Goal: Task Accomplishment & Management: Use online tool/utility

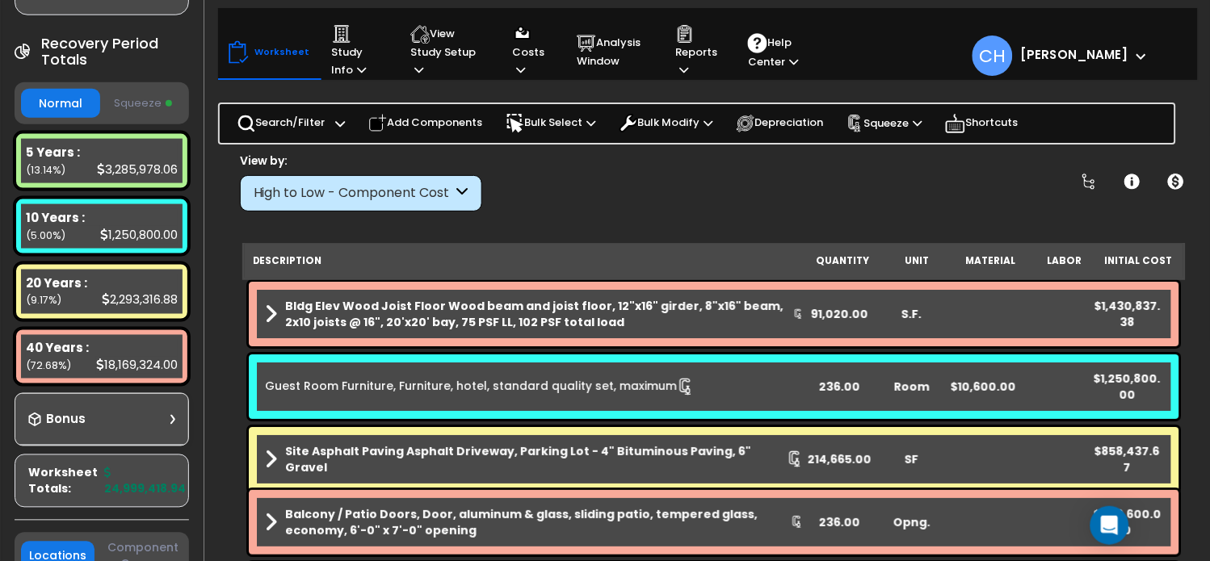
scroll to position [370, 0]
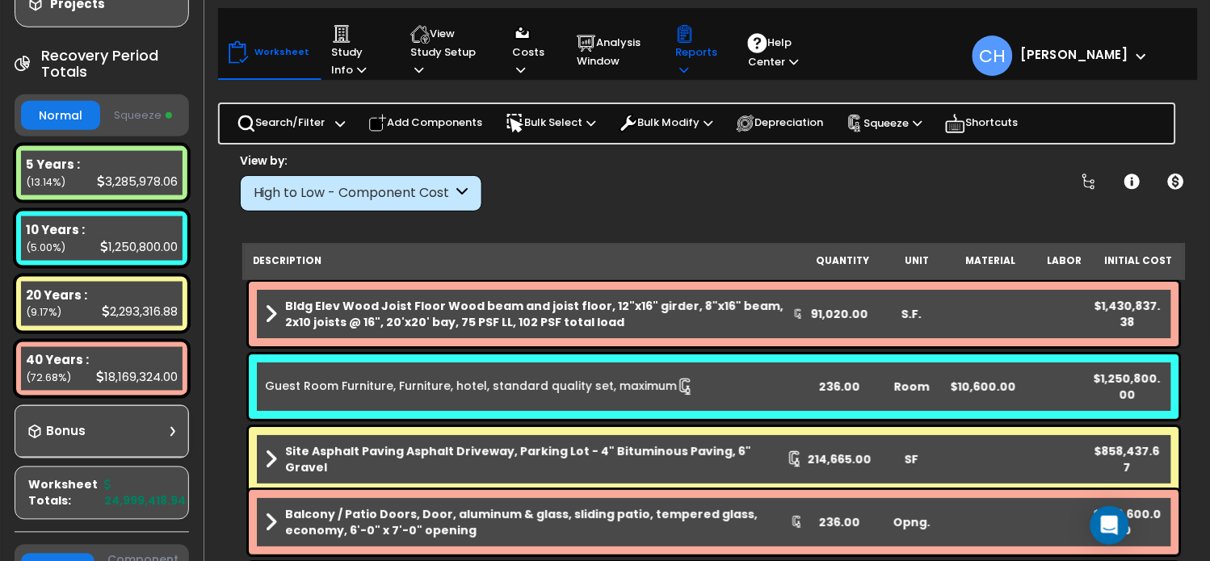
click at [697, 69] on p "Reports" at bounding box center [696, 51] width 42 height 55
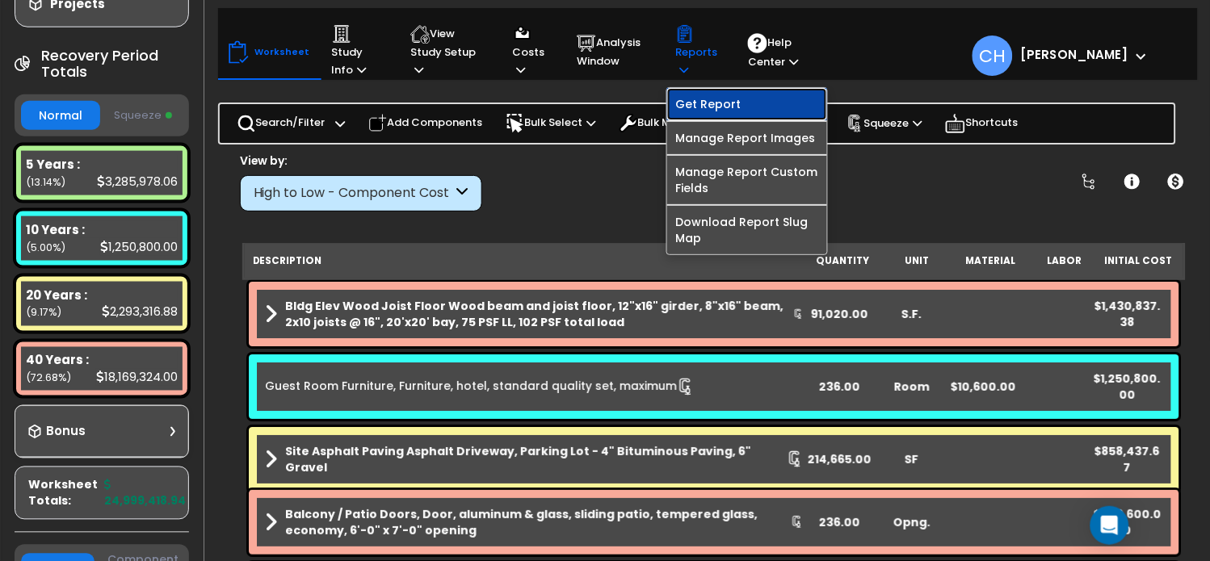
click at [729, 108] on link "Get Report" at bounding box center [747, 104] width 160 height 32
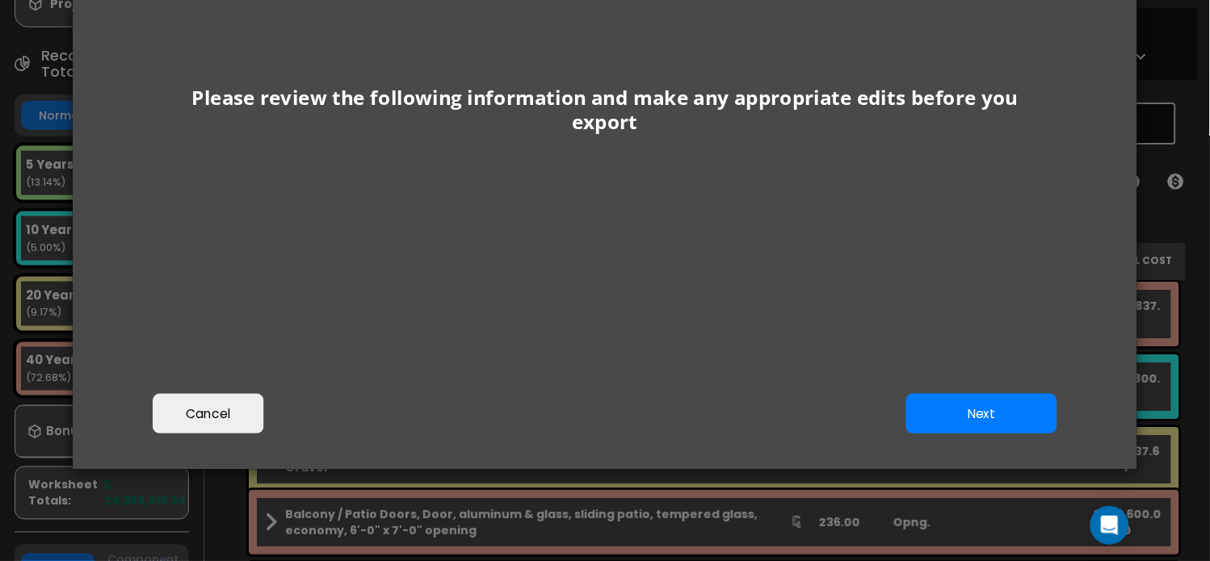
scroll to position [206, 0]
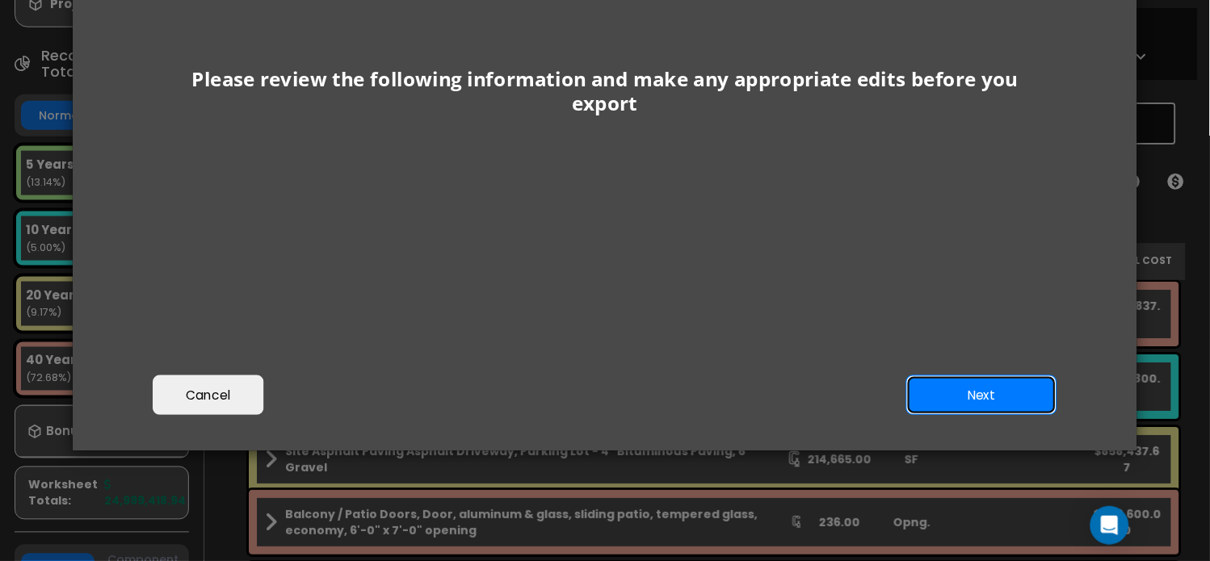
click at [926, 390] on button "Next" at bounding box center [981, 396] width 151 height 40
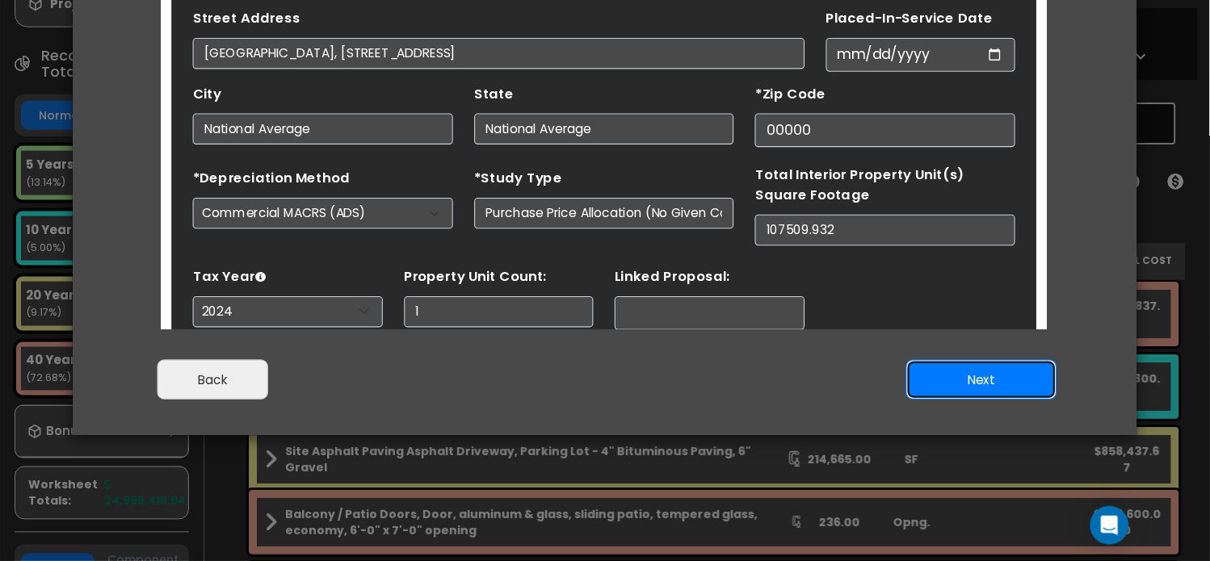
scroll to position [75, 0]
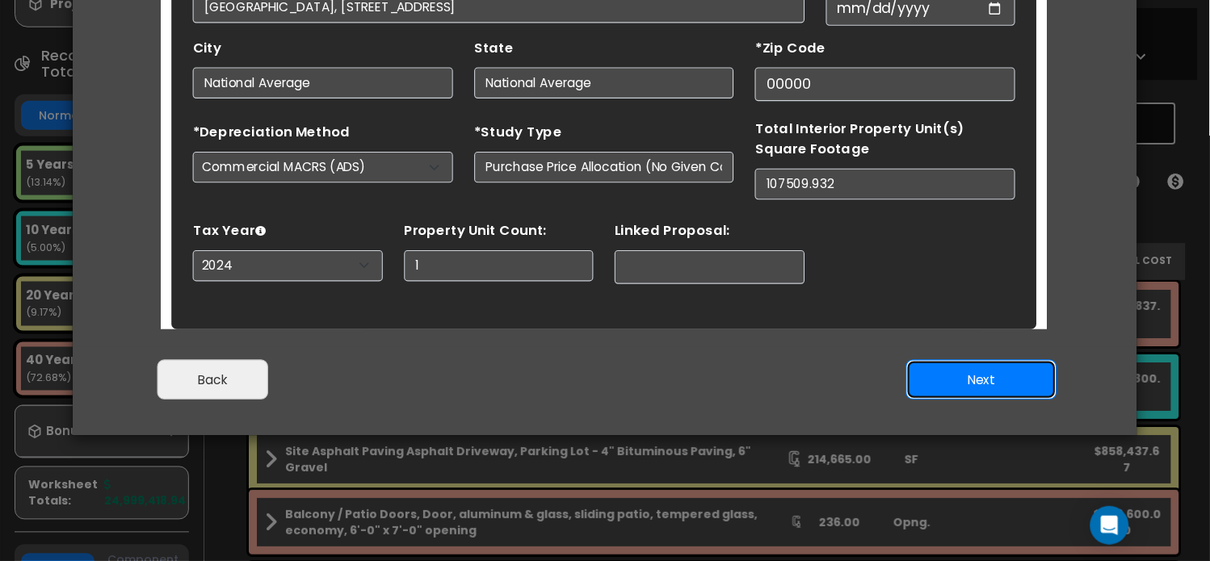
click at [941, 375] on button "Next" at bounding box center [981, 380] width 151 height 40
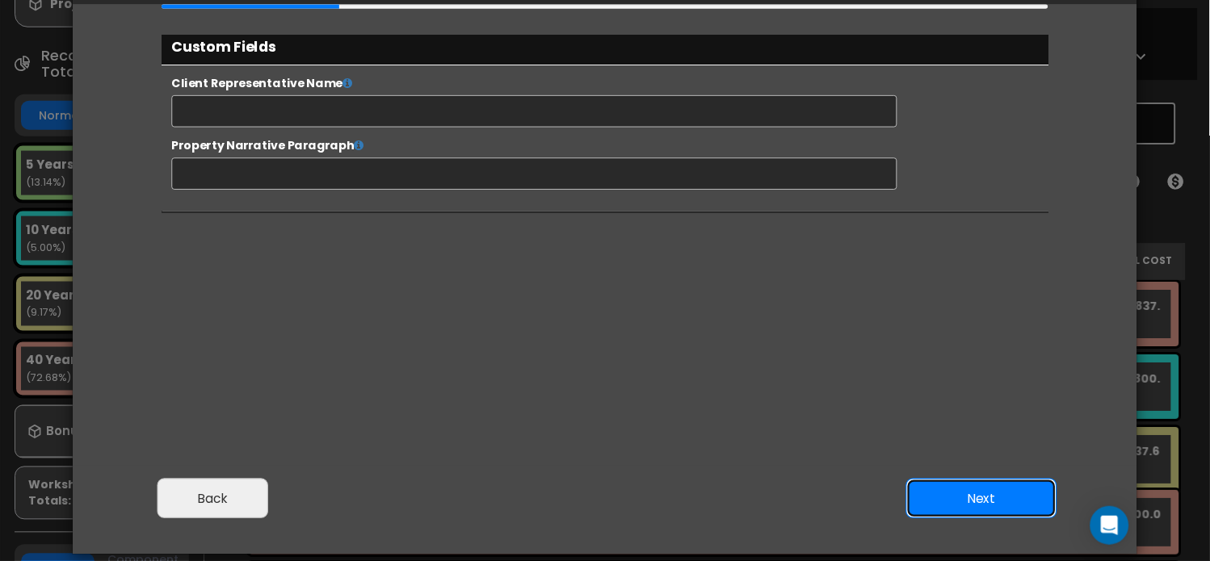
scroll to position [0, 0]
click at [977, 496] on button "Next" at bounding box center [981, 499] width 151 height 40
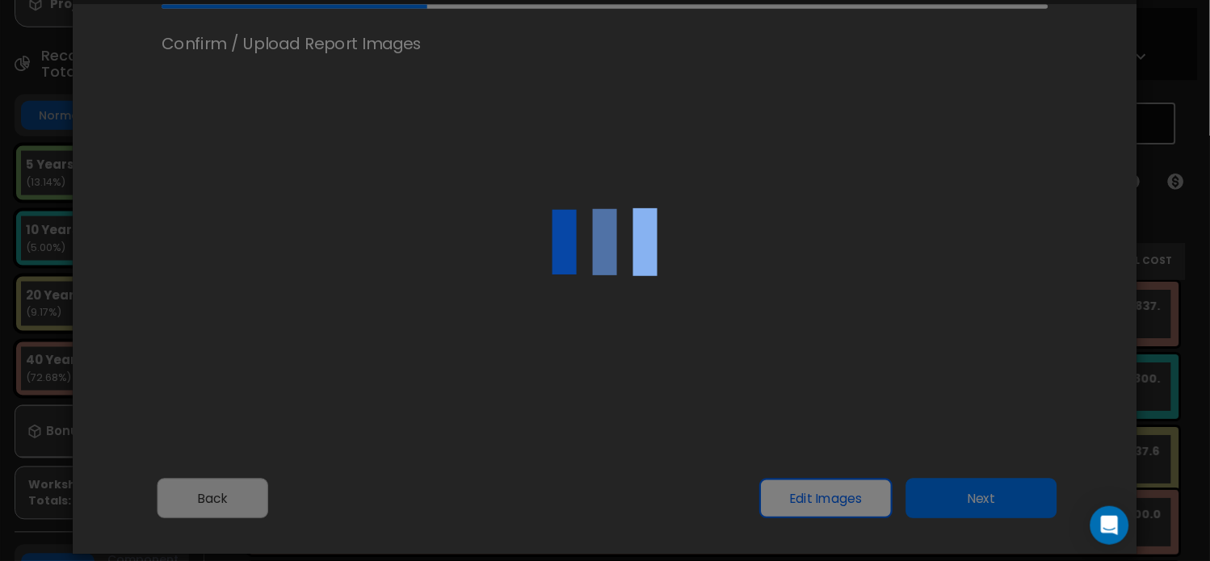
select select "2024"
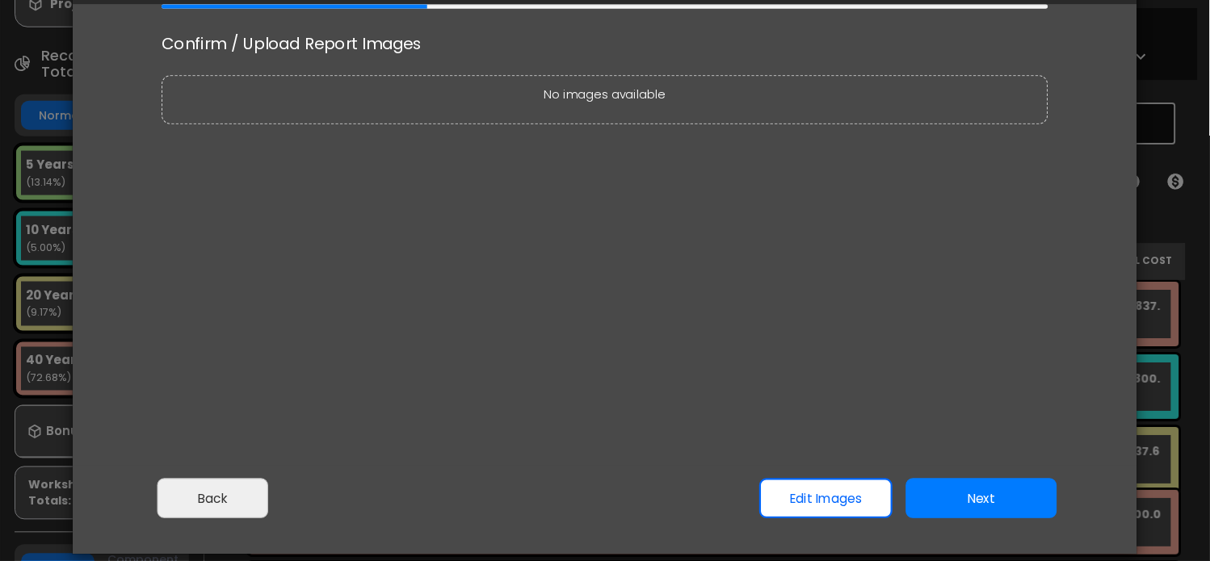
scroll to position [669, 41]
click at [953, 491] on button "Next" at bounding box center [981, 499] width 151 height 40
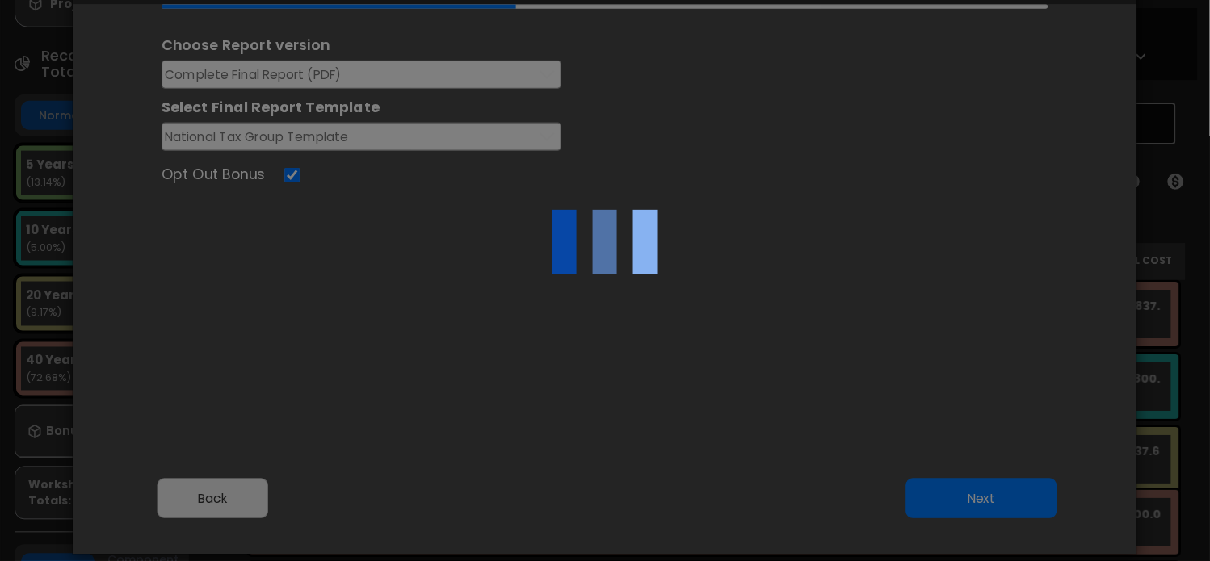
scroll to position [0, 0]
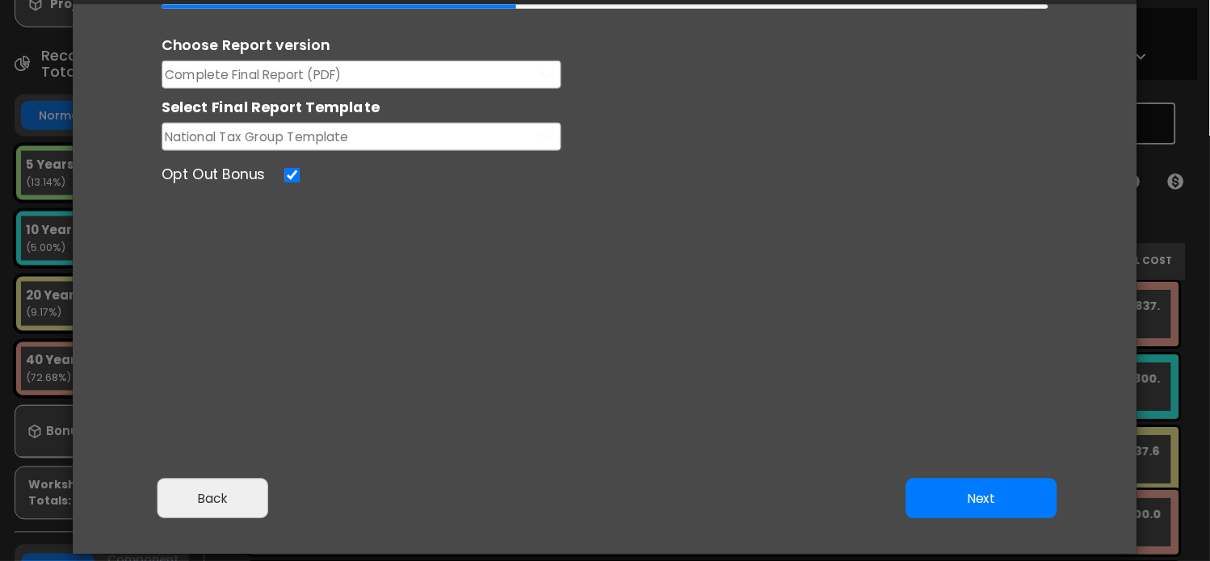
click at [358, 68] on button "Complete Final Report (PDF)" at bounding box center [362, 75] width 400 height 28
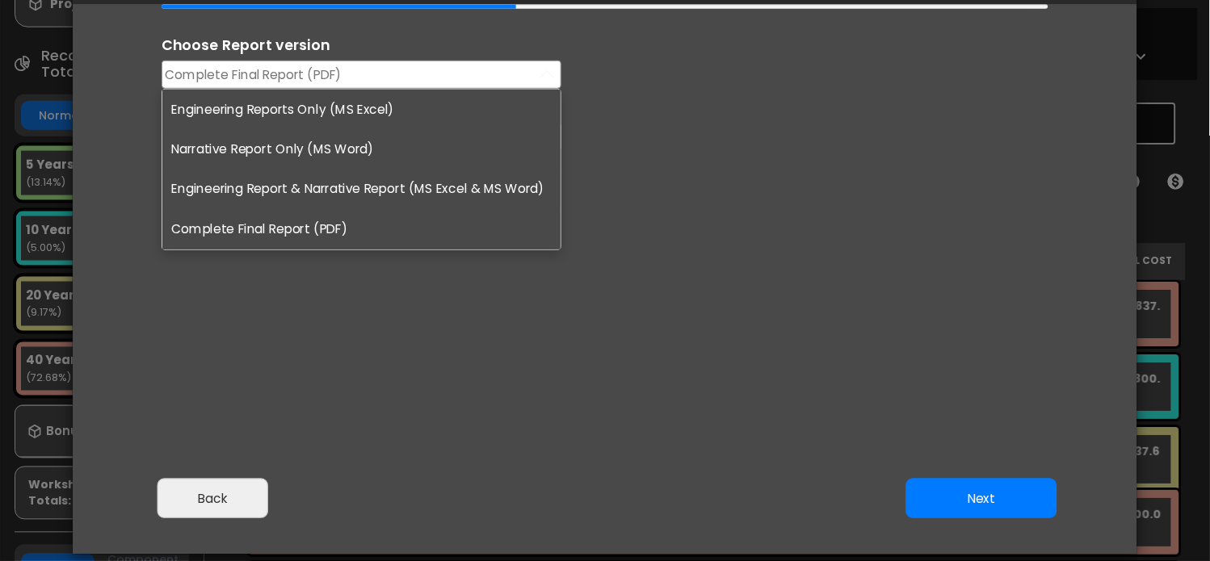
click at [257, 113] on li "Engineering Reports Only (MS Excel)" at bounding box center [361, 110] width 398 height 40
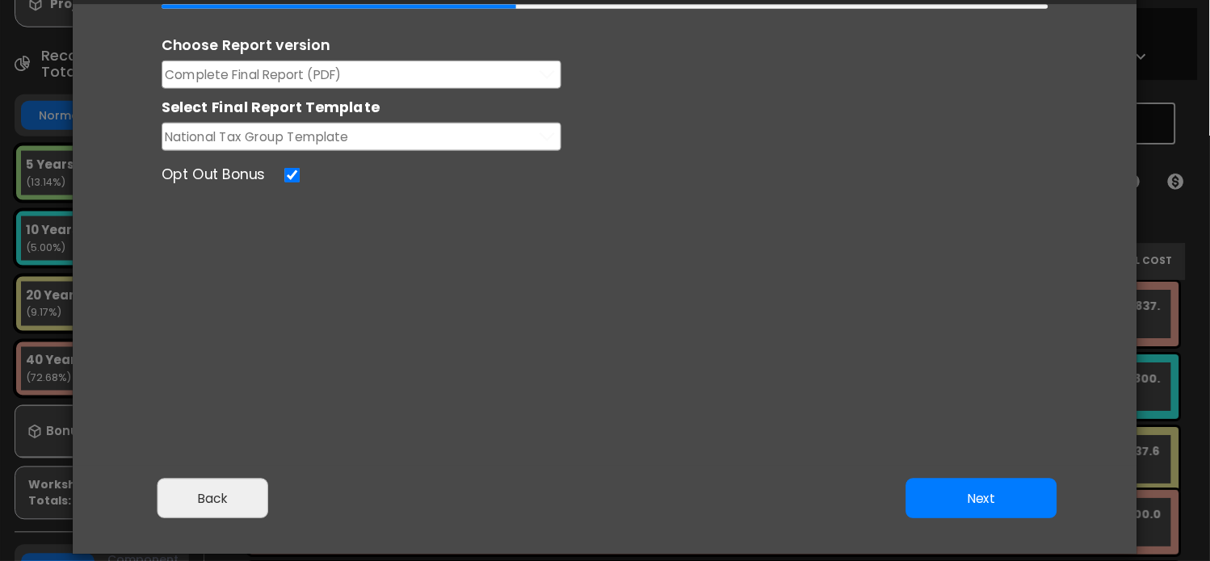
click at [250, 81] on span "Complete Final Report (PDF)" at bounding box center [254, 75] width 177 height 20
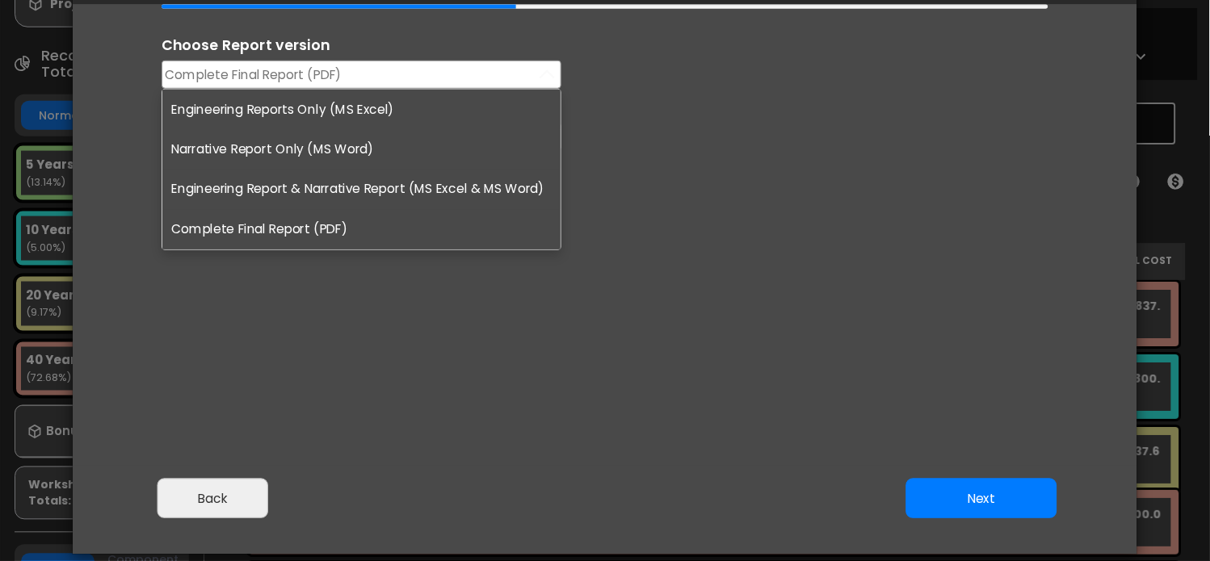
click at [284, 107] on li "Engineering Reports Only (MS Excel)" at bounding box center [361, 110] width 398 height 40
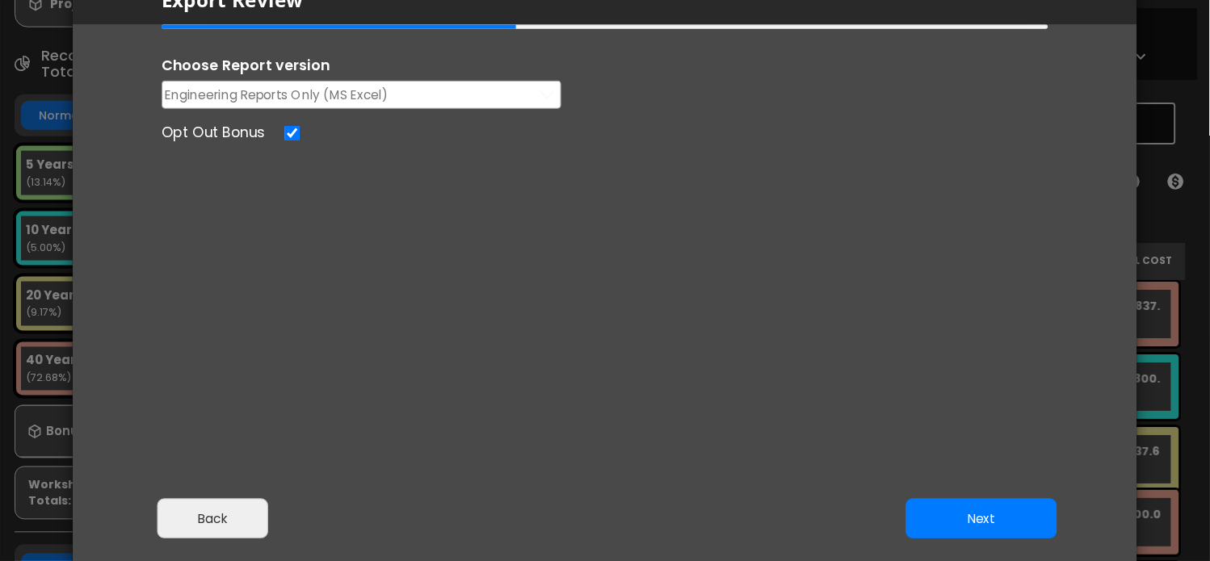
scroll to position [90, 0]
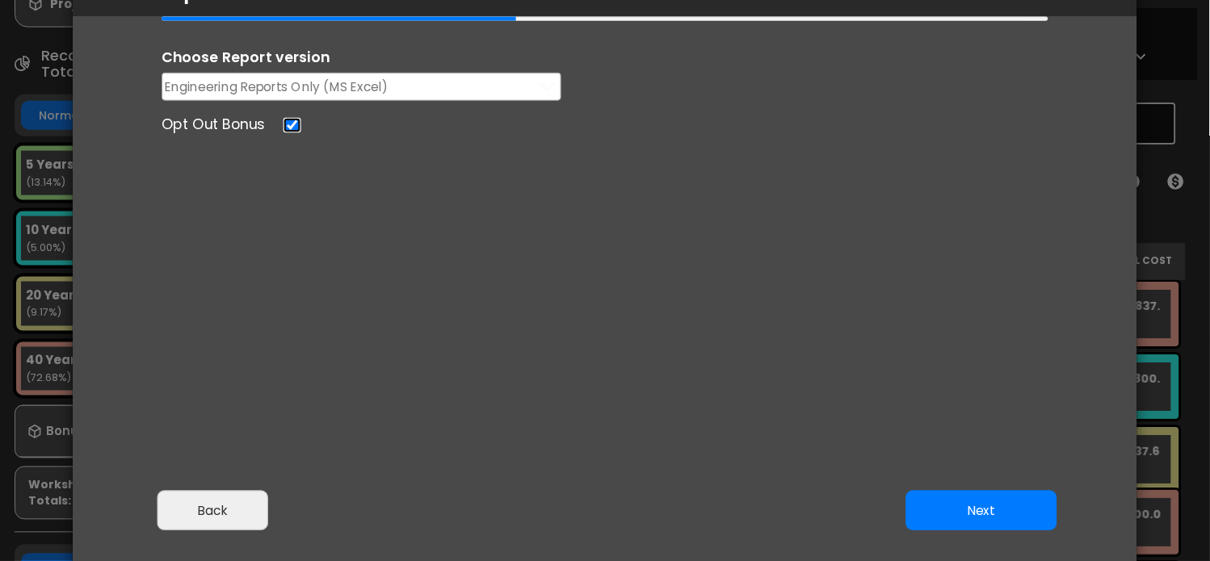
click at [296, 124] on input "Opt Out Bonus" at bounding box center [293, 125] width 18 height 15
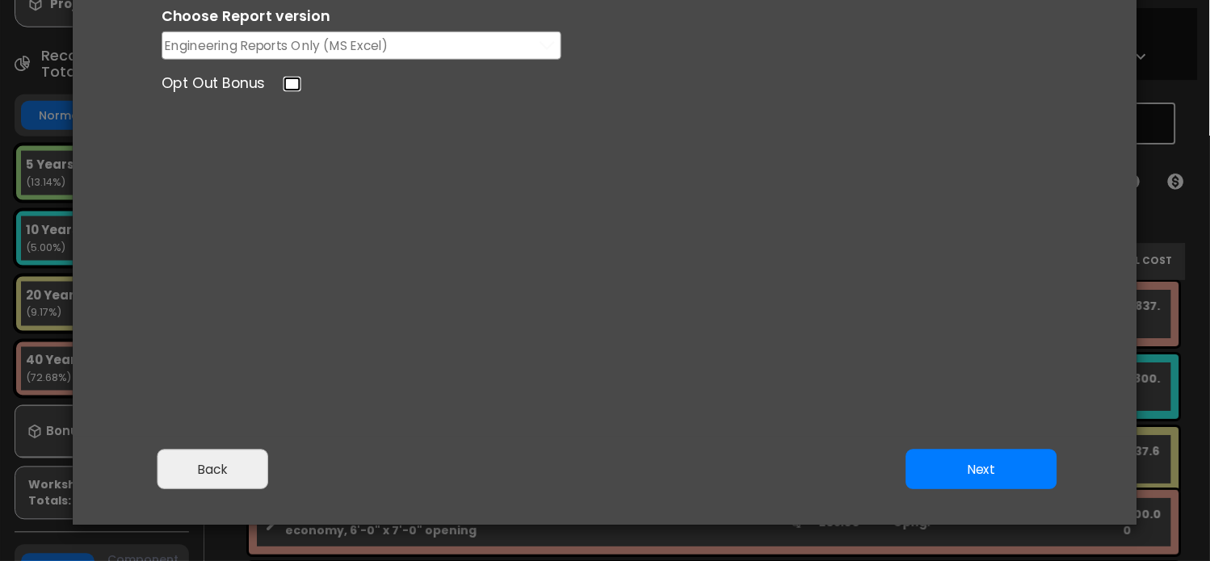
scroll to position [127, 0]
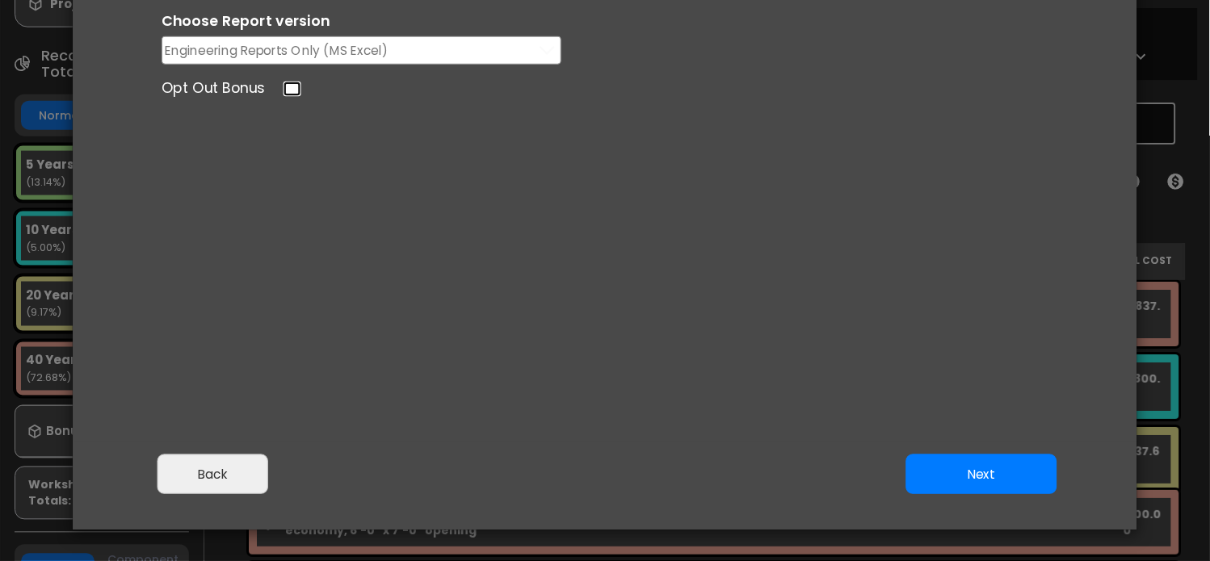
click at [298, 87] on input "Opt Out Bonus" at bounding box center [293, 89] width 18 height 15
checkbox input "true"
click at [243, 471] on button "Back" at bounding box center [213, 475] width 111 height 40
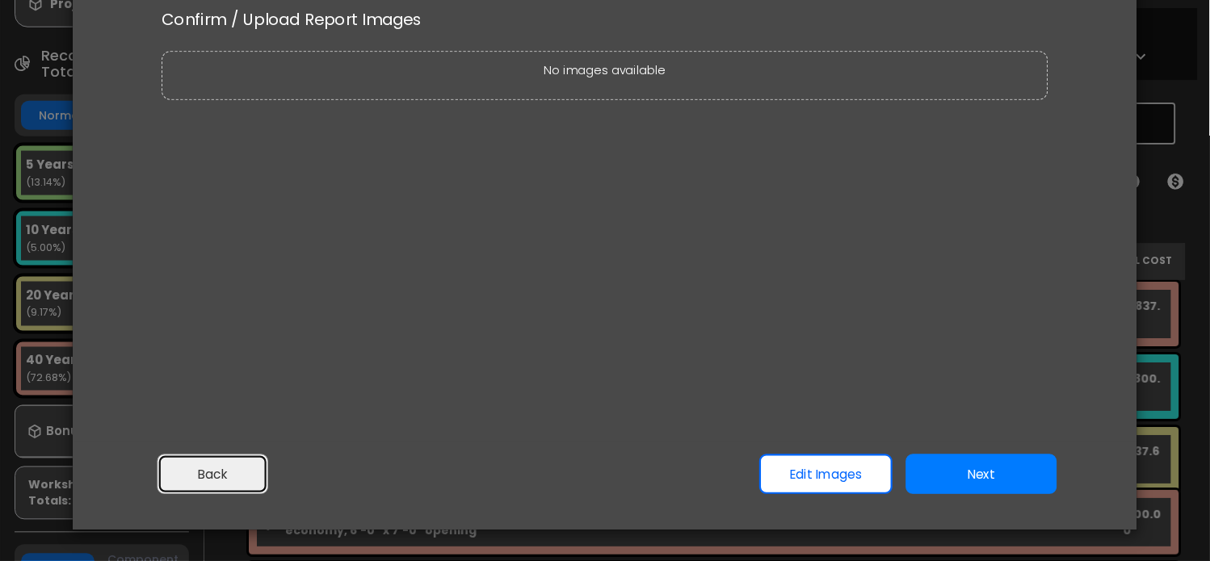
click at [243, 471] on button "Back" at bounding box center [213, 475] width 111 height 40
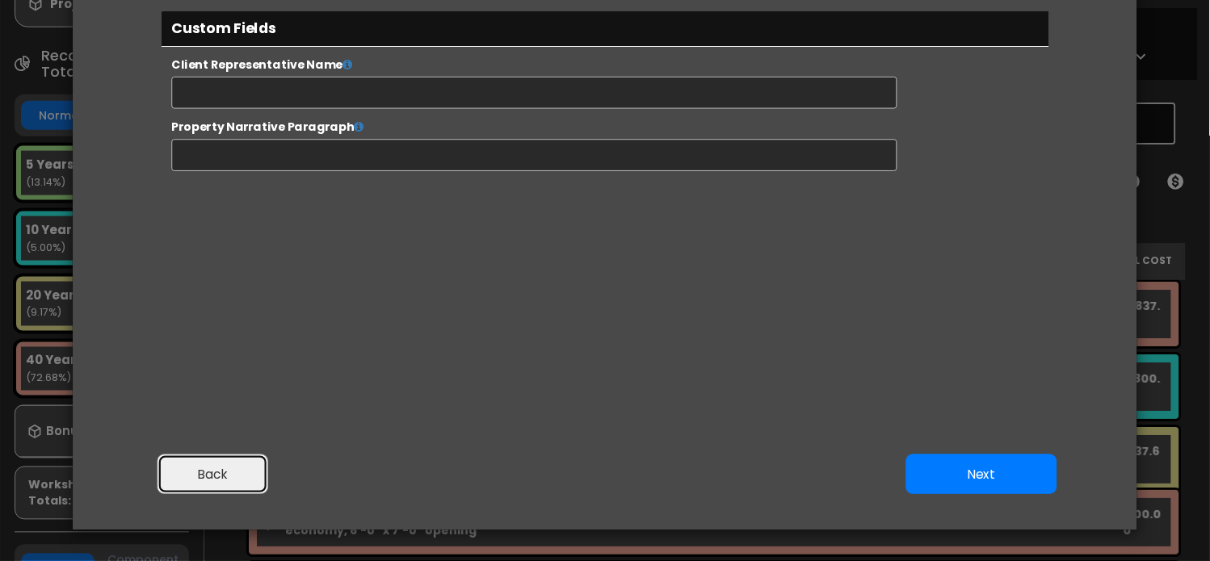
click at [243, 471] on button "Back" at bounding box center [213, 475] width 111 height 40
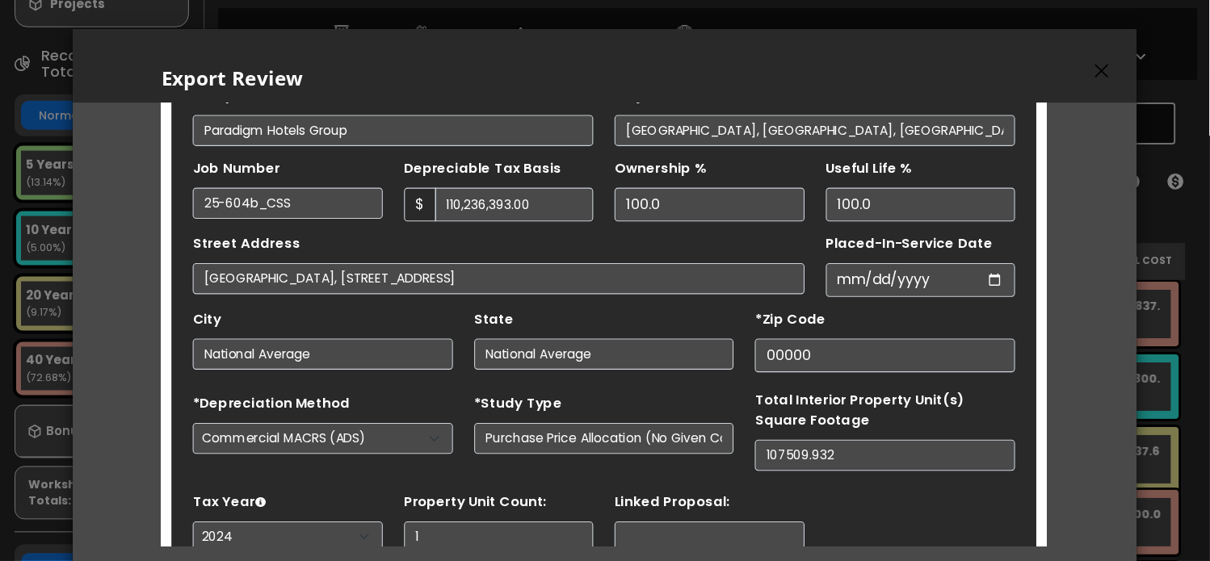
scroll to position [0, 0]
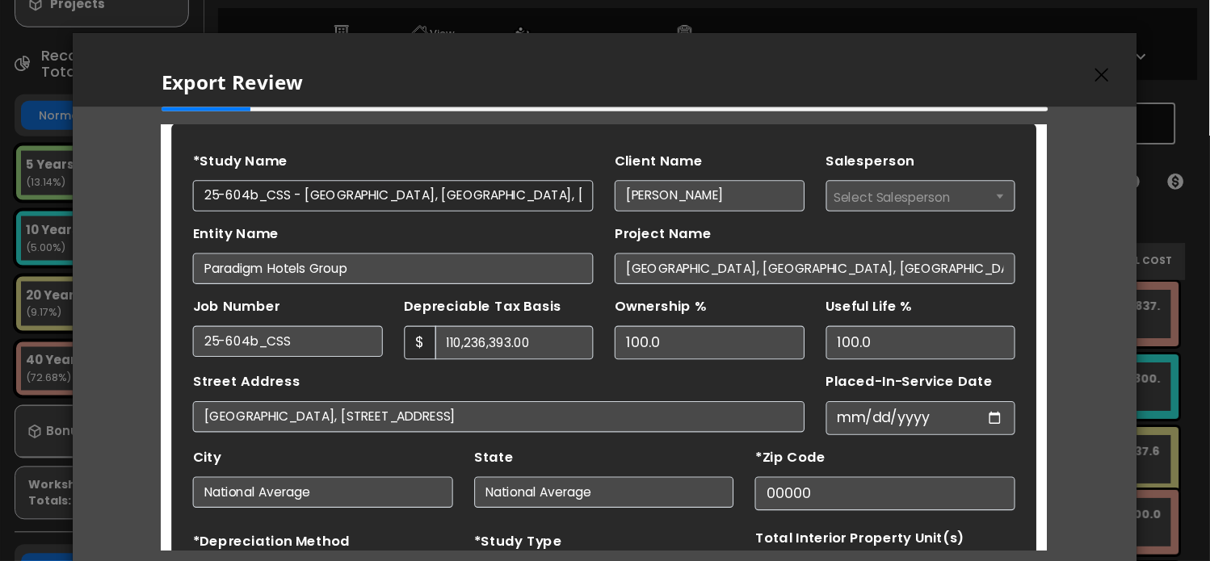
click at [1098, 74] on icon "button" at bounding box center [1102, 75] width 14 height 15
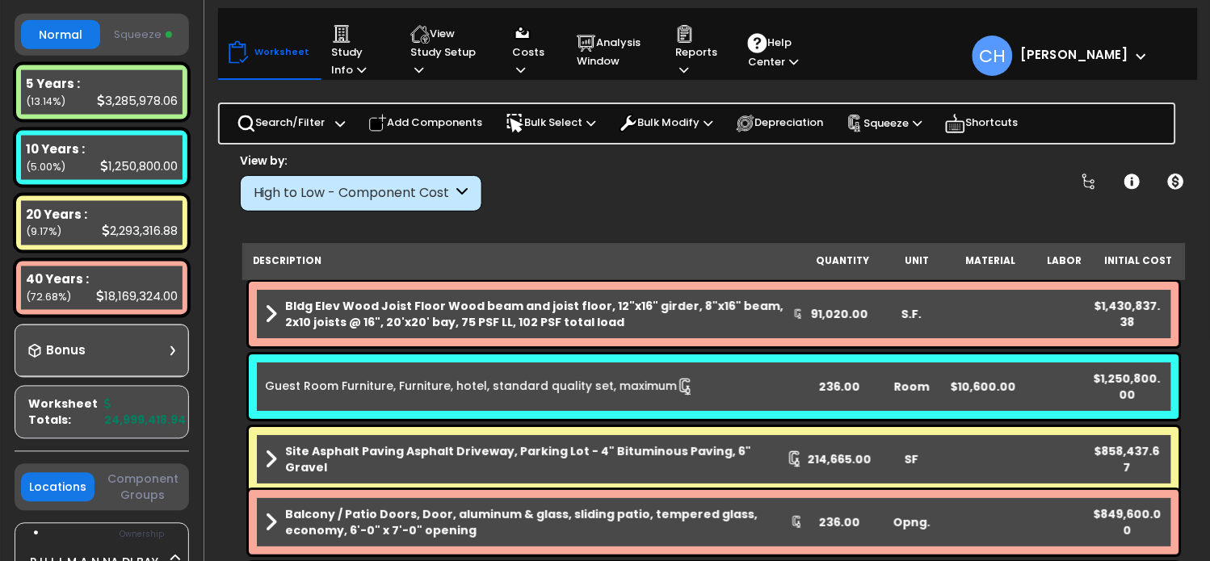
click at [90, 335] on div "Bonus" at bounding box center [101, 351] width 147 height 32
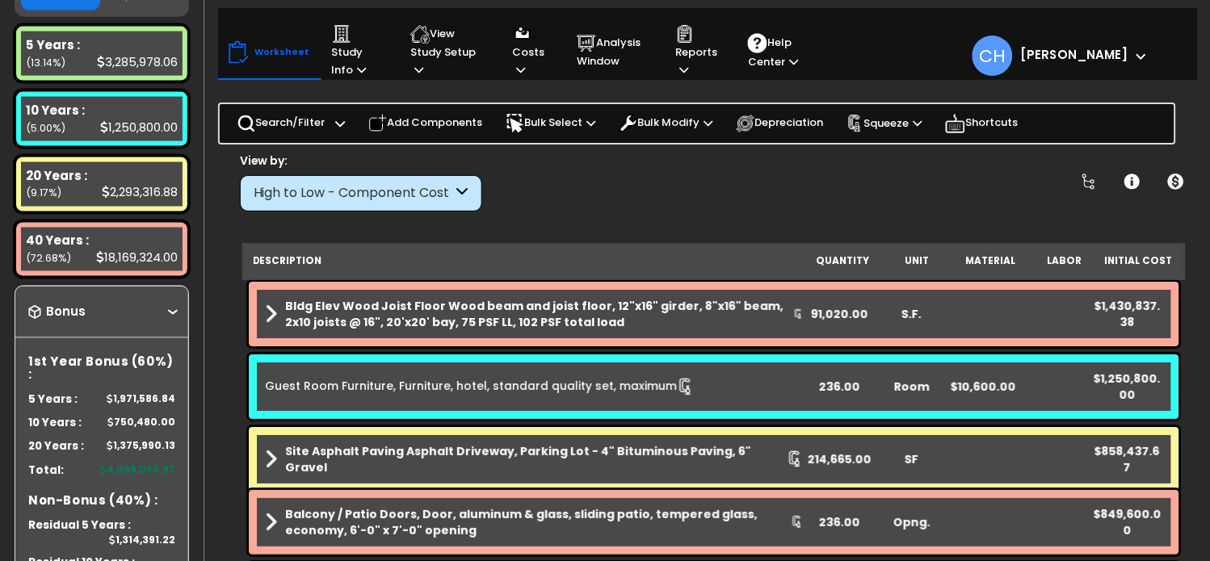
scroll to position [477, 0]
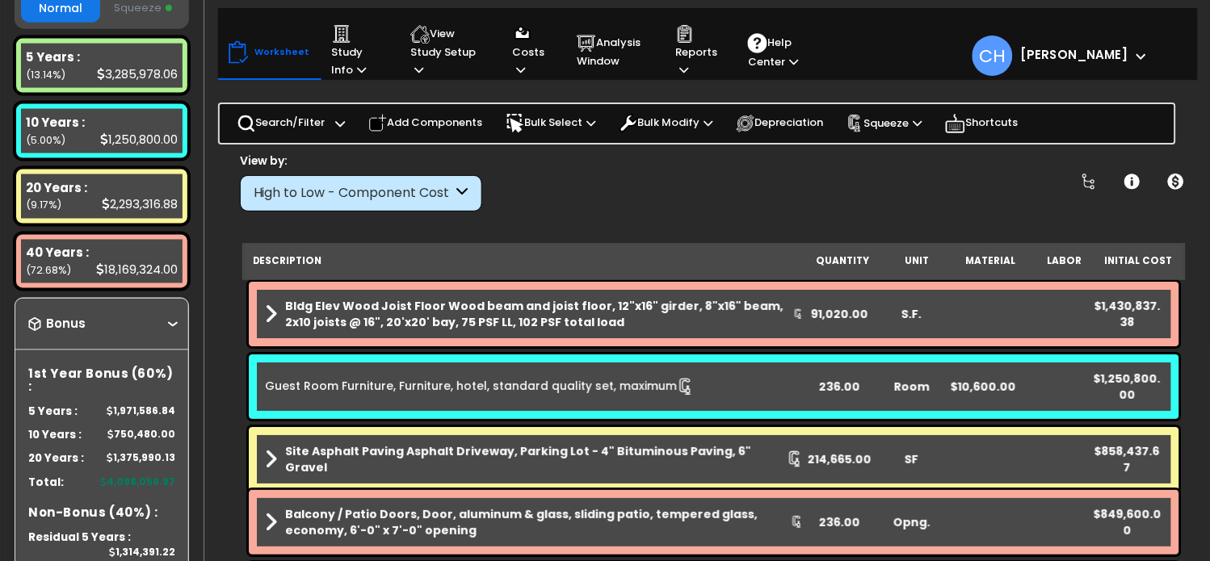
click at [162, 309] on div "Bonus" at bounding box center [101, 325] width 147 height 32
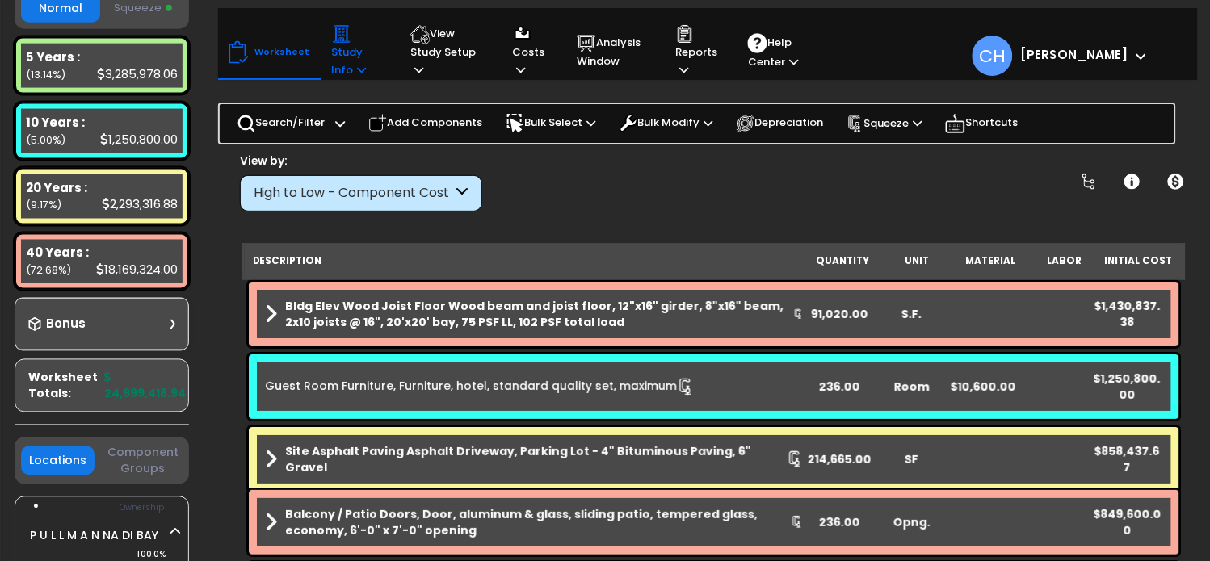
click at [340, 67] on p "Study Info" at bounding box center [356, 51] width 48 height 55
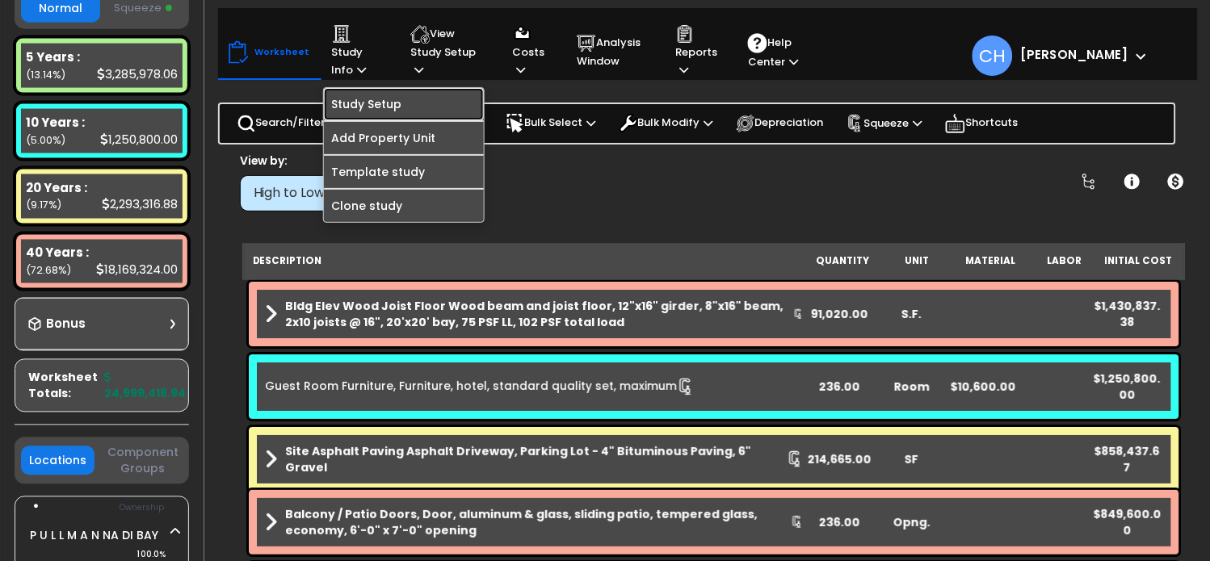
click at [399, 103] on link "Study Setup" at bounding box center [404, 104] width 160 height 32
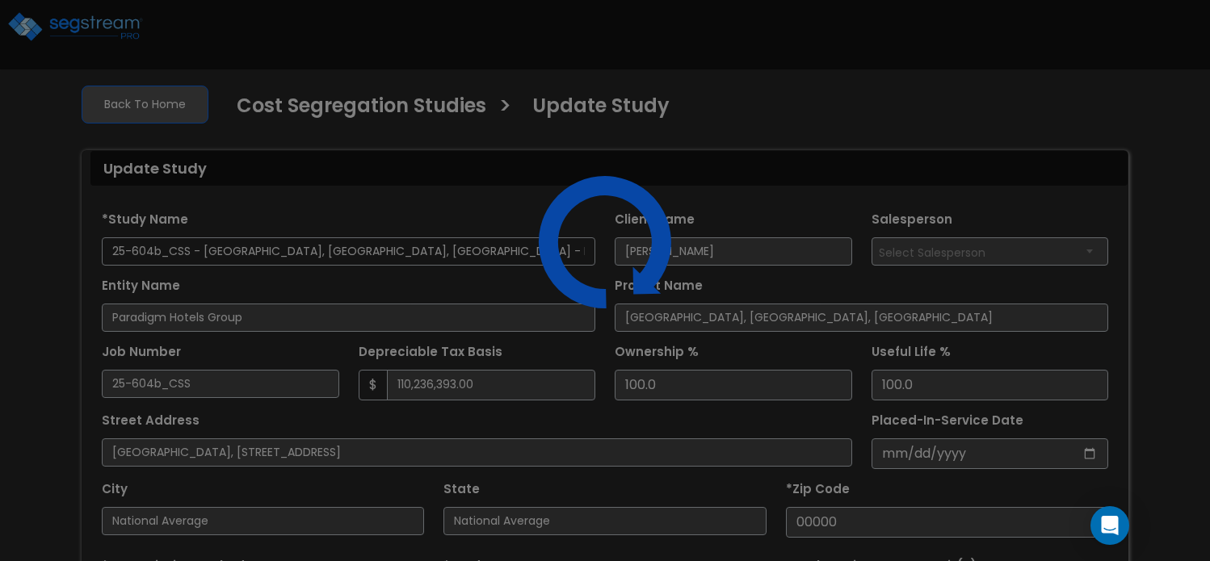
select select "2024"
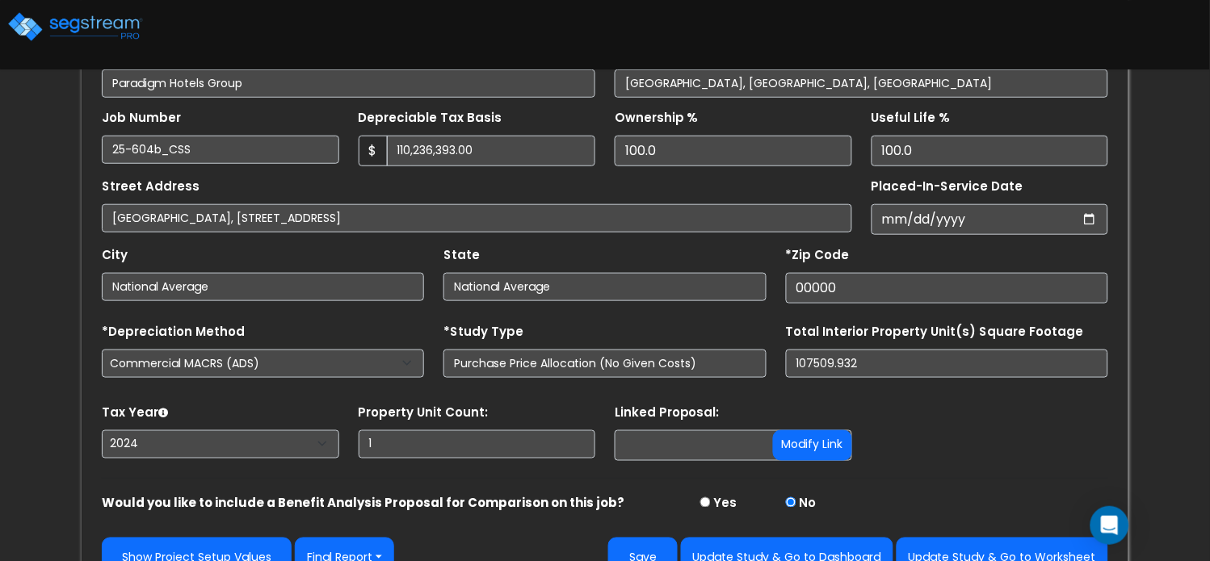
scroll to position [267, 0]
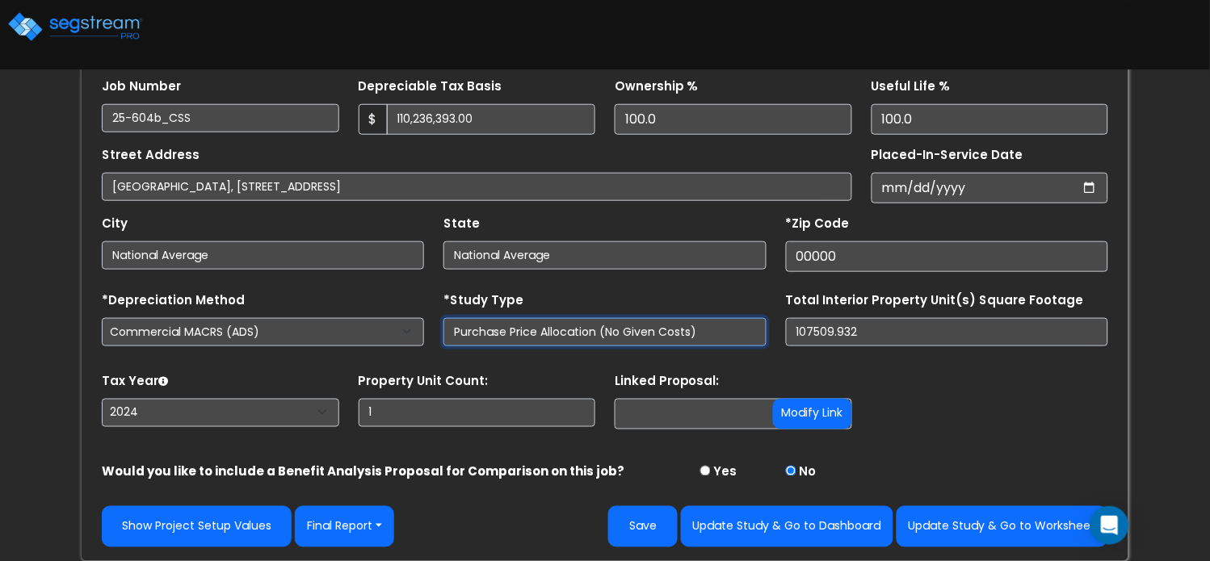
click at [634, 341] on input "Purchase Price Allocation (No Given Costs)" at bounding box center [604, 332] width 322 height 28
click at [629, 335] on input "Purchase Price Allocation (No Given Costs)" at bounding box center [604, 332] width 322 height 28
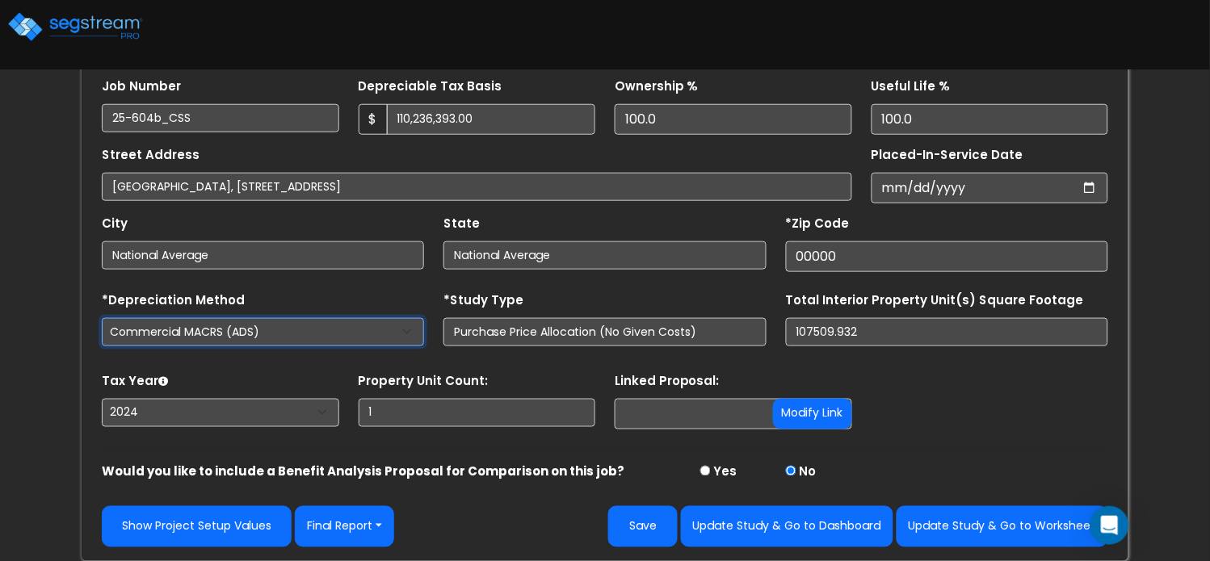
click at [351, 329] on select "Commercial MACRS (GDS) Residential Rental MACRS (GDS) Commercial MACRS (GDS) QI…" at bounding box center [263, 332] width 322 height 28
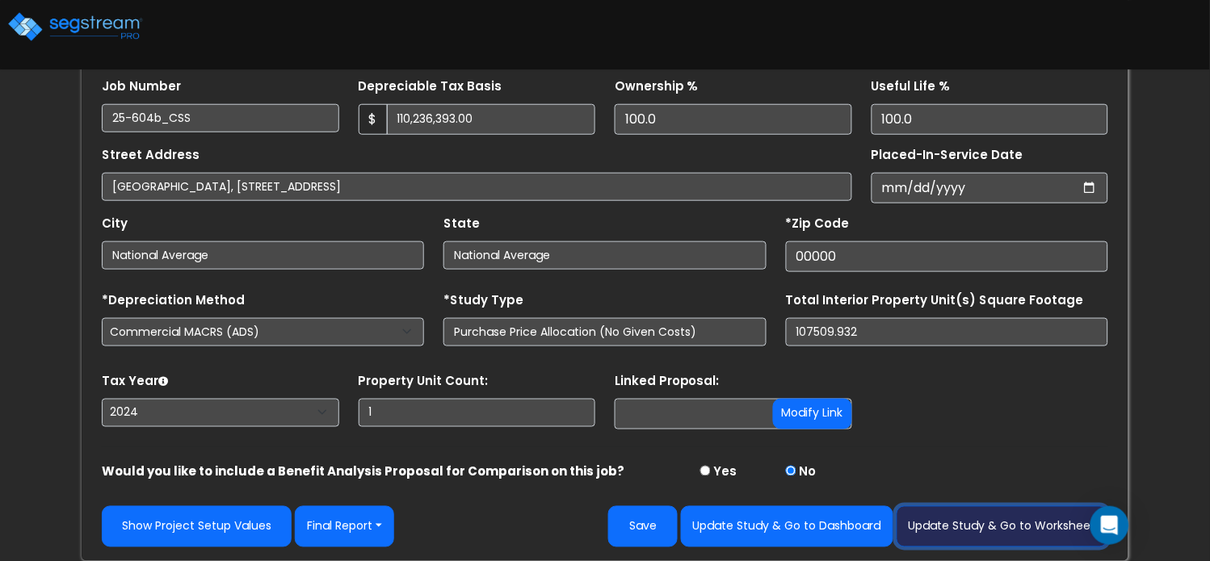
click at [977, 521] on button "Update Study & Go to Worksheet" at bounding box center [1003, 526] width 212 height 41
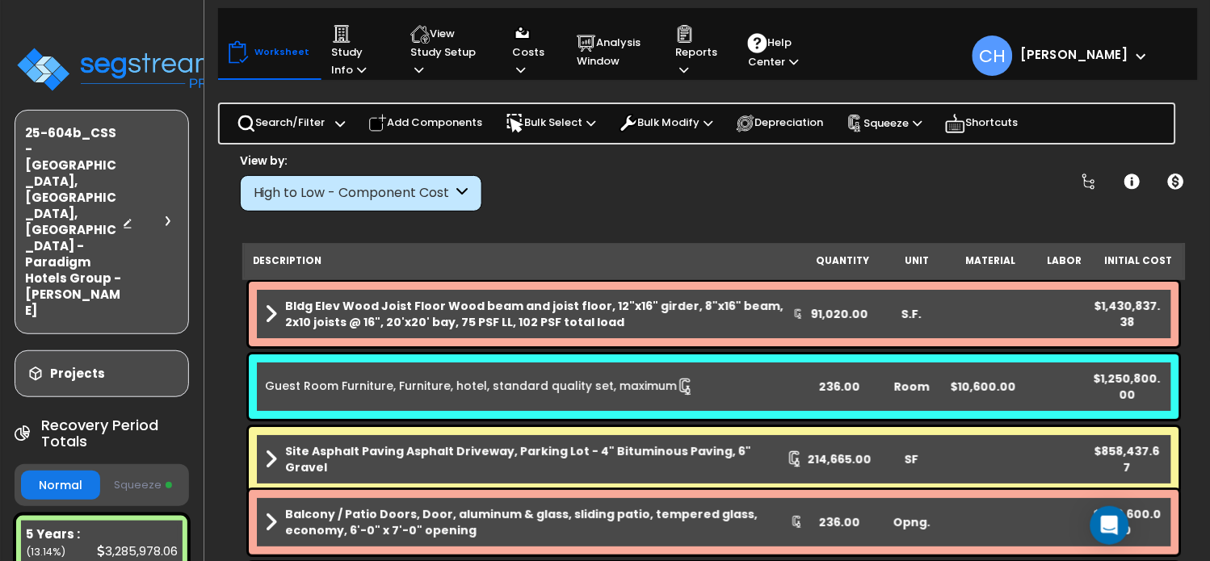
scroll to position [6, 0]
click at [128, 472] on button "Squeeze" at bounding box center [143, 486] width 79 height 28
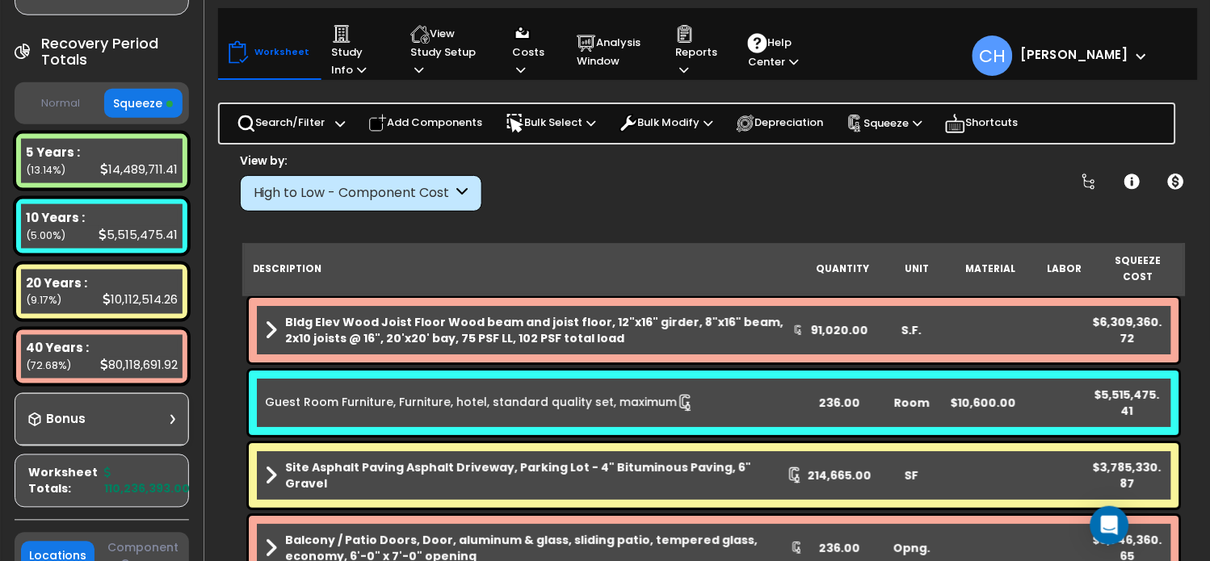
scroll to position [369, 0]
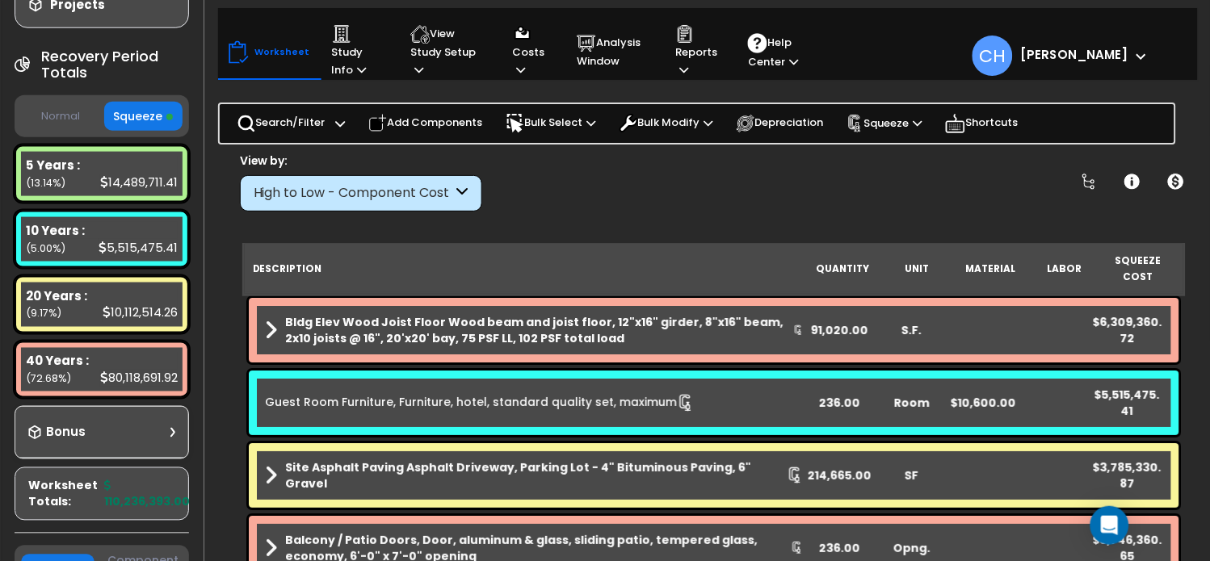
click at [161, 417] on div "Bonus" at bounding box center [101, 433] width 147 height 32
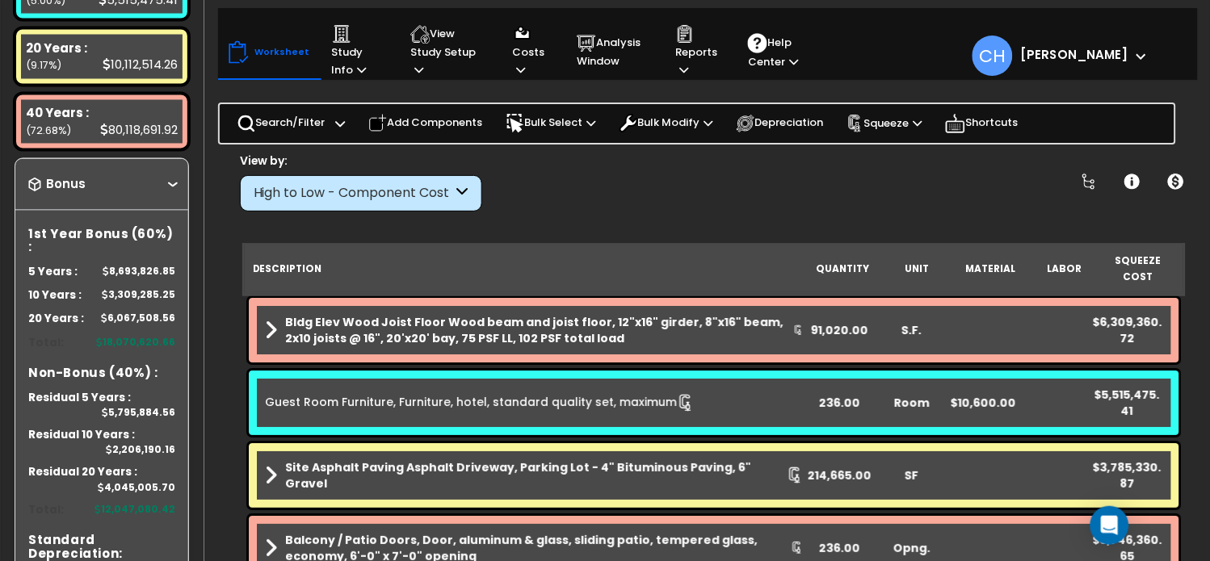
scroll to position [70, 0]
click at [687, 69] on icon at bounding box center [683, 70] width 9 height 11
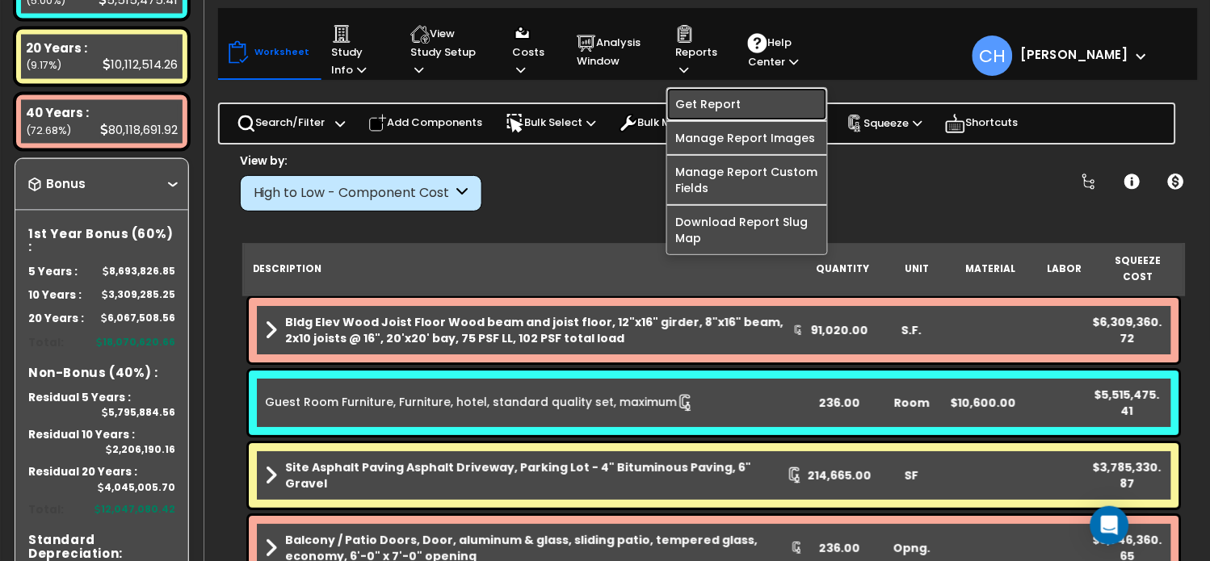
click at [723, 111] on link "Get Report" at bounding box center [747, 104] width 160 height 32
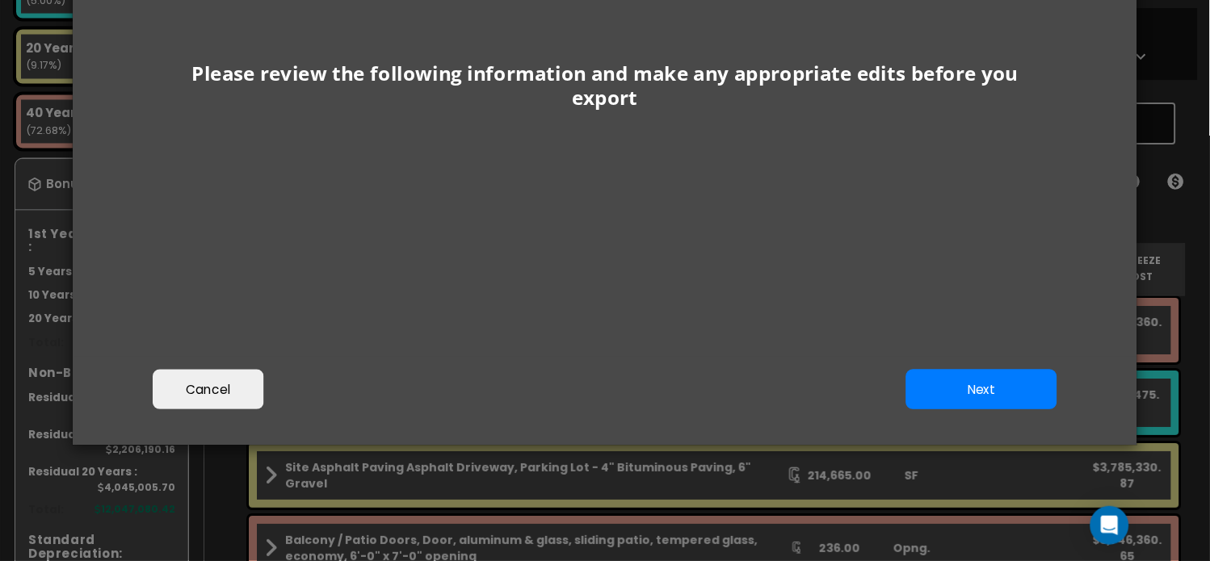
scroll to position [221, 0]
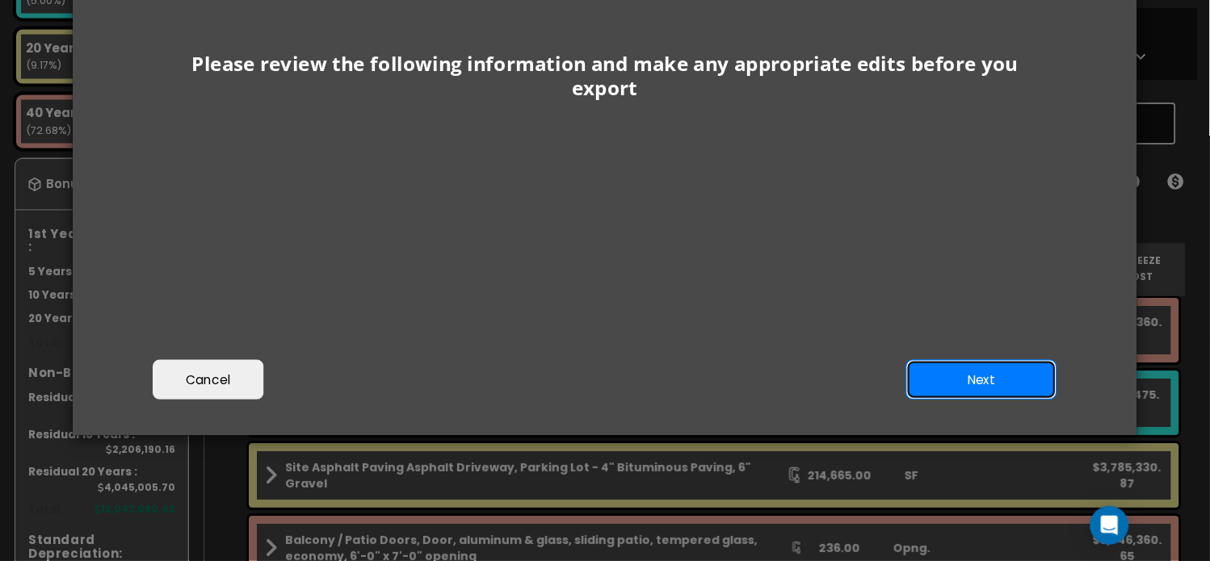
click at [951, 378] on button "Next" at bounding box center [981, 380] width 151 height 40
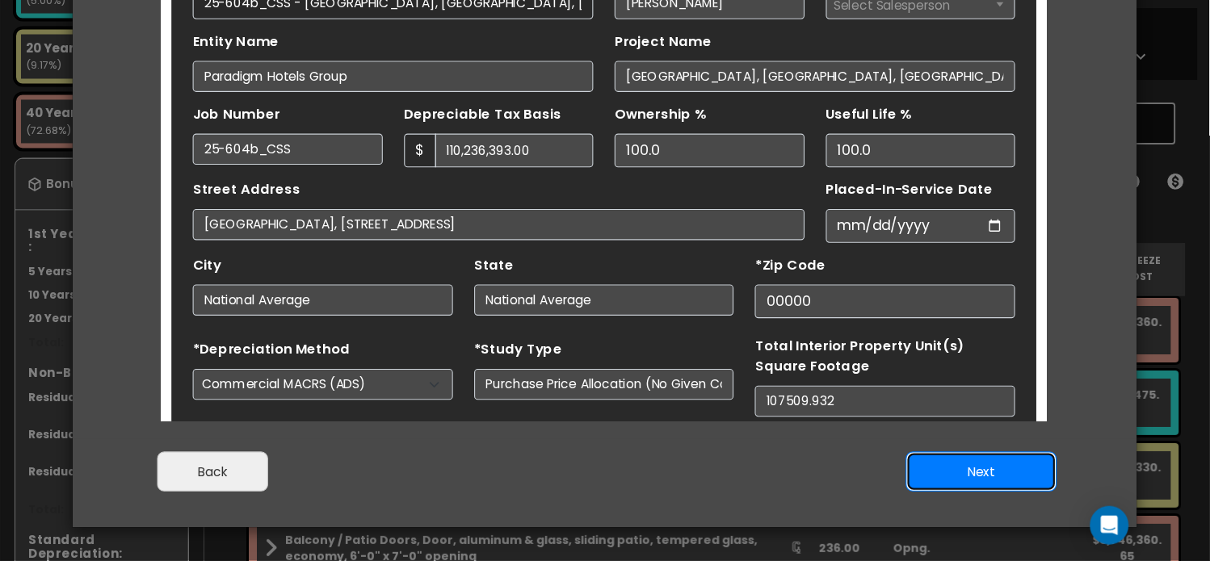
scroll to position [75, 0]
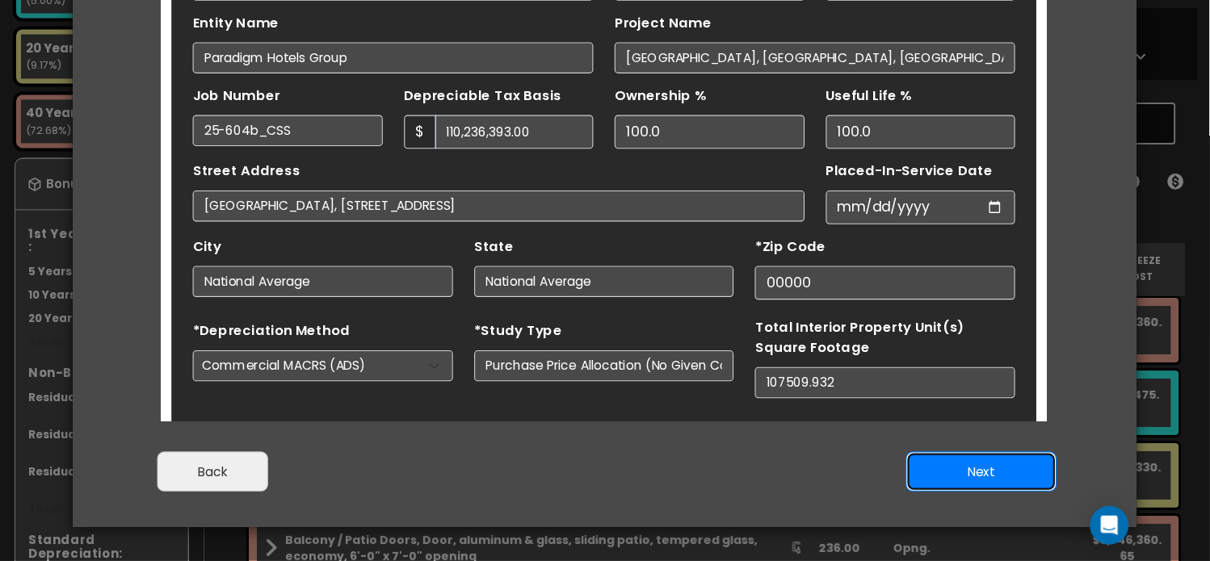
click at [982, 464] on button "Next" at bounding box center [981, 472] width 151 height 40
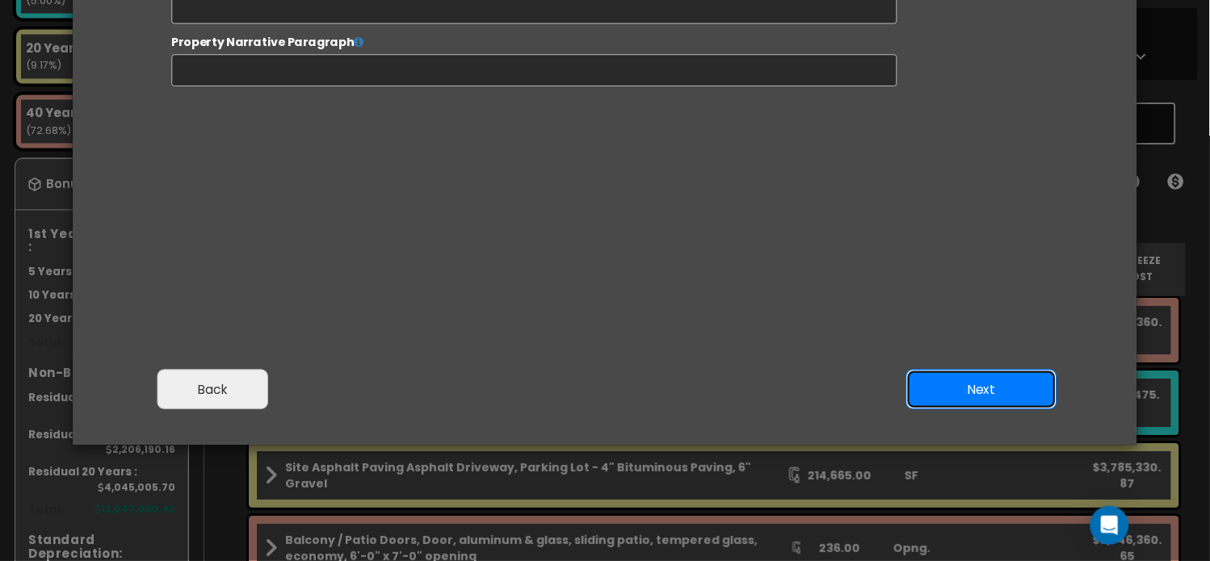
scroll to position [215, 0]
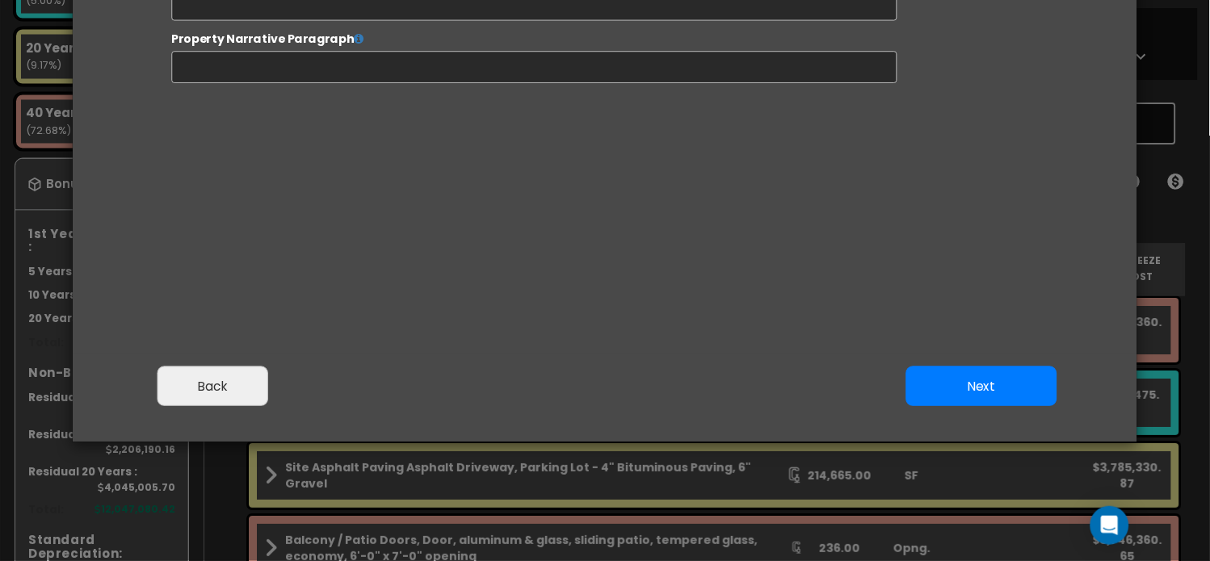
select select "2024"
click at [964, 383] on button "Next" at bounding box center [981, 387] width 151 height 40
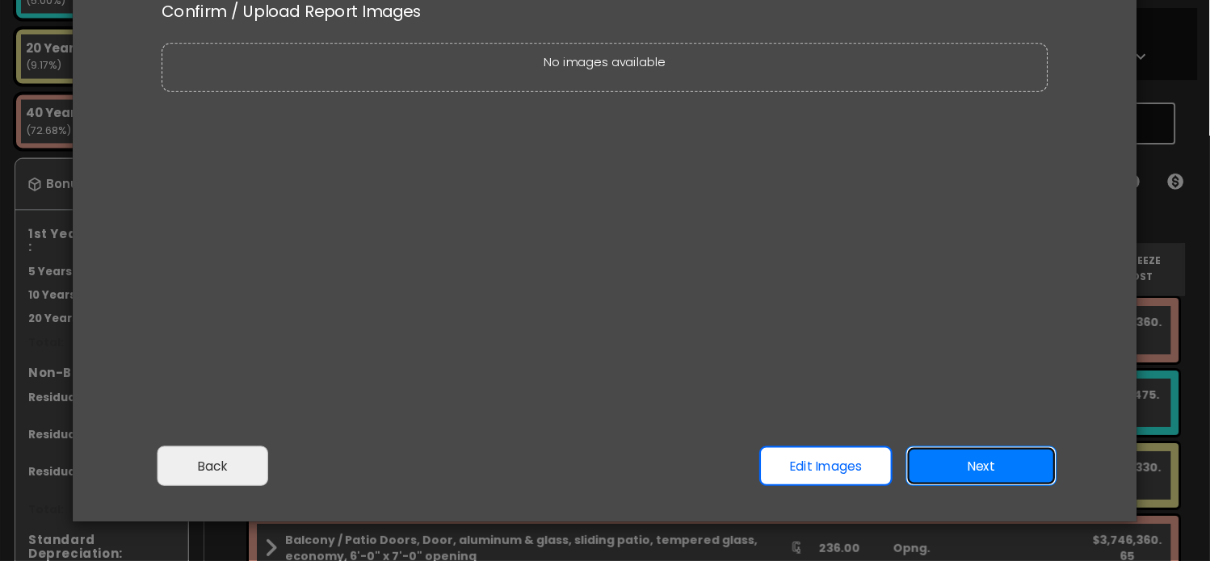
scroll to position [166, 0]
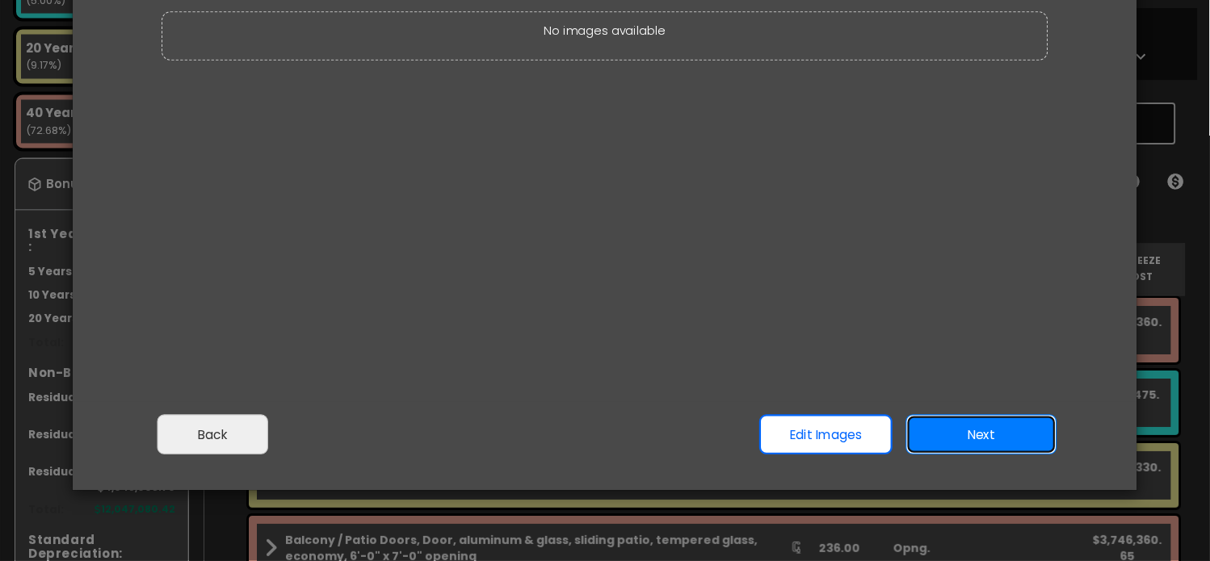
click at [989, 434] on button "Next" at bounding box center [981, 435] width 151 height 40
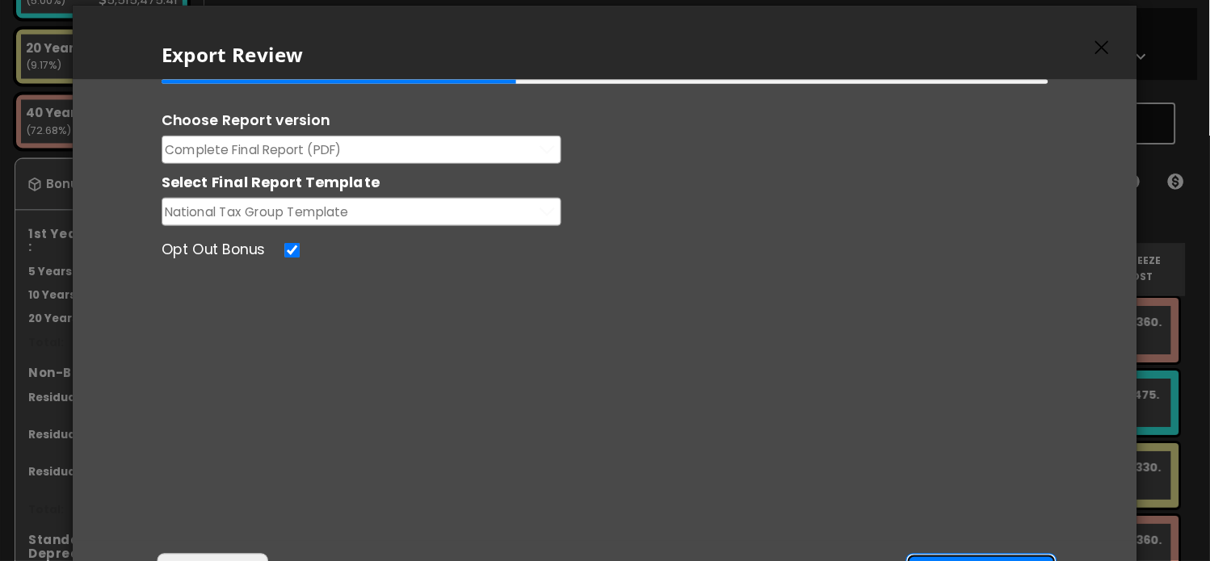
scroll to position [20, 0]
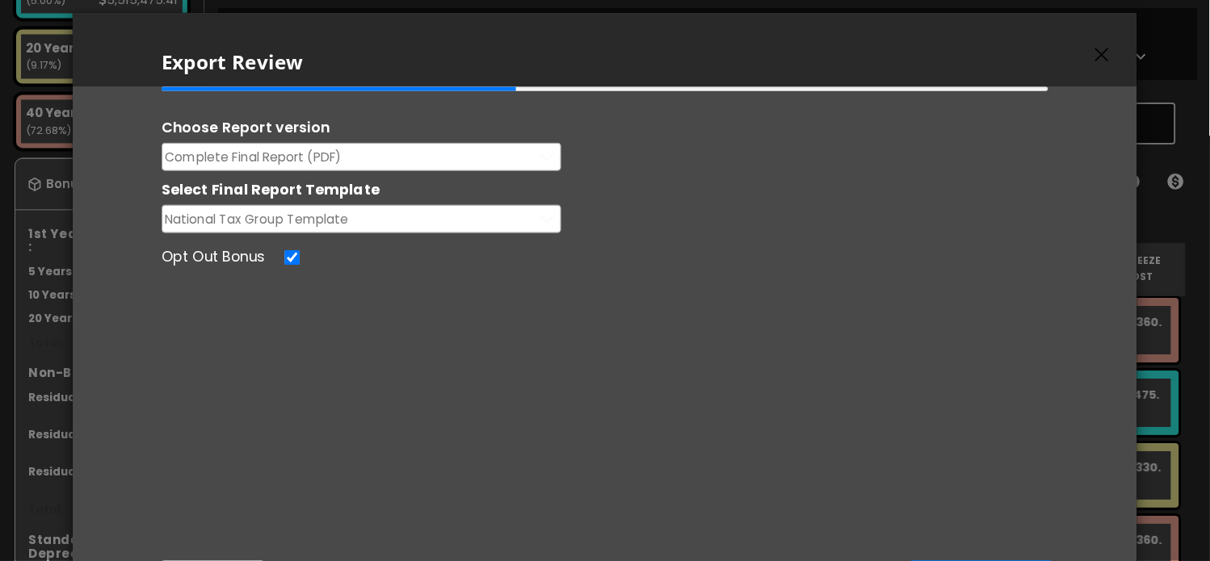
click at [445, 154] on button "Complete Final Report (PDF)" at bounding box center [362, 157] width 400 height 28
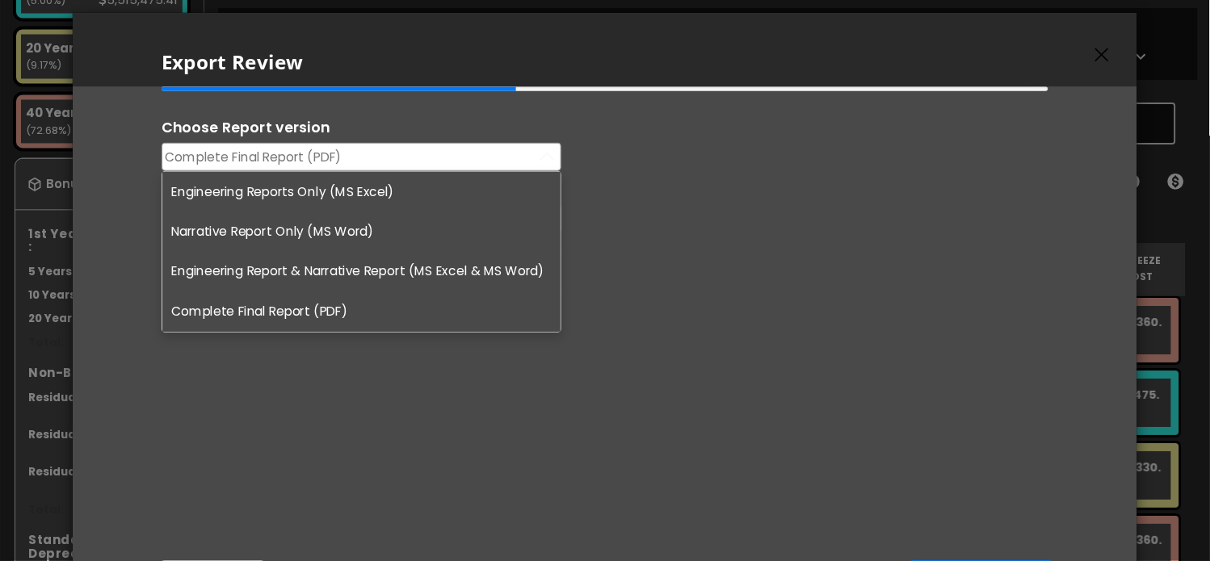
click at [359, 192] on li "Engineering Reports Only (MS Excel)" at bounding box center [361, 192] width 398 height 40
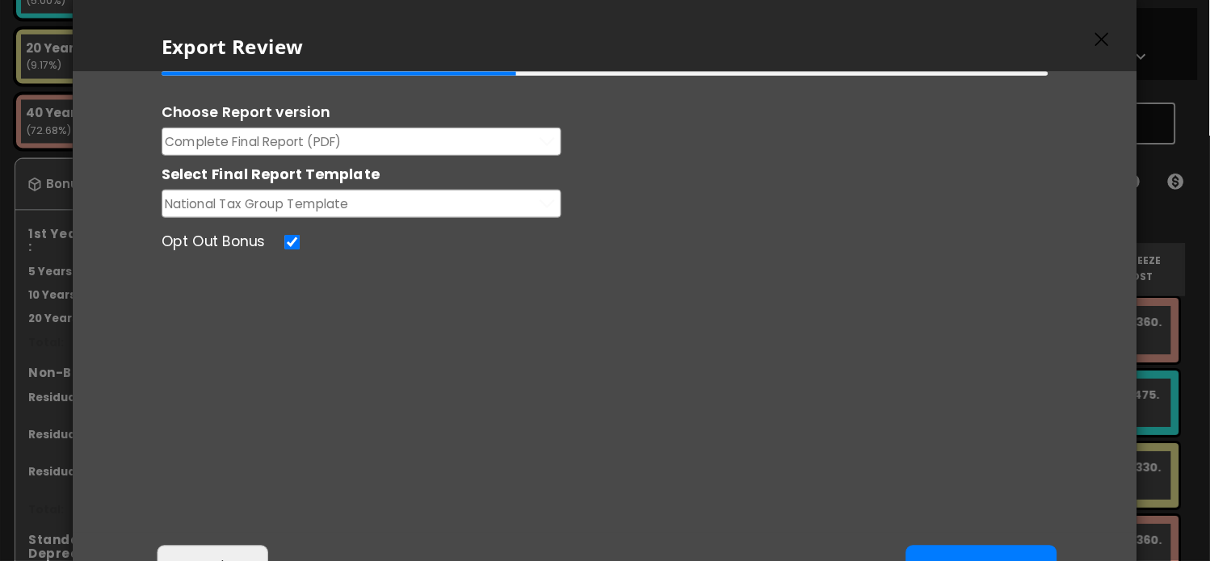
scroll to position [53, 0]
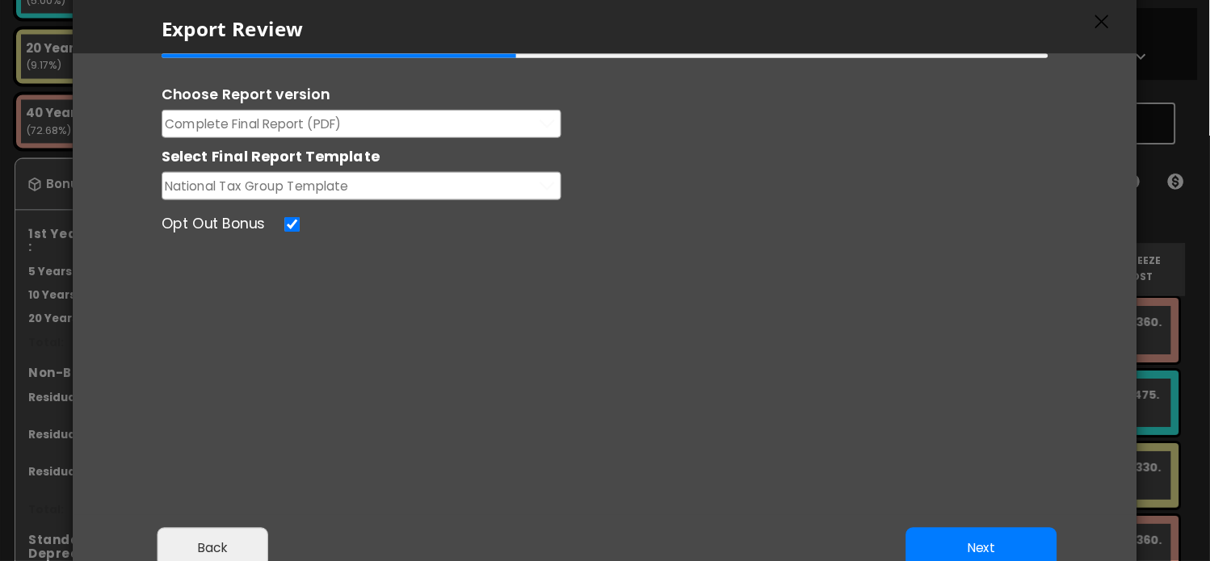
click at [407, 122] on button "Complete Final Report (PDF)" at bounding box center [362, 124] width 400 height 28
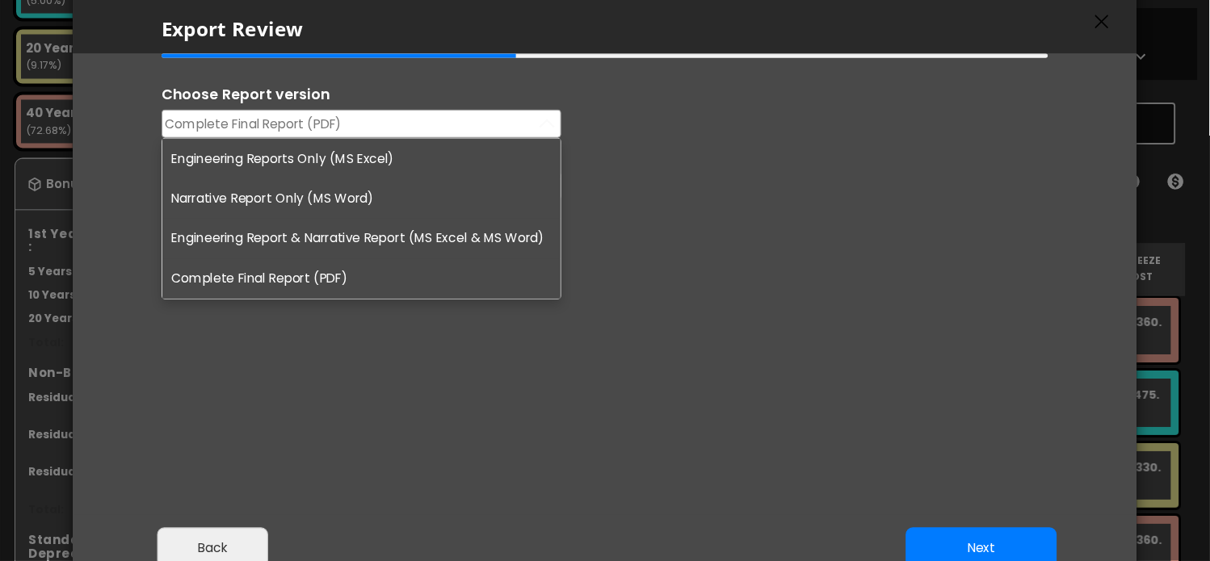
click at [374, 154] on li "Engineering Reports Only (MS Excel)" at bounding box center [361, 159] width 398 height 40
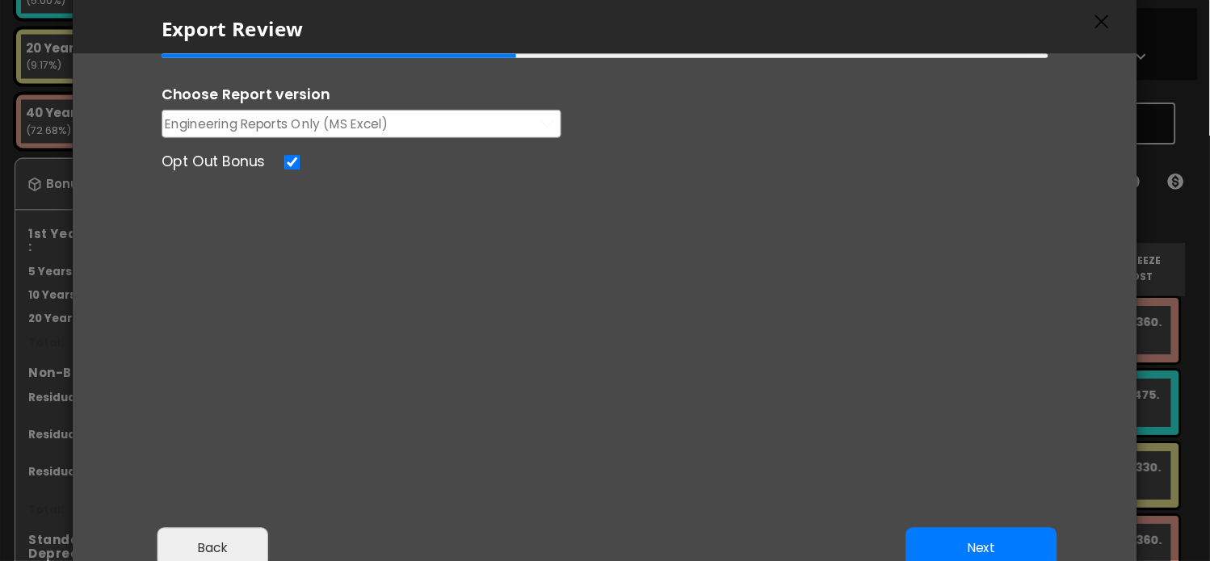
click at [813, 301] on div "Choose Report version Engineering Reports Only (MS Excel) Engineering Reports O…" at bounding box center [606, 276] width 914 height 444
click at [977, 537] on button "Next" at bounding box center [981, 548] width 151 height 40
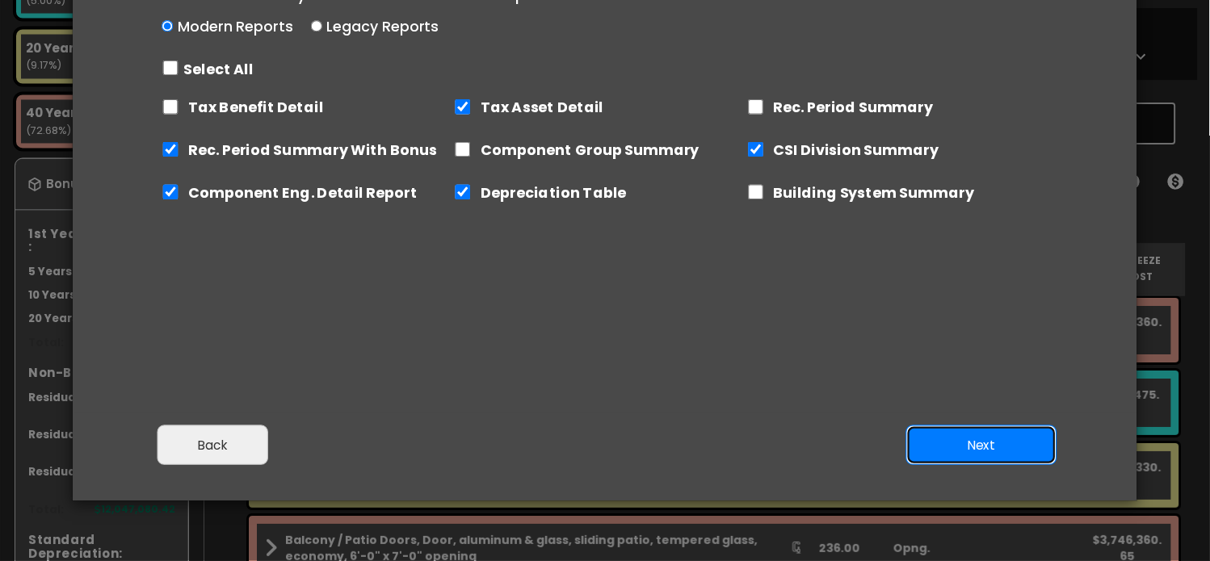
scroll to position [168, 0]
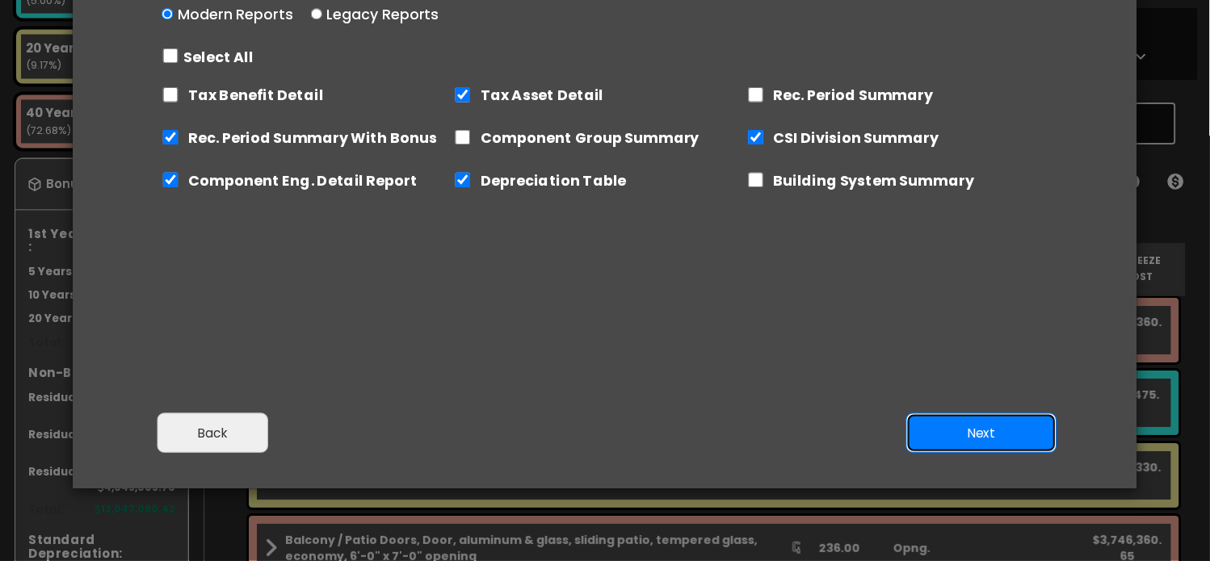
click at [957, 428] on button "Next" at bounding box center [981, 434] width 151 height 40
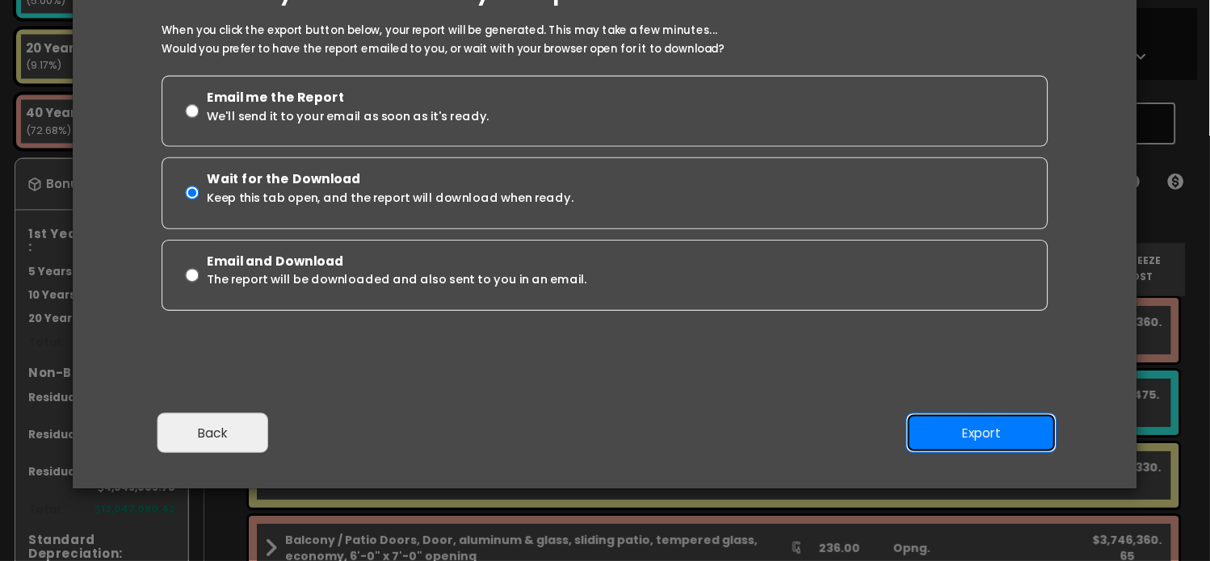
click at [999, 421] on button "Export" at bounding box center [981, 434] width 151 height 40
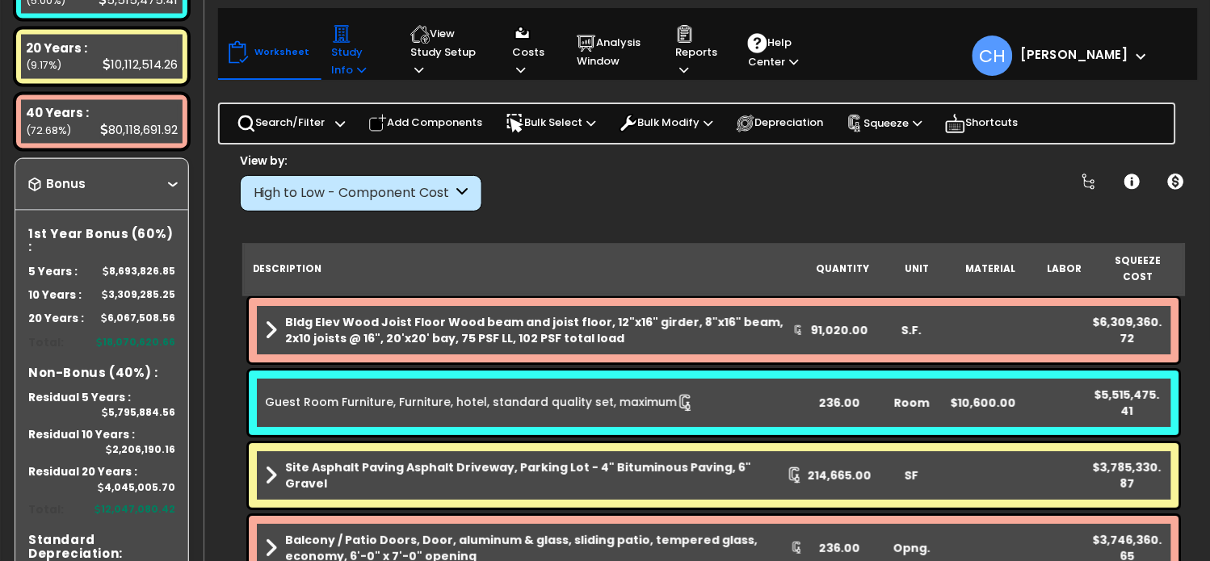
click at [342, 63] on p "Study Info" at bounding box center [356, 51] width 48 height 55
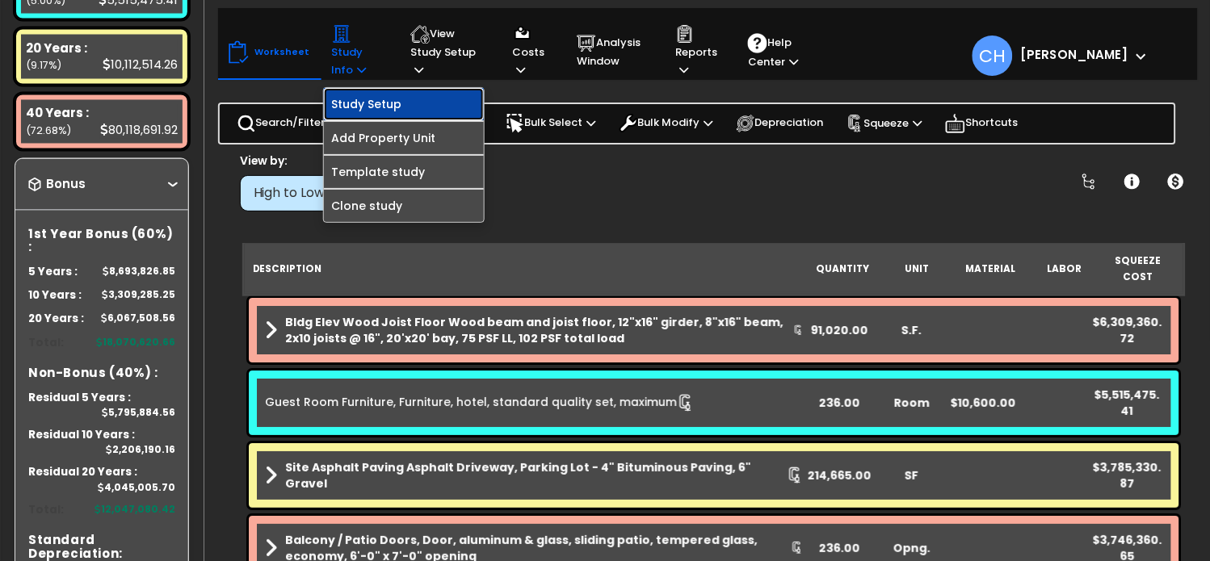
click at [364, 99] on link "Study Setup" at bounding box center [404, 104] width 160 height 32
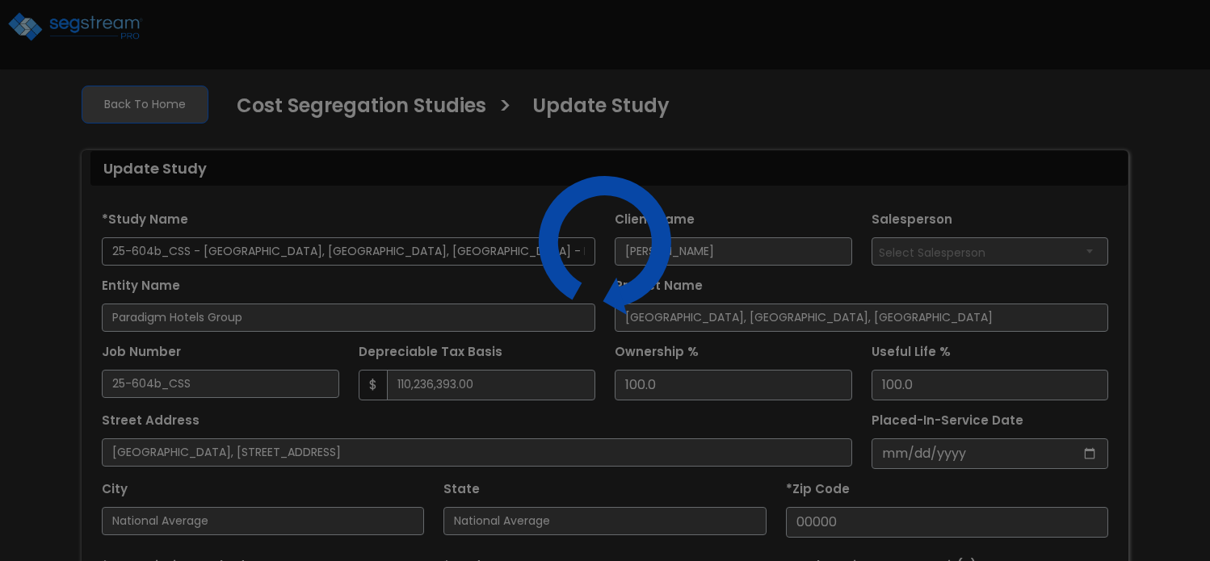
select select "2024"
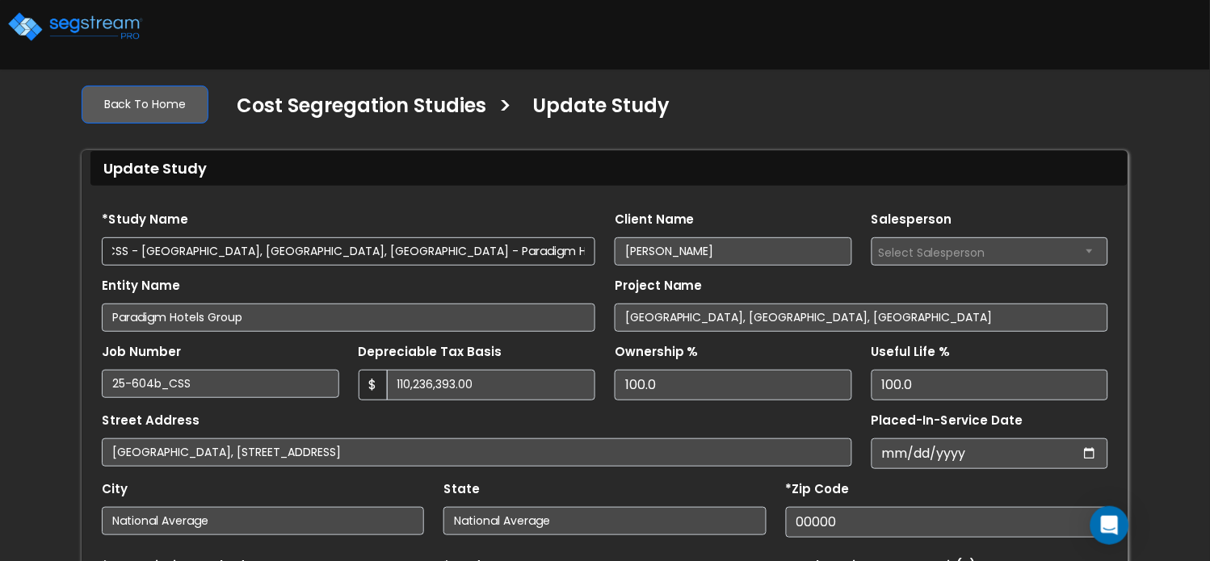
scroll to position [0, 95]
drag, startPoint x: 508, startPoint y: 257, endPoint x: 592, endPoint y: 257, distance: 84.0
click at [592, 257] on input "25-604b_CSS - [GEOGRAPHIC_DATA], [GEOGRAPHIC_DATA], [GEOGRAPHIC_DATA] - Paradig…" at bounding box center [349, 251] width 494 height 28
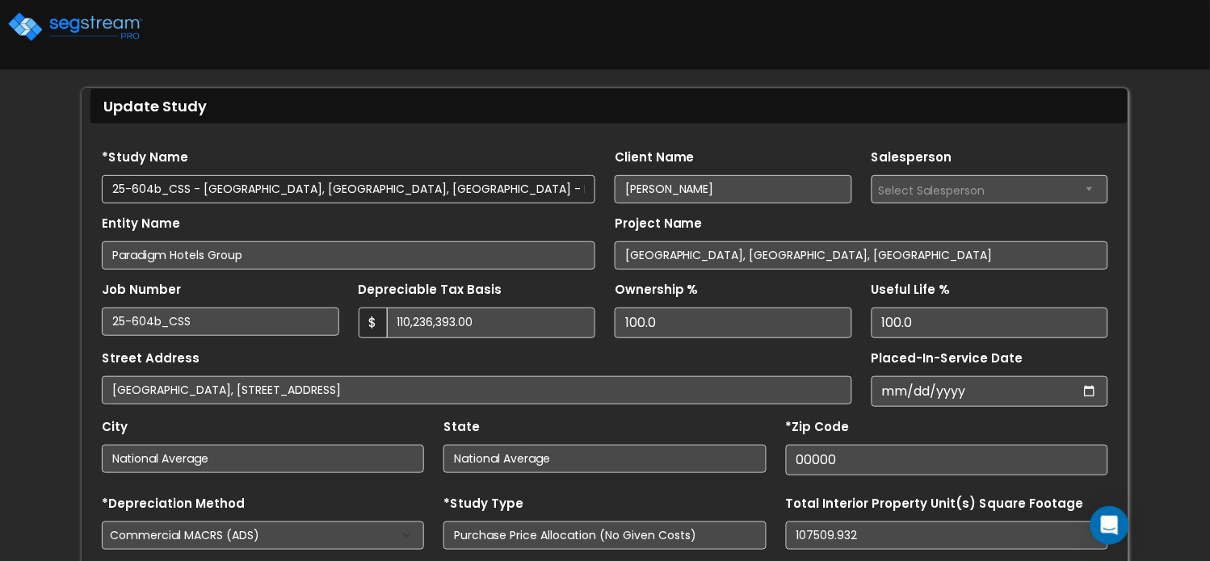
scroll to position [59, 0]
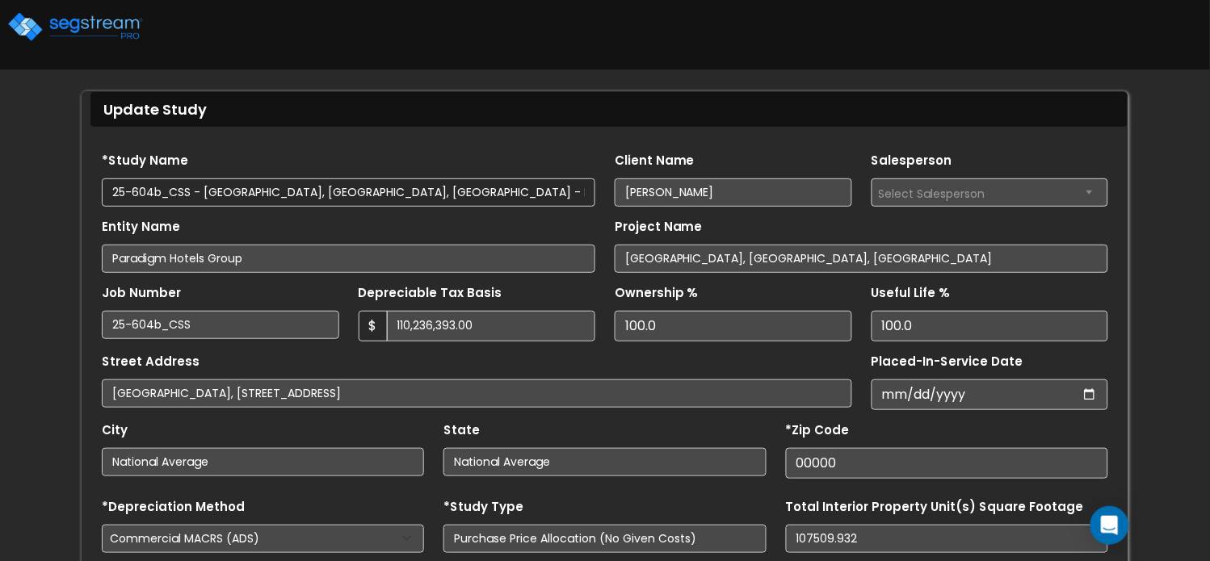
click at [161, 191] on input "25-604b_CSS - Crowne Plaza Wailoaloa, Nadi, Fiji - Paradigm Hotels Group - Jay …" at bounding box center [349, 193] width 494 height 28
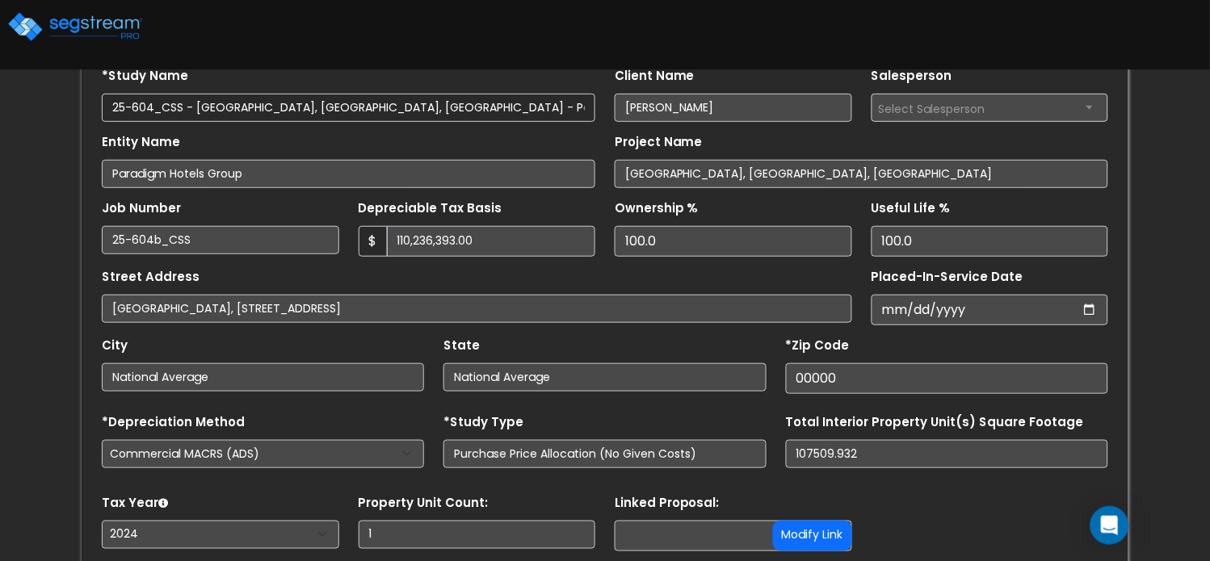
scroll to position [166, 0]
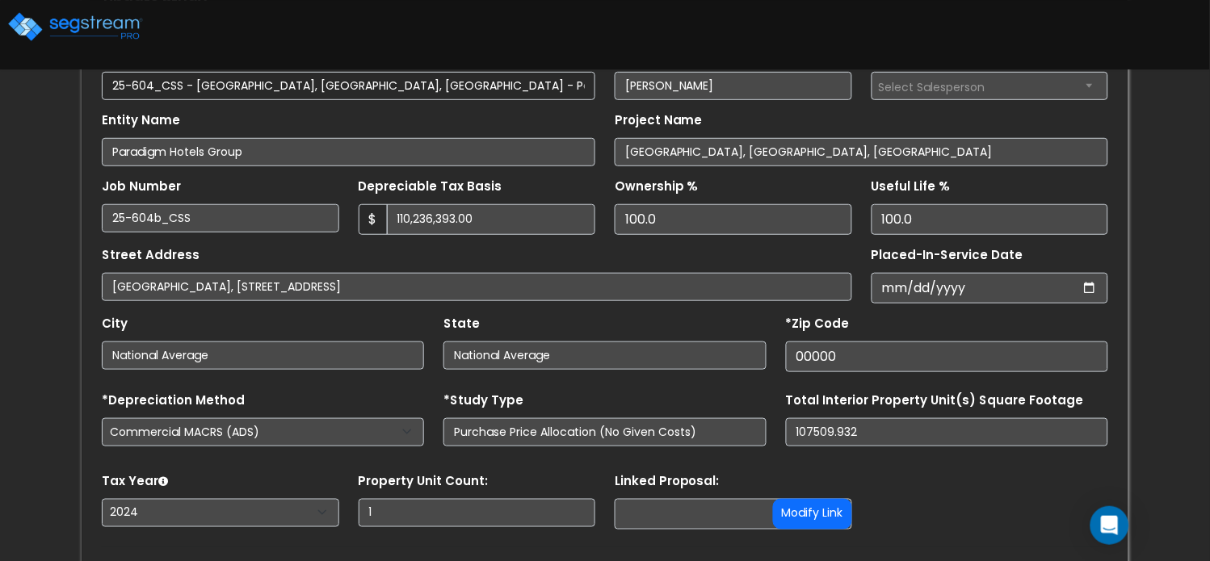
type input "25-604_CSS - Crowne Plaza Wailoaloa, Nadi, Fiji - Paradigm Hotels Group - Jay S…"
drag, startPoint x: 162, startPoint y: 223, endPoint x: 221, endPoint y: 219, distance: 59.9
click at [162, 223] on input "25-604b_CSS" at bounding box center [220, 218] width 237 height 28
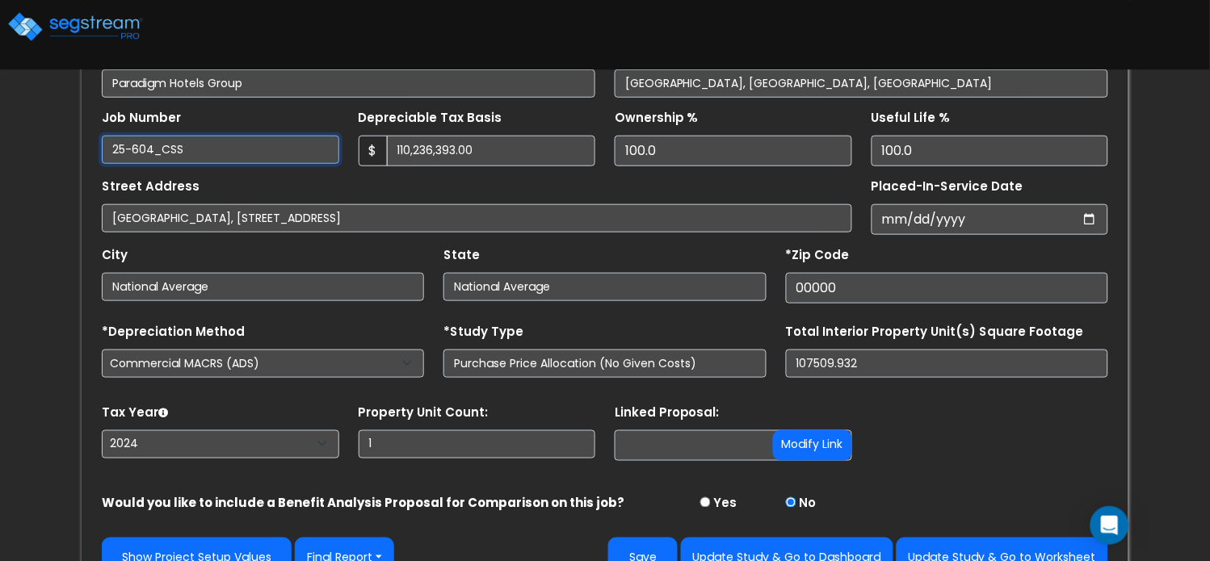
scroll to position [267, 0]
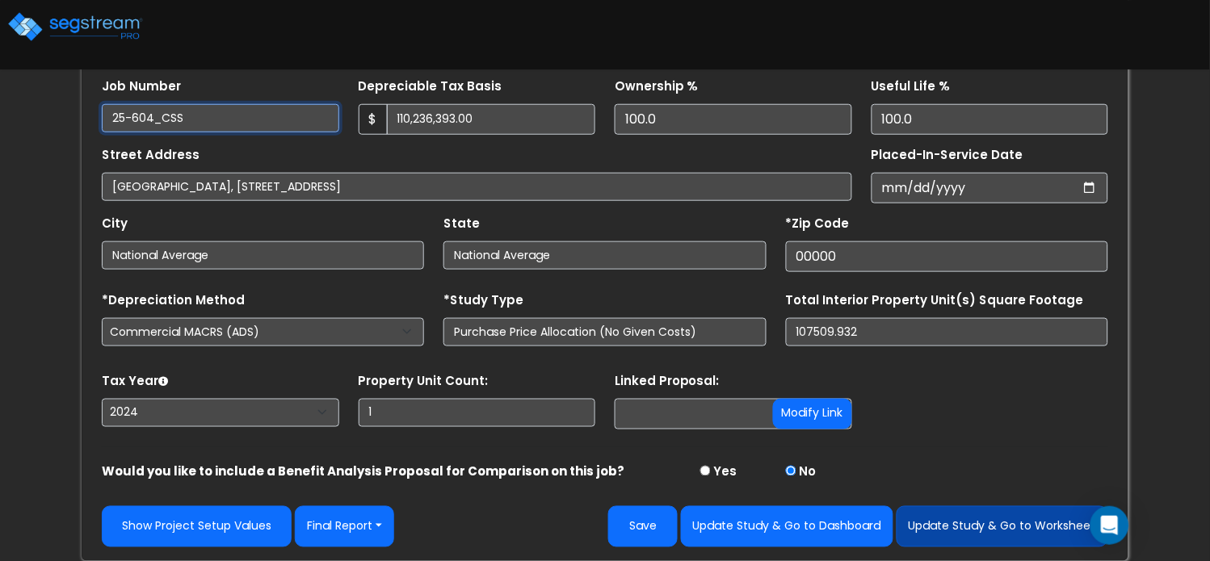
type input "25-604_CSS"
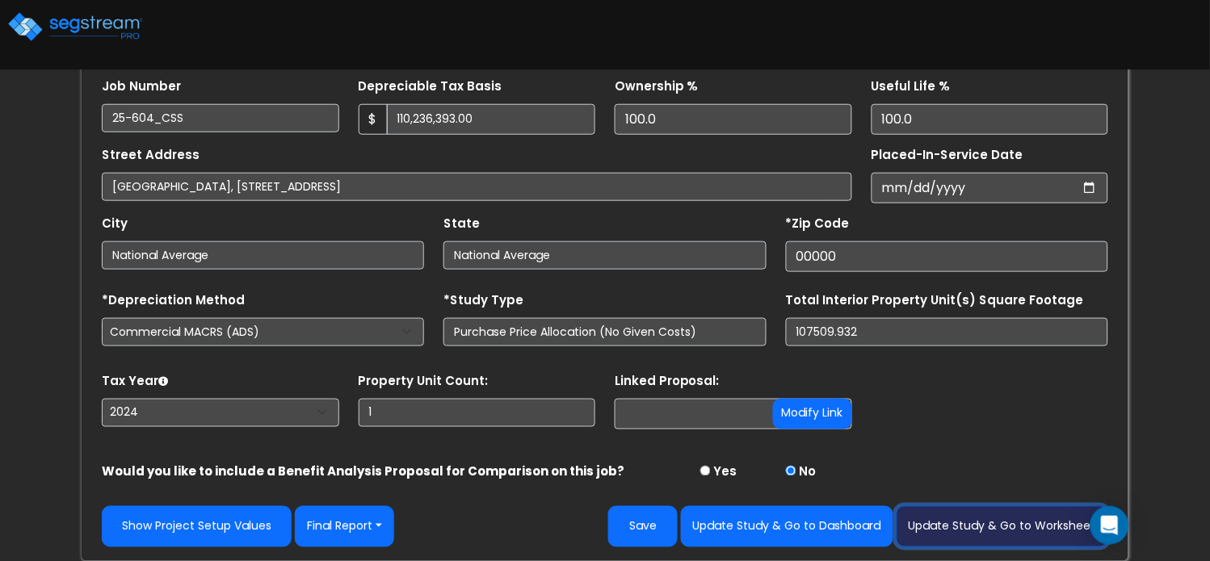
click at [970, 528] on button "Update Study & Go to Worksheet" at bounding box center [1003, 526] width 212 height 41
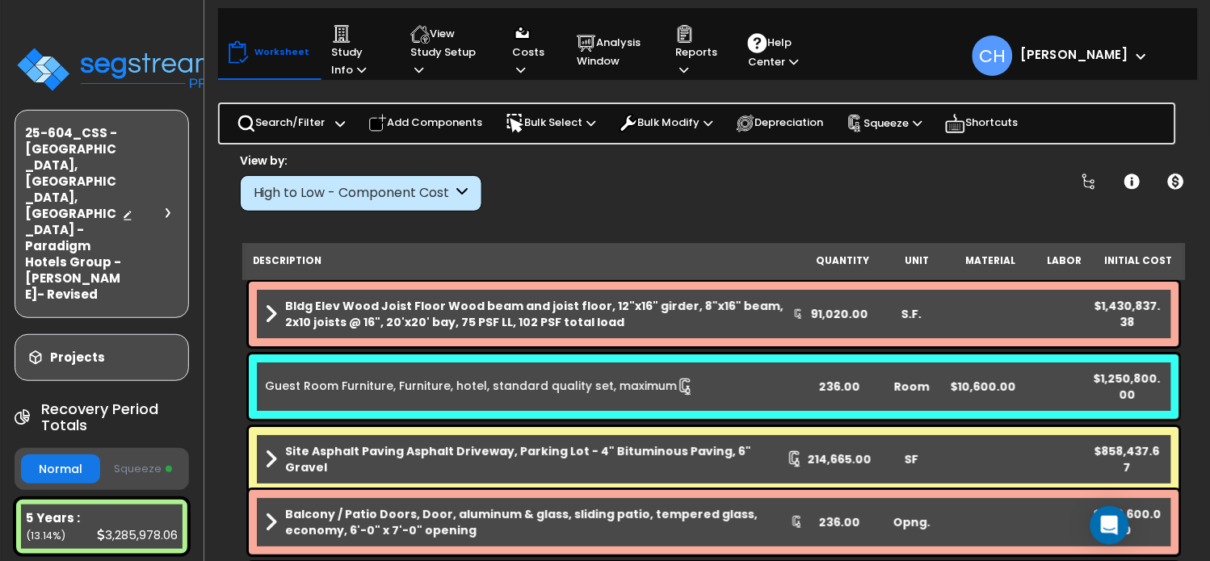
click at [620, 220] on div "Worksheet Study Info Study Setup Add Property Unit Template study Clone study CH" at bounding box center [714, 416] width 992 height 561
click at [675, 64] on p "Reports" at bounding box center [696, 51] width 42 height 55
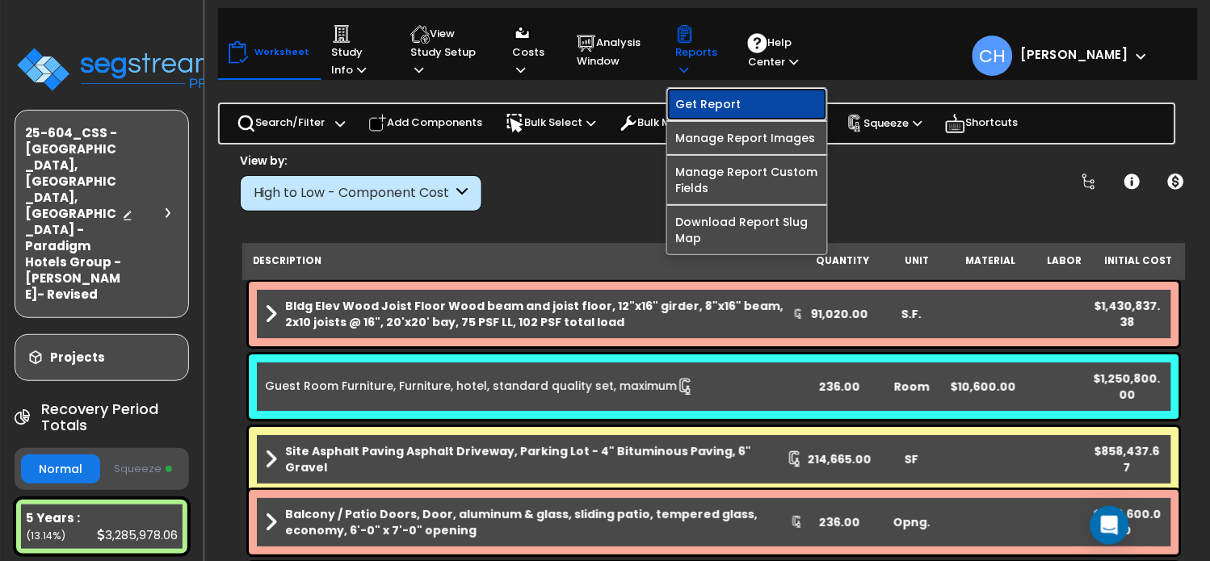
click at [702, 108] on link "Get Report" at bounding box center [747, 104] width 160 height 32
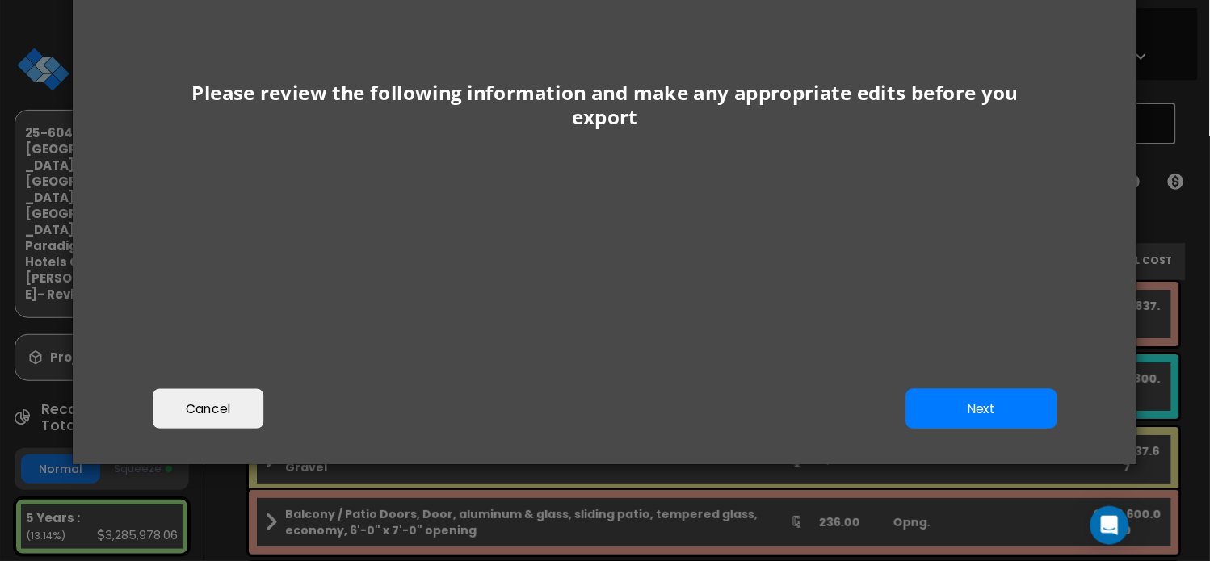
scroll to position [221, 0]
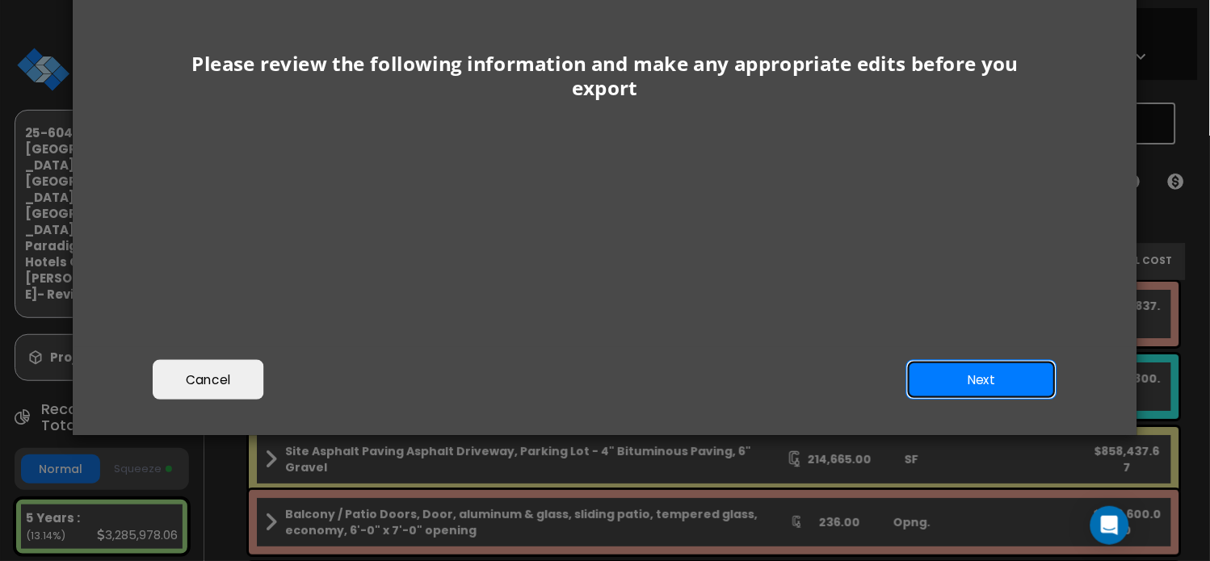
click at [961, 373] on button "Next" at bounding box center [981, 380] width 151 height 40
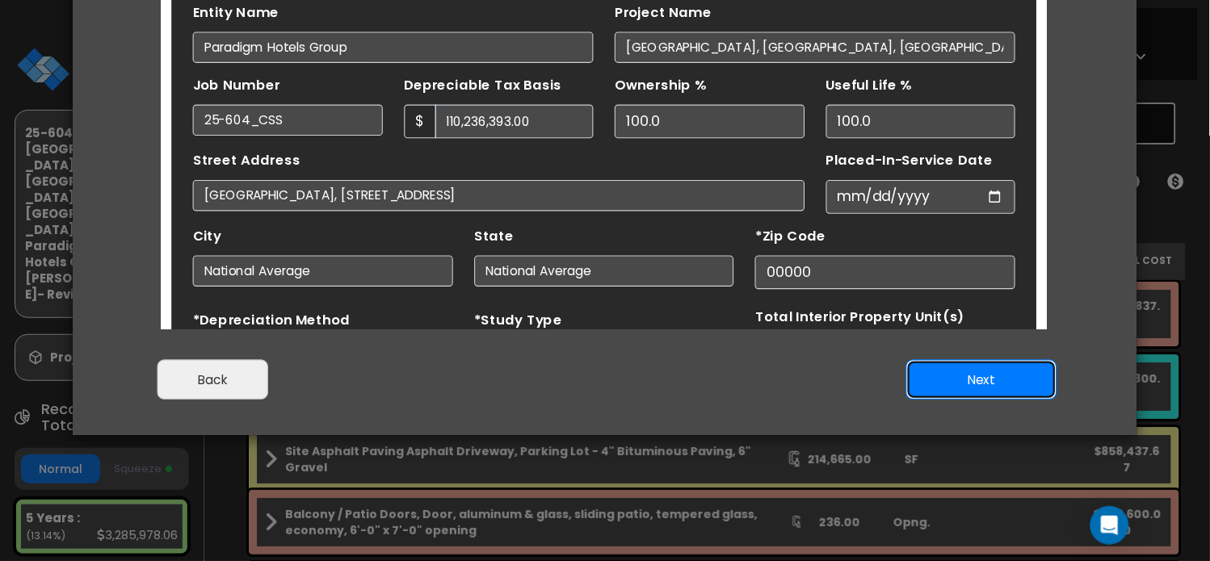
click at [981, 381] on button "Next" at bounding box center [981, 380] width 151 height 40
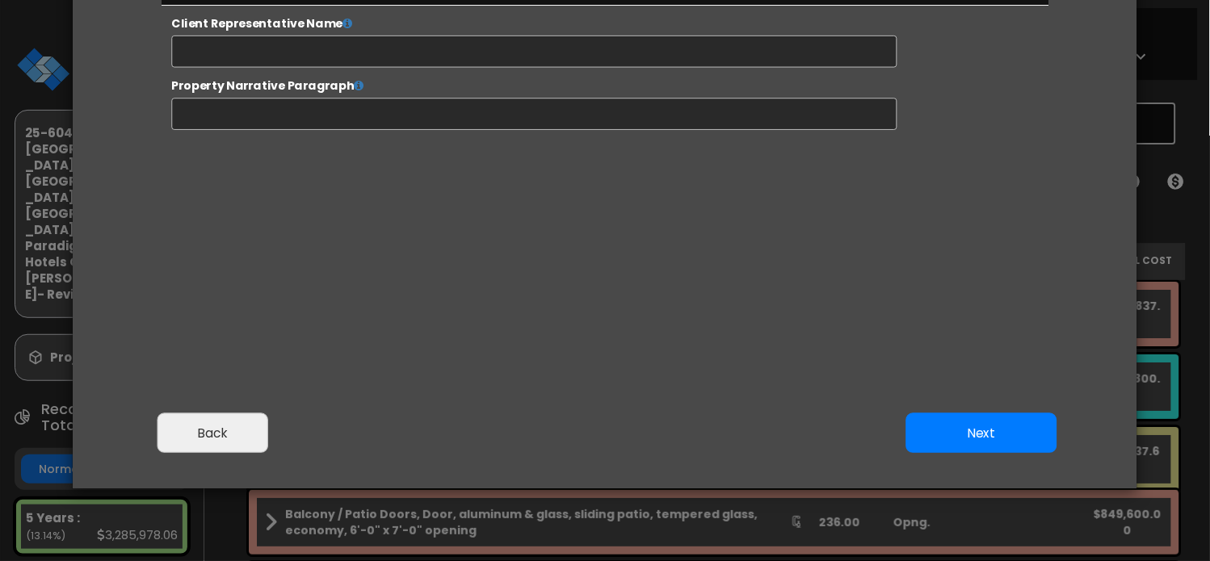
scroll to position [94, 0]
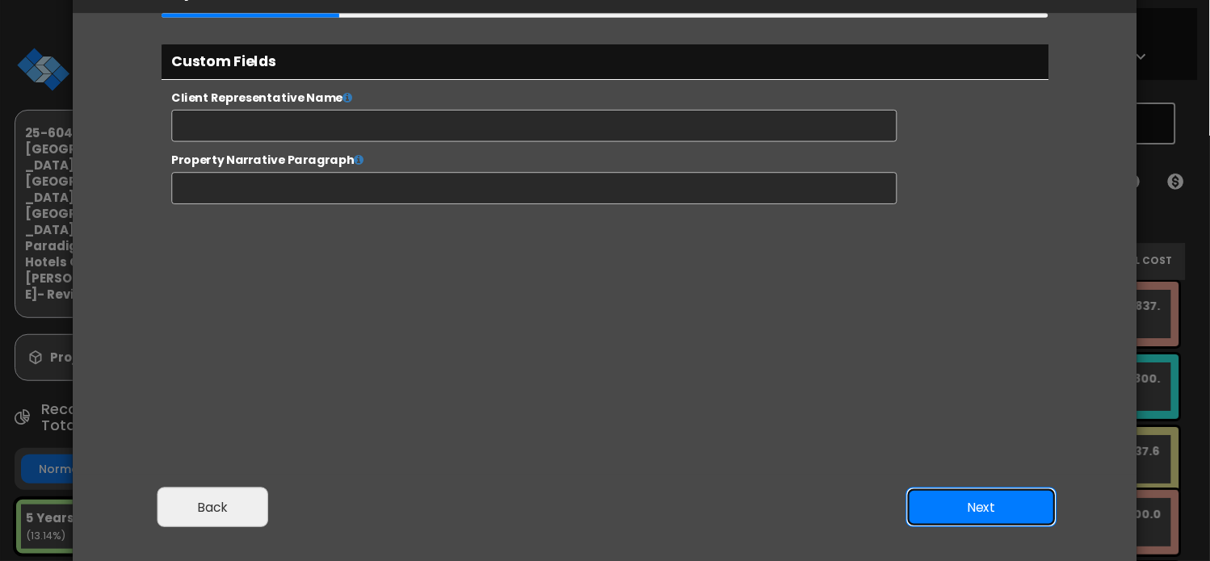
drag, startPoint x: 989, startPoint y: 512, endPoint x: 956, endPoint y: 493, distance: 39.1
click at [989, 512] on button "Next" at bounding box center [981, 508] width 151 height 40
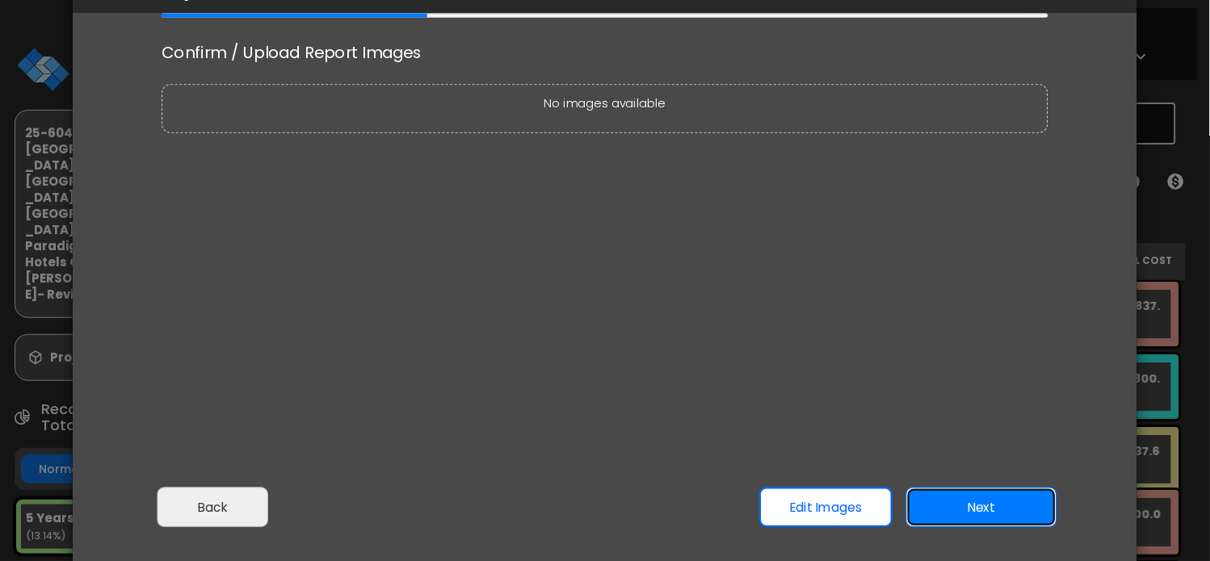
scroll to position [0, 0]
click at [971, 513] on button "Next" at bounding box center [981, 508] width 151 height 40
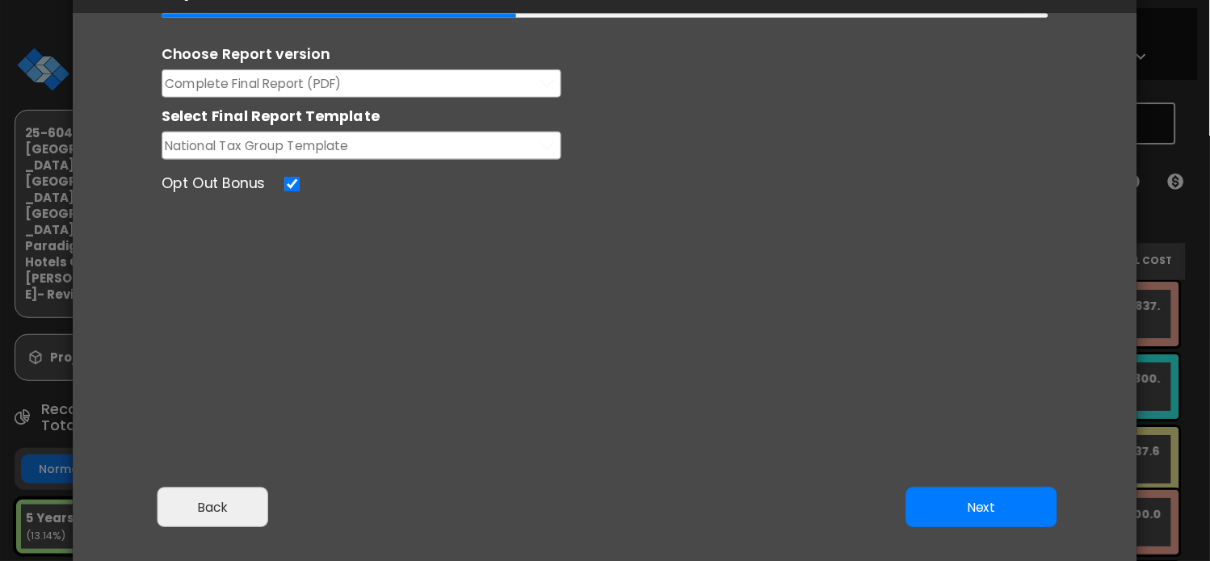
click at [434, 82] on button "Complete Final Report (PDF)" at bounding box center [362, 83] width 400 height 28
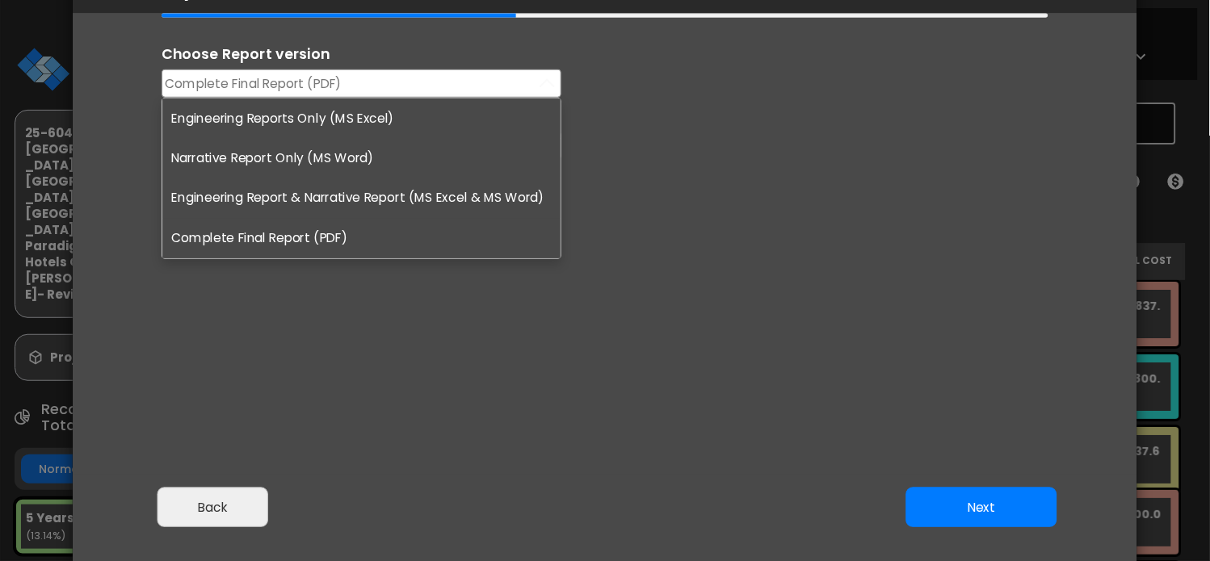
click at [372, 124] on li "Engineering Reports Only (MS Excel)" at bounding box center [361, 119] width 398 height 40
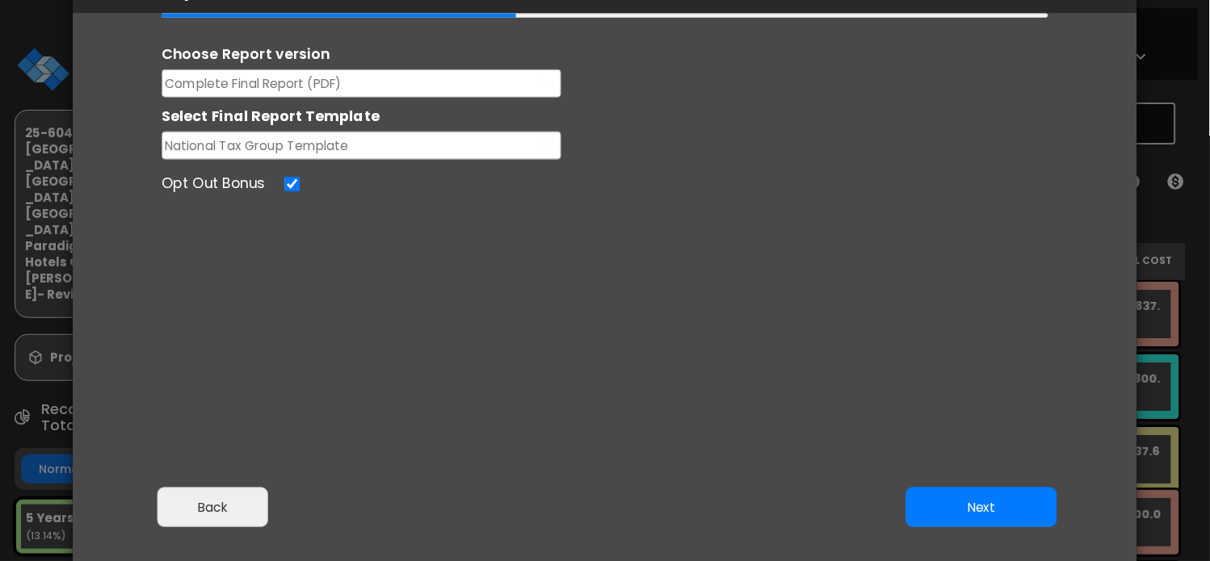
click at [261, 74] on span "Complete Final Report (PDF)" at bounding box center [254, 84] width 177 height 20
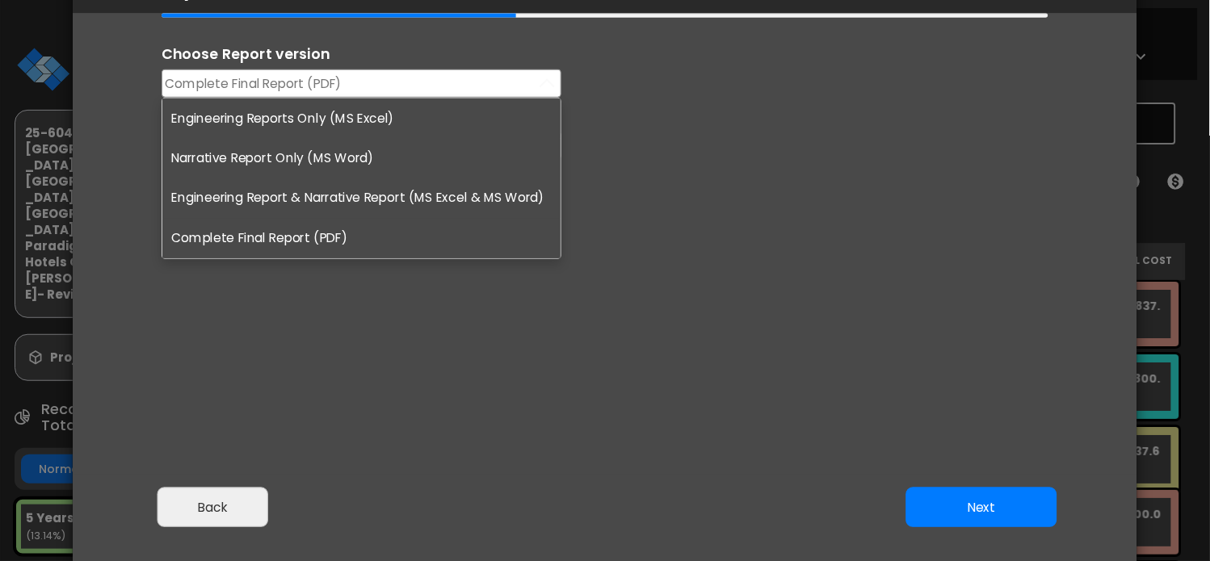
click at [235, 116] on li "Engineering Reports Only (MS Excel)" at bounding box center [361, 119] width 398 height 40
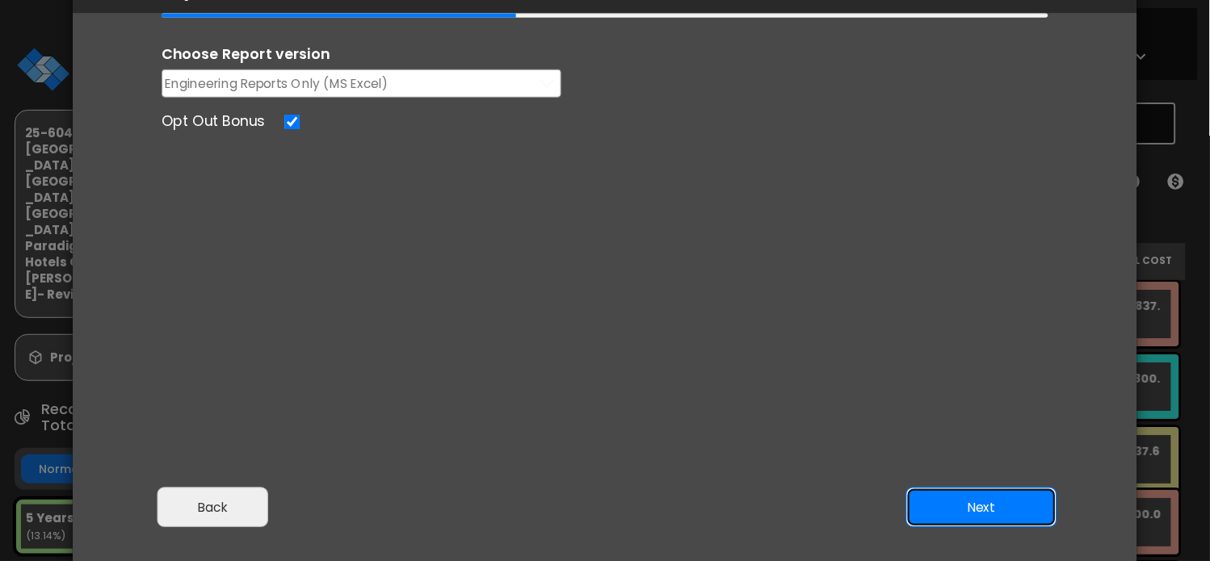
click at [957, 508] on button "Next" at bounding box center [981, 508] width 151 height 40
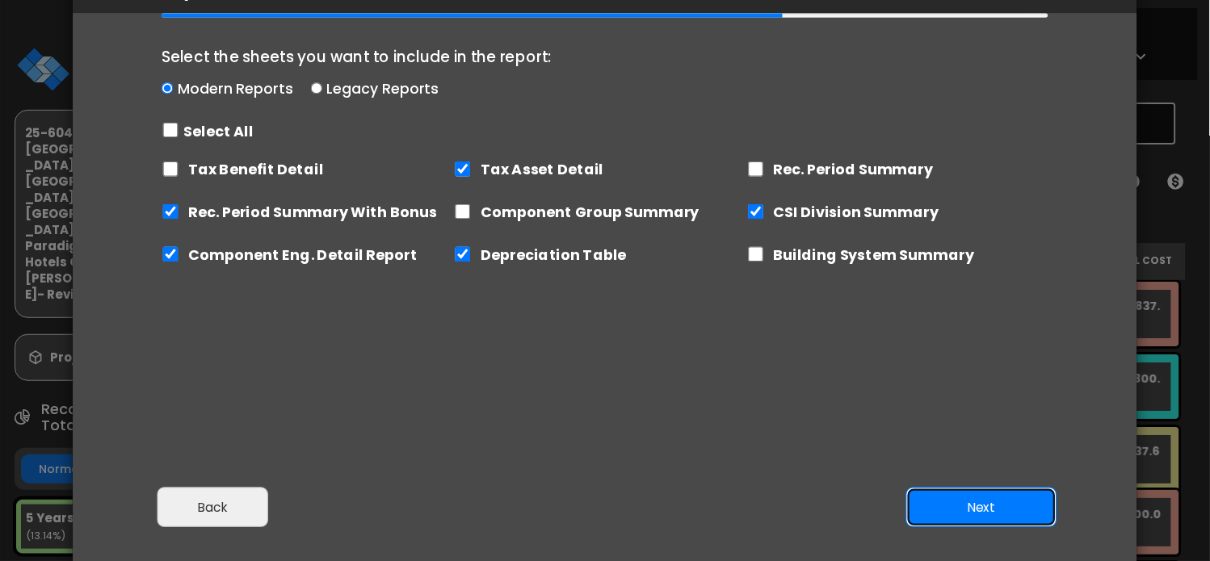
click at [970, 502] on button "Next" at bounding box center [981, 508] width 151 height 40
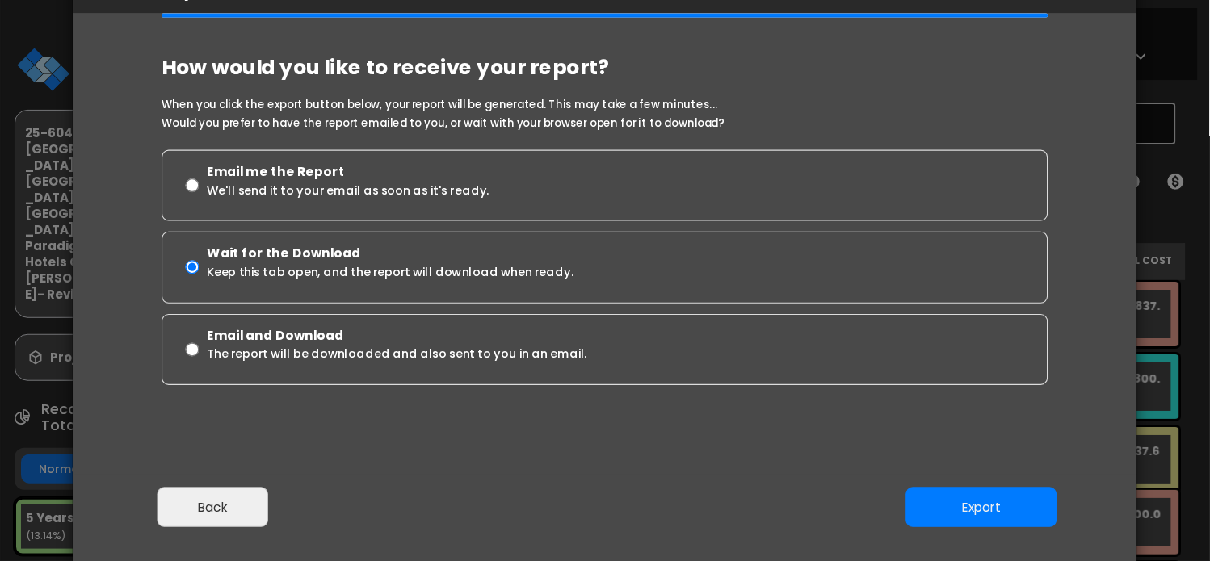
scroll to position [99, 0]
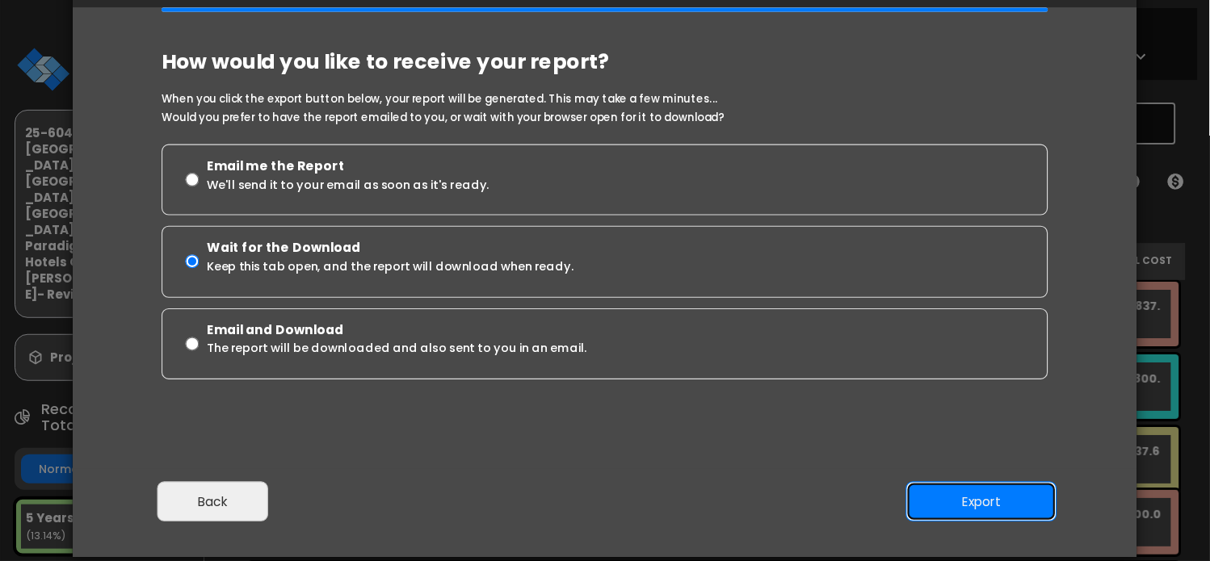
click at [967, 501] on button "Export" at bounding box center [981, 502] width 151 height 40
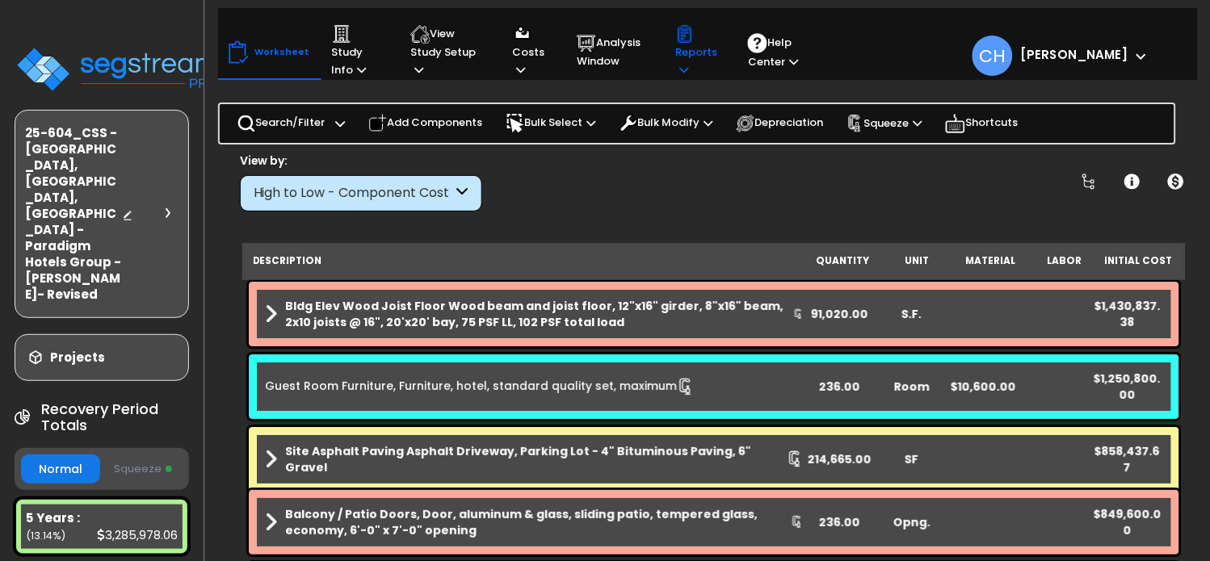
click at [687, 67] on icon at bounding box center [683, 70] width 9 height 11
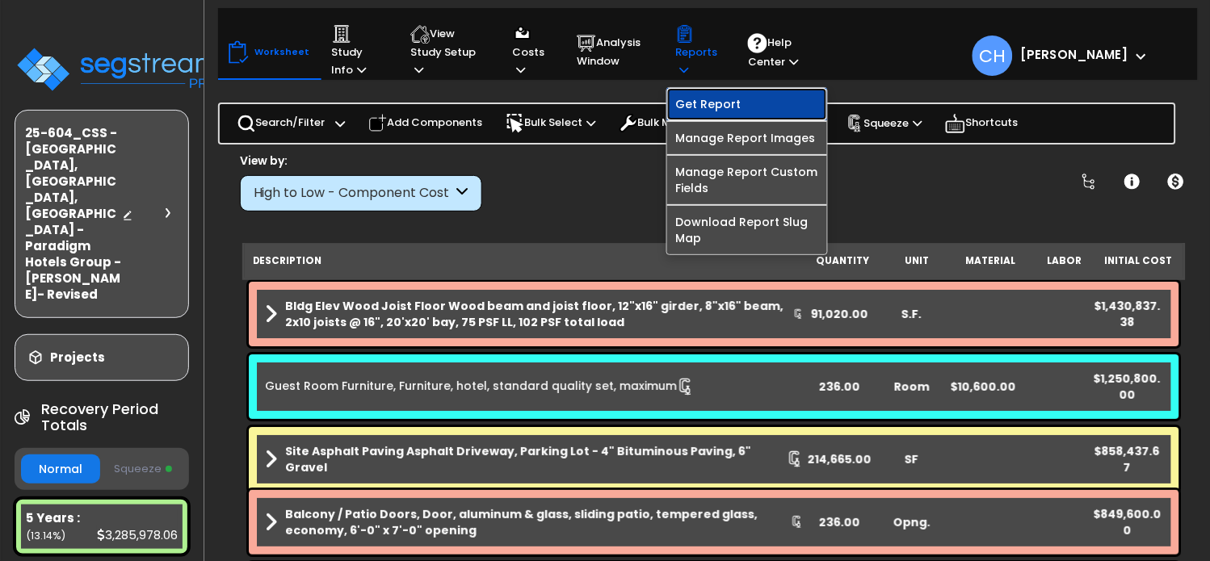
click at [697, 102] on link "Get Report" at bounding box center [747, 104] width 160 height 32
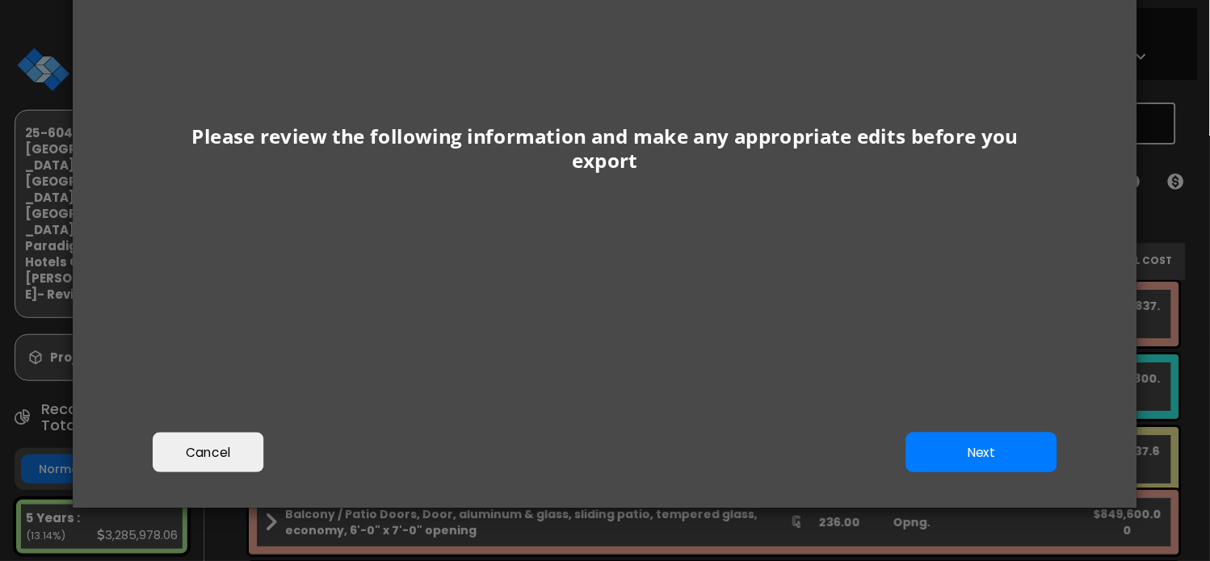
scroll to position [221, 0]
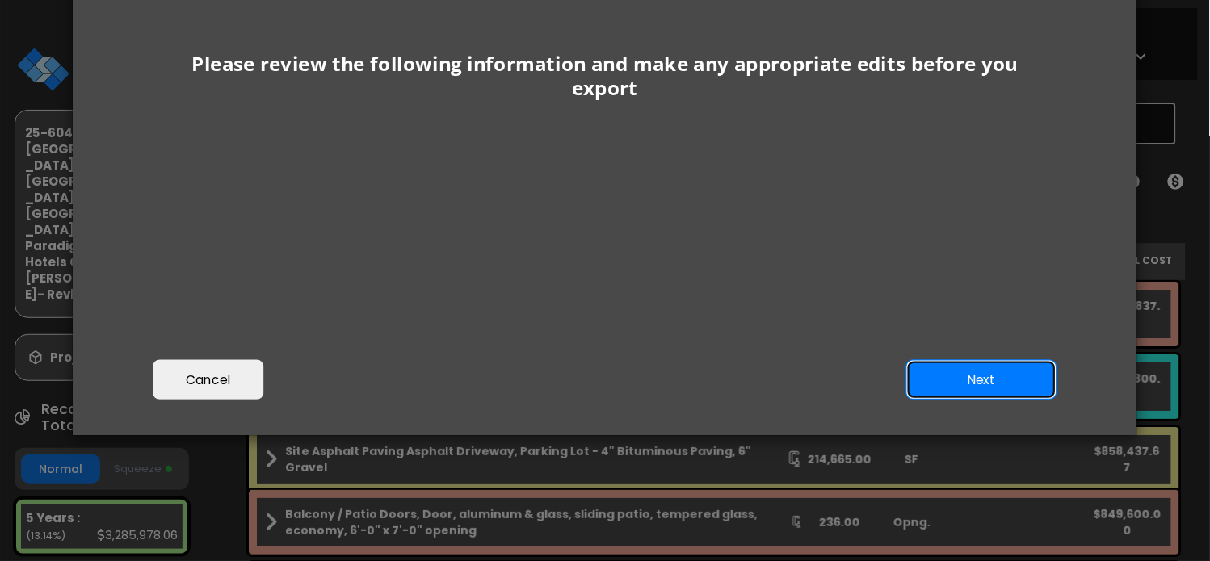
click at [945, 369] on button "Next" at bounding box center [981, 380] width 151 height 40
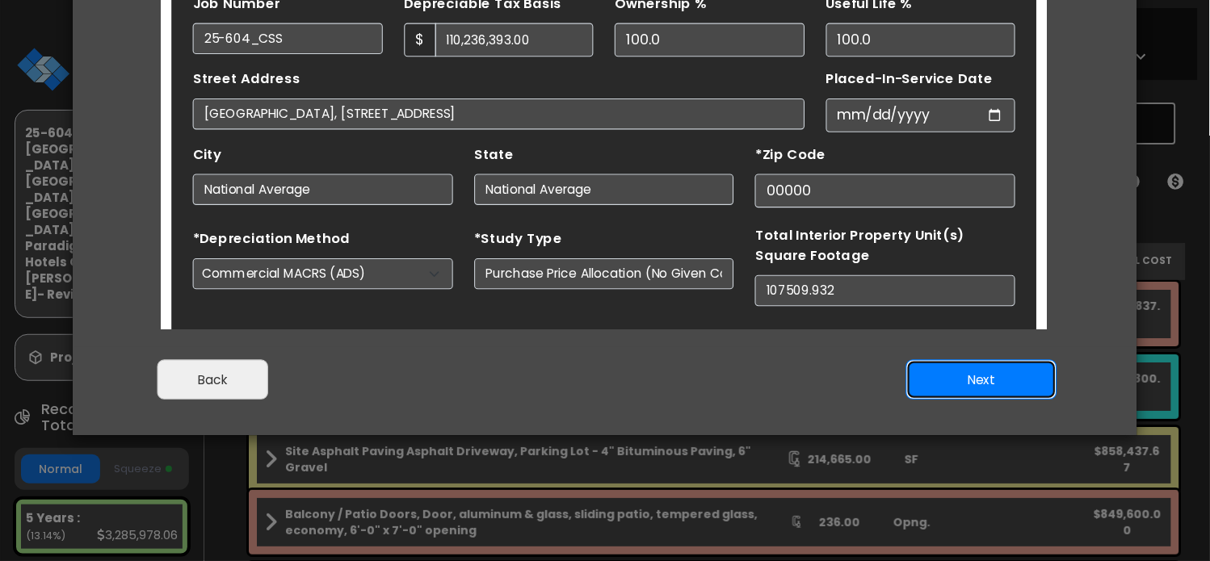
click at [934, 376] on button "Next" at bounding box center [981, 380] width 151 height 40
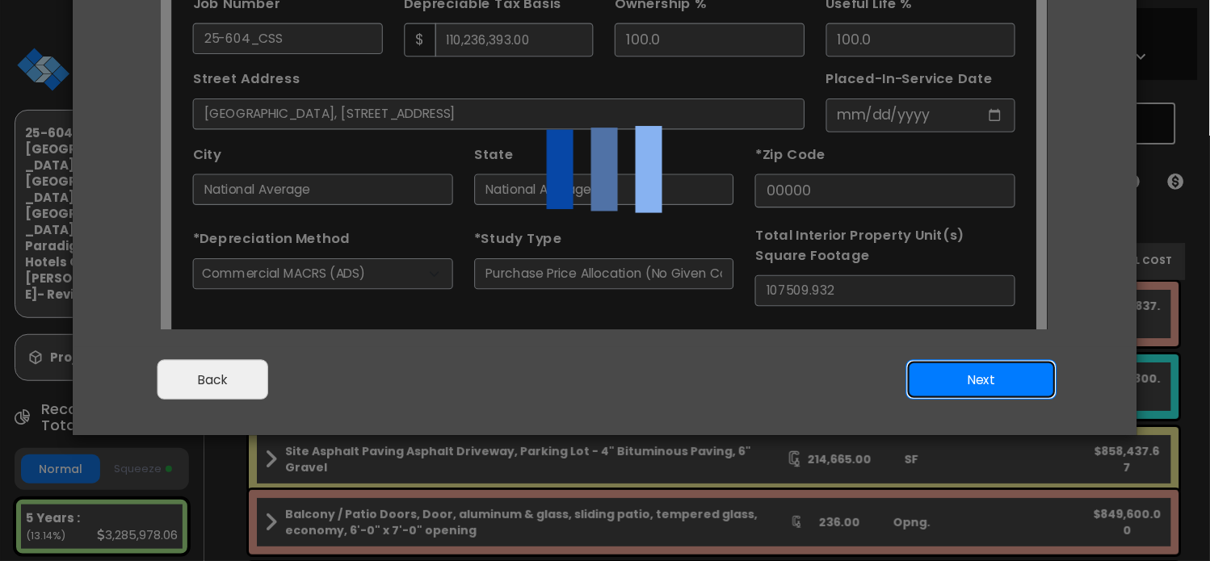
scroll to position [0, 0]
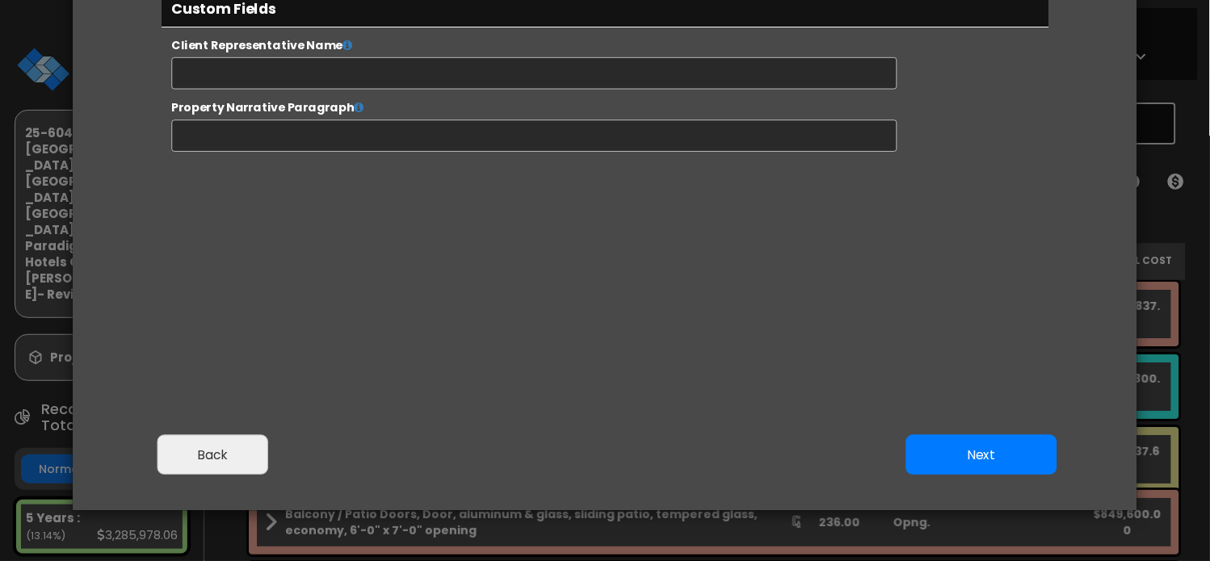
select select "2024"
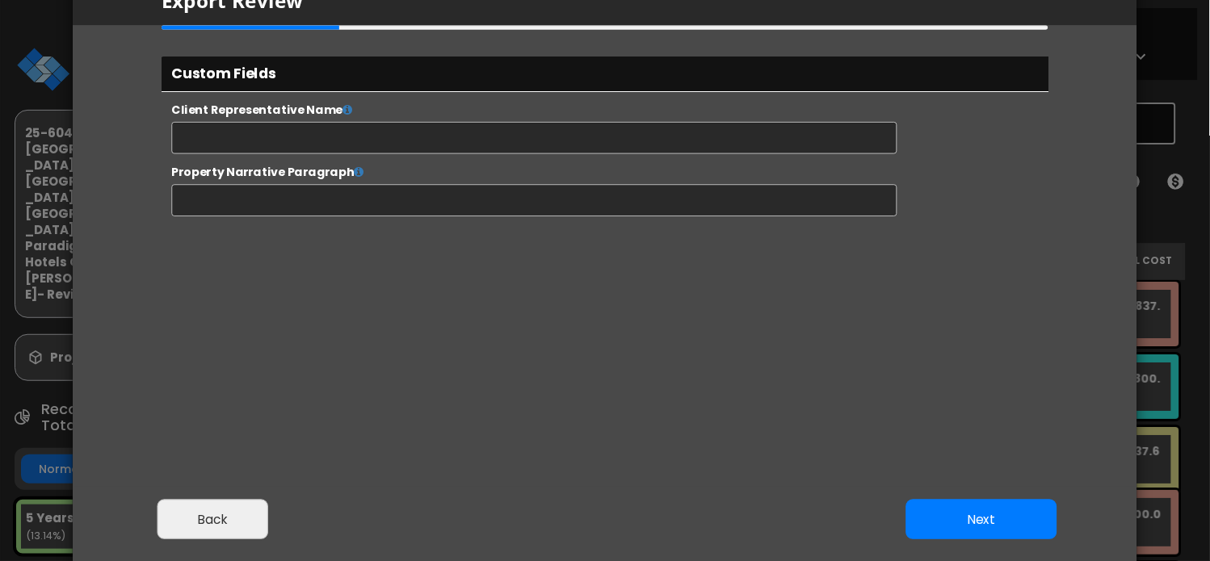
scroll to position [116, 0]
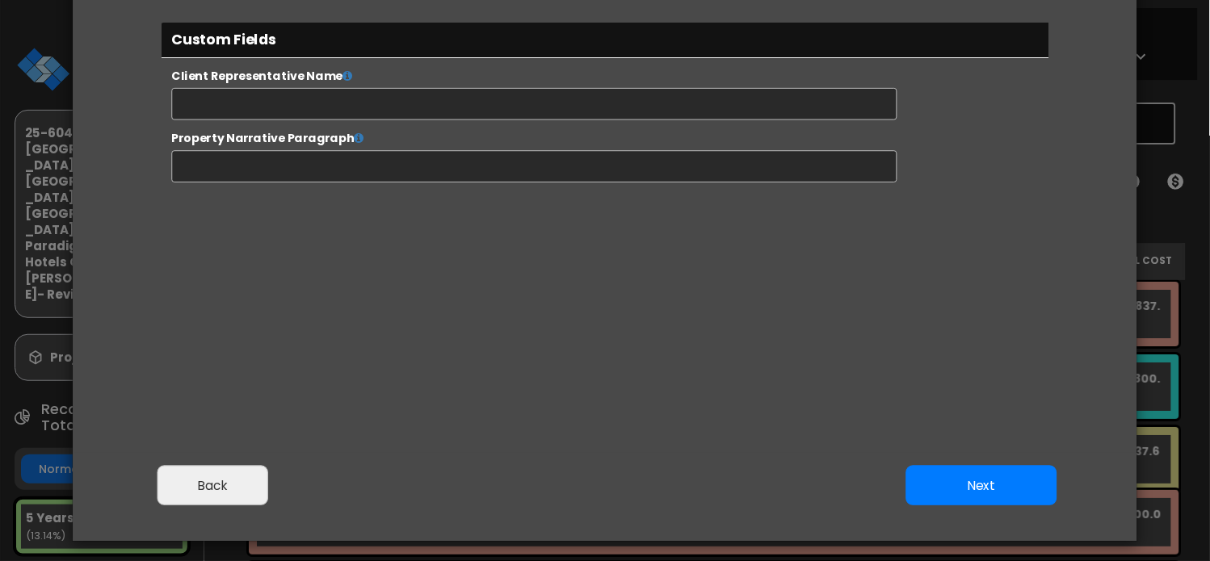
click at [938, 487] on button "Next" at bounding box center [981, 486] width 151 height 40
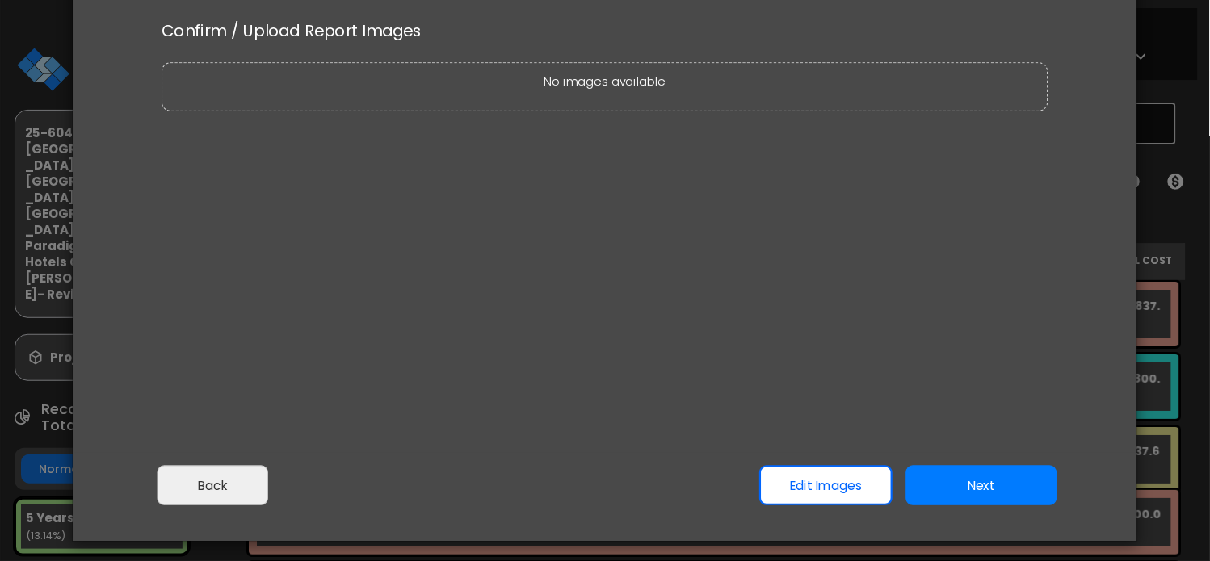
scroll to position [0, 0]
click at [951, 474] on button "Next" at bounding box center [981, 486] width 151 height 40
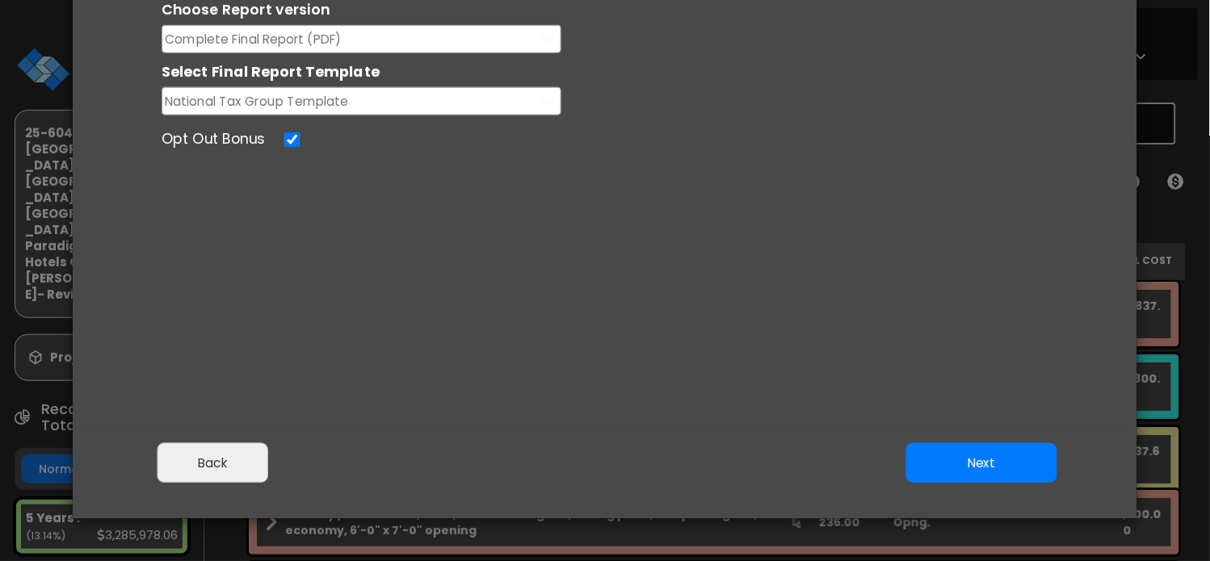
scroll to position [155, 0]
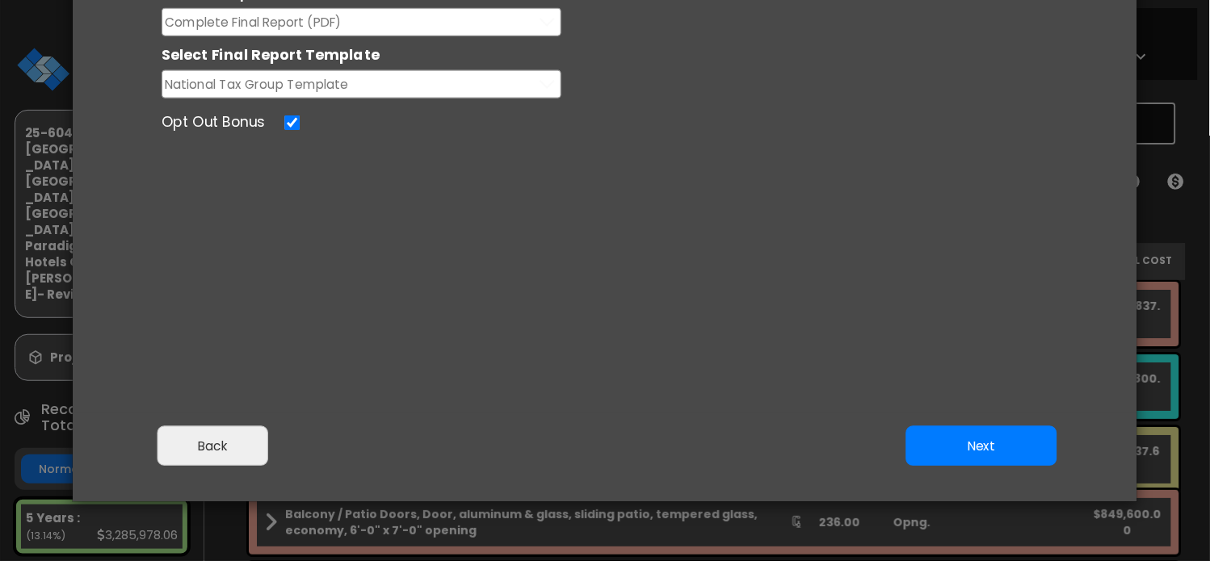
click at [969, 440] on button "Next" at bounding box center [981, 446] width 151 height 40
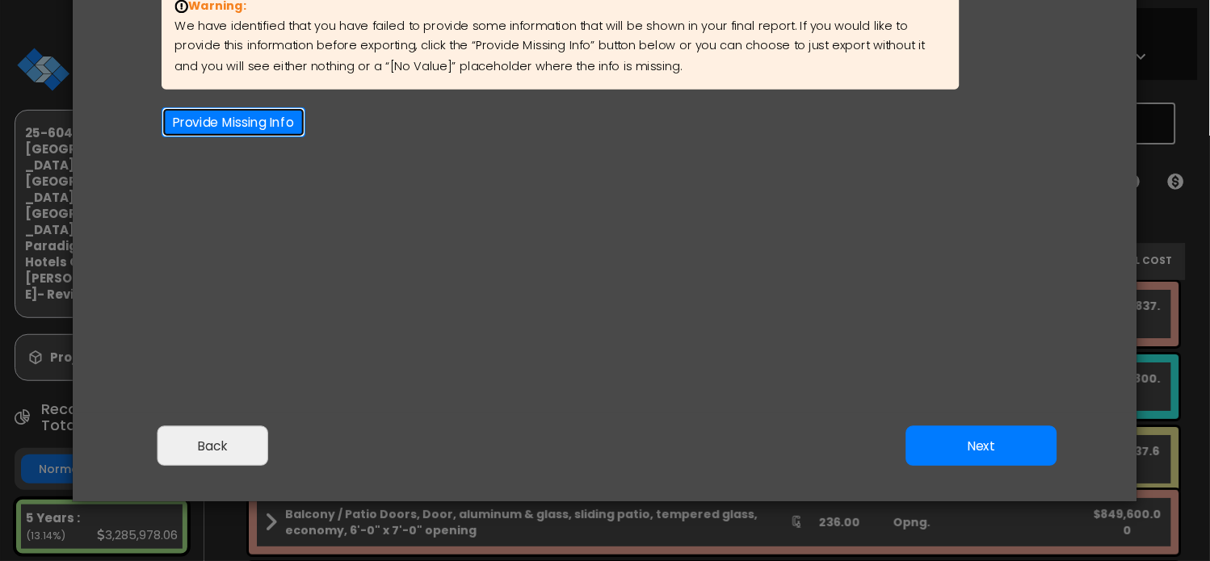
click at [260, 123] on button "Provide Missing Info" at bounding box center [234, 122] width 144 height 30
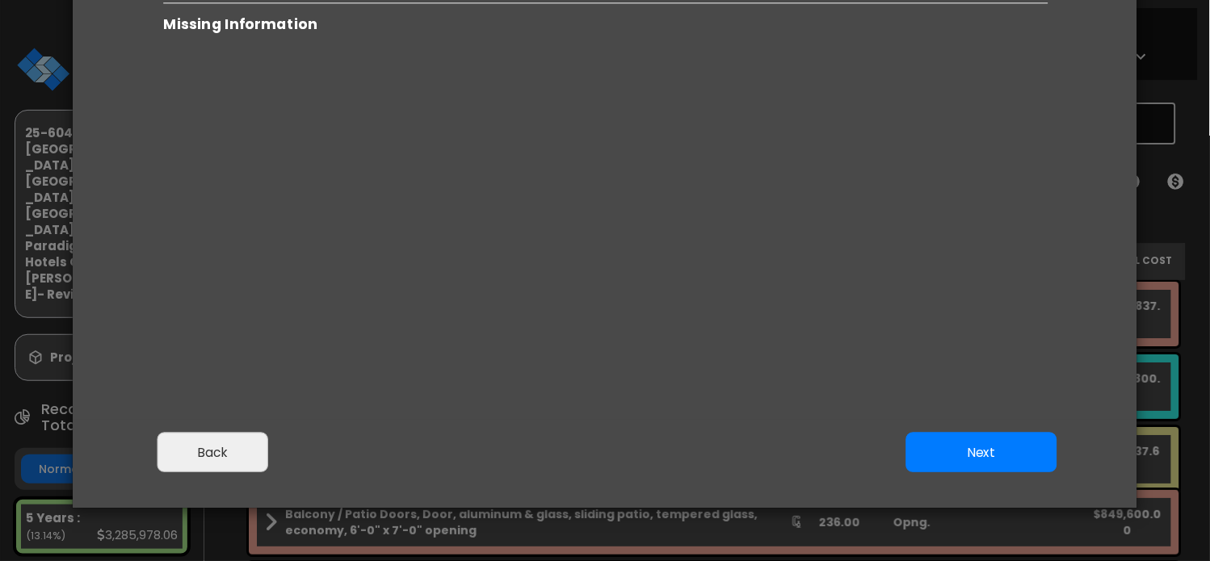
scroll to position [150, 0]
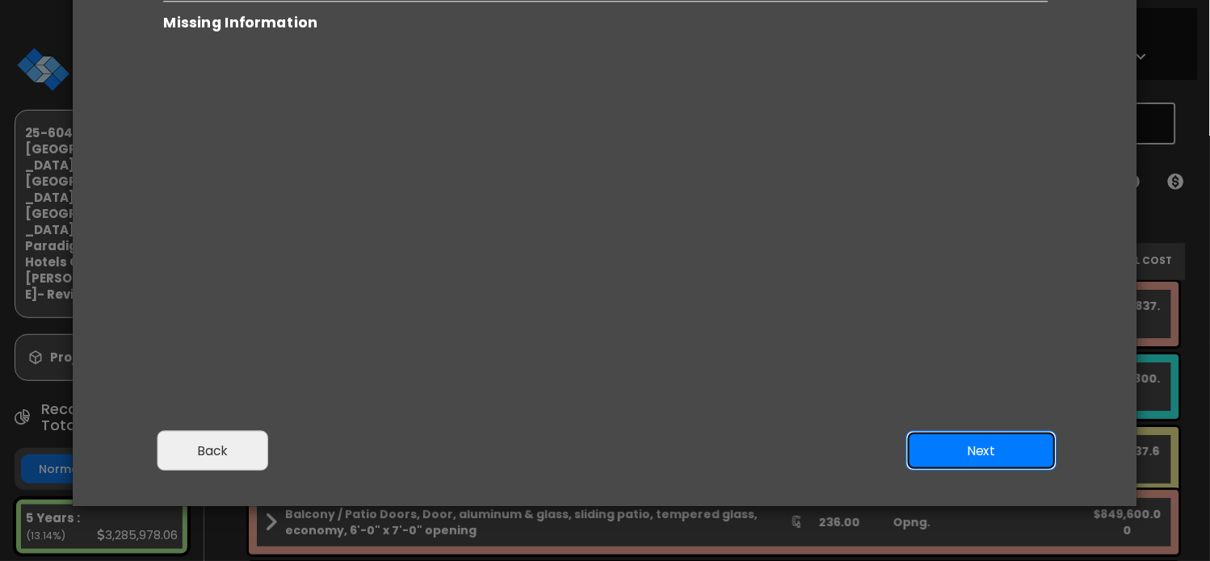
click at [989, 448] on button "Next" at bounding box center [981, 451] width 151 height 40
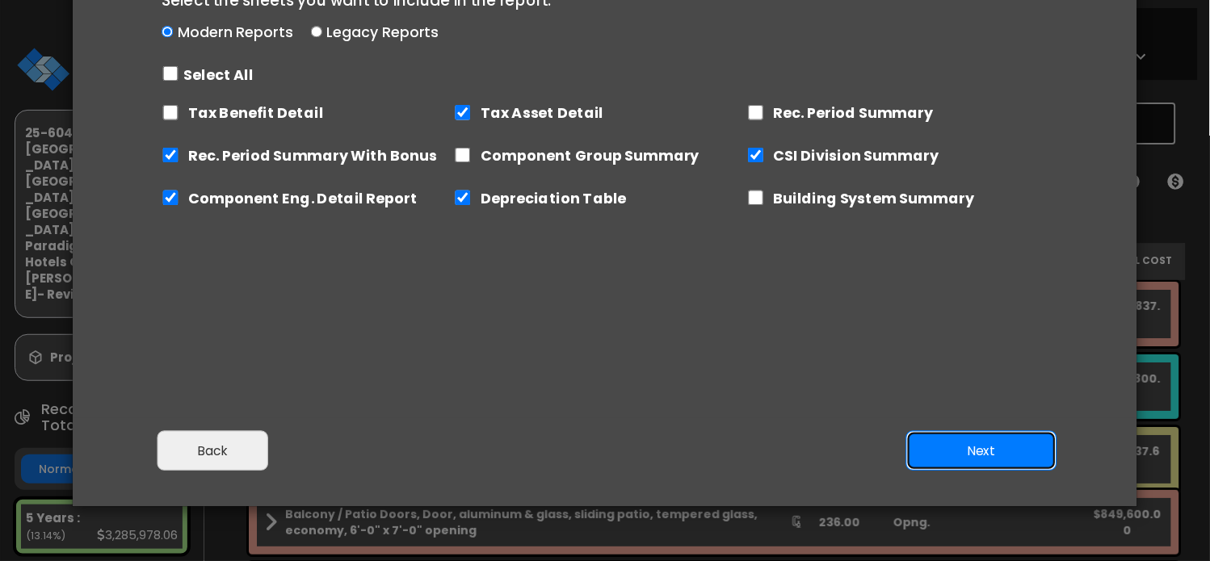
click at [974, 453] on button "Next" at bounding box center [981, 451] width 151 height 40
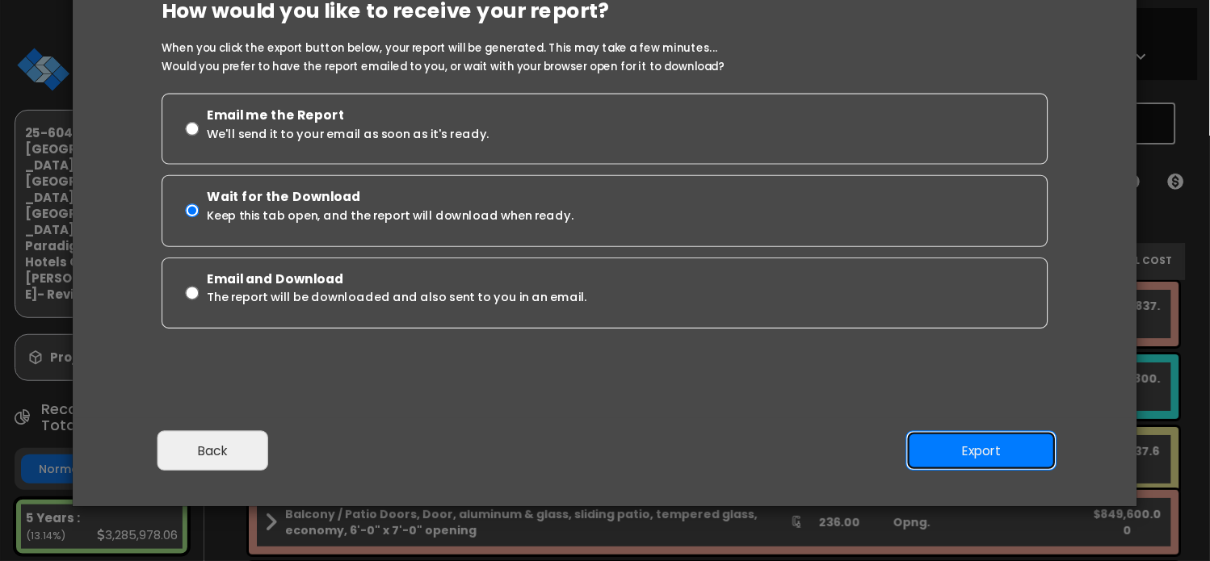
click at [970, 447] on button "Export" at bounding box center [981, 451] width 151 height 40
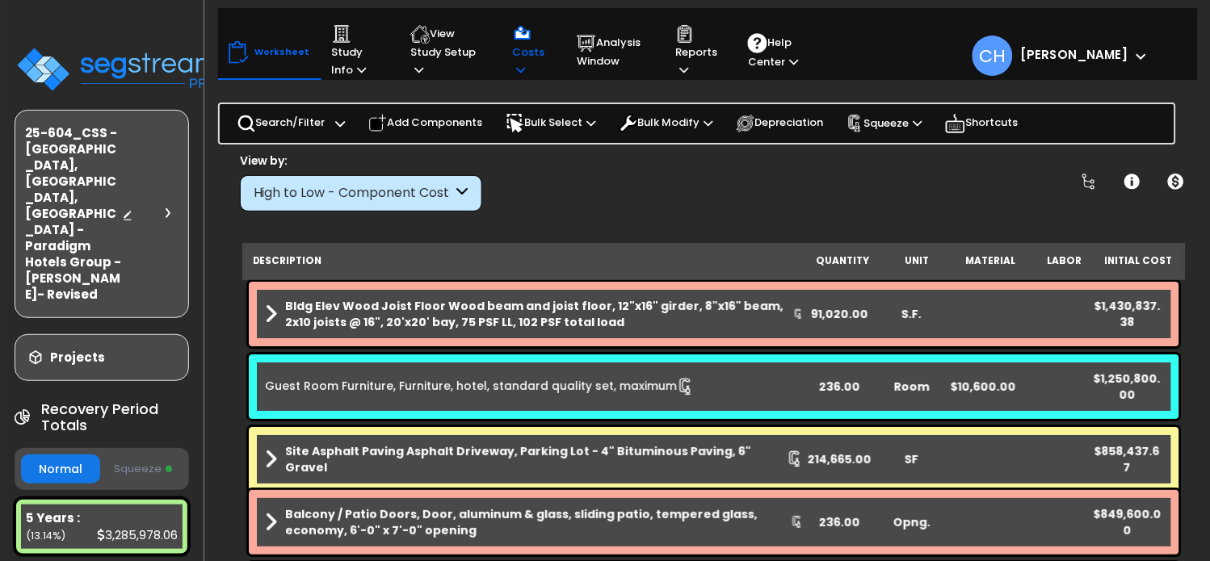
click at [517, 69] on icon at bounding box center [521, 70] width 9 height 11
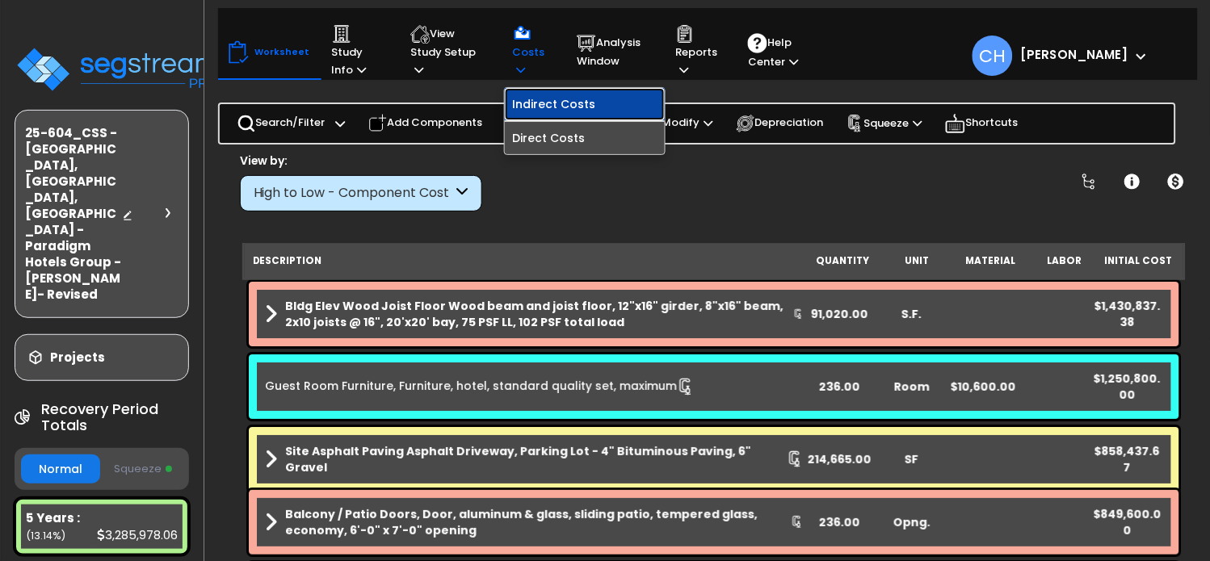
click at [563, 107] on link "Indirect Costs" at bounding box center [585, 104] width 160 height 32
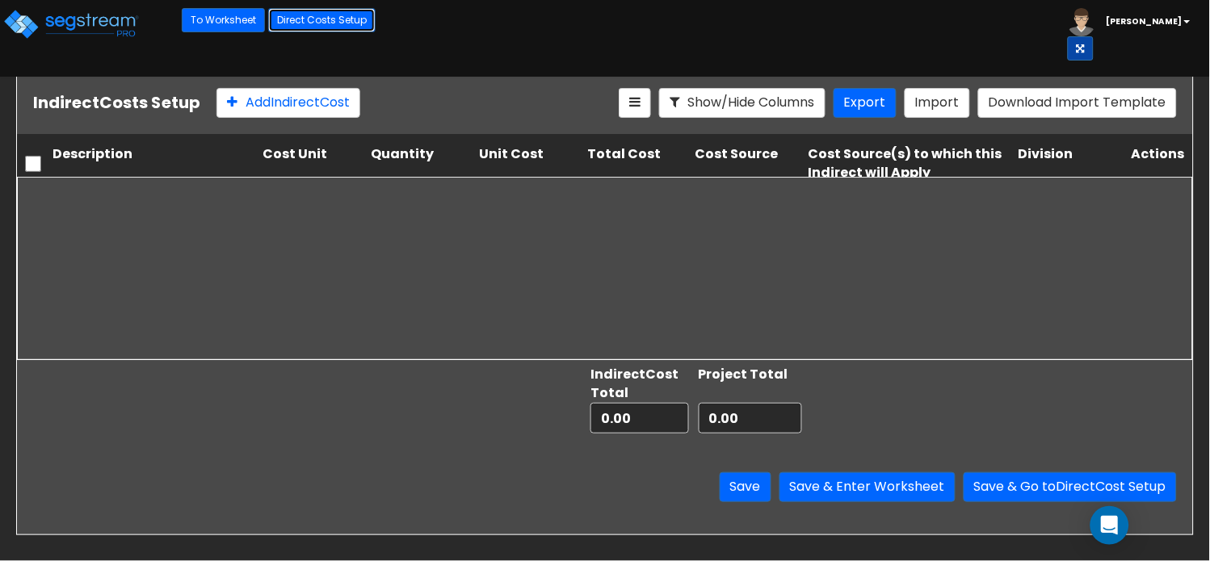
click at [309, 23] on link "Direct Costs Setup" at bounding box center [321, 20] width 107 height 24
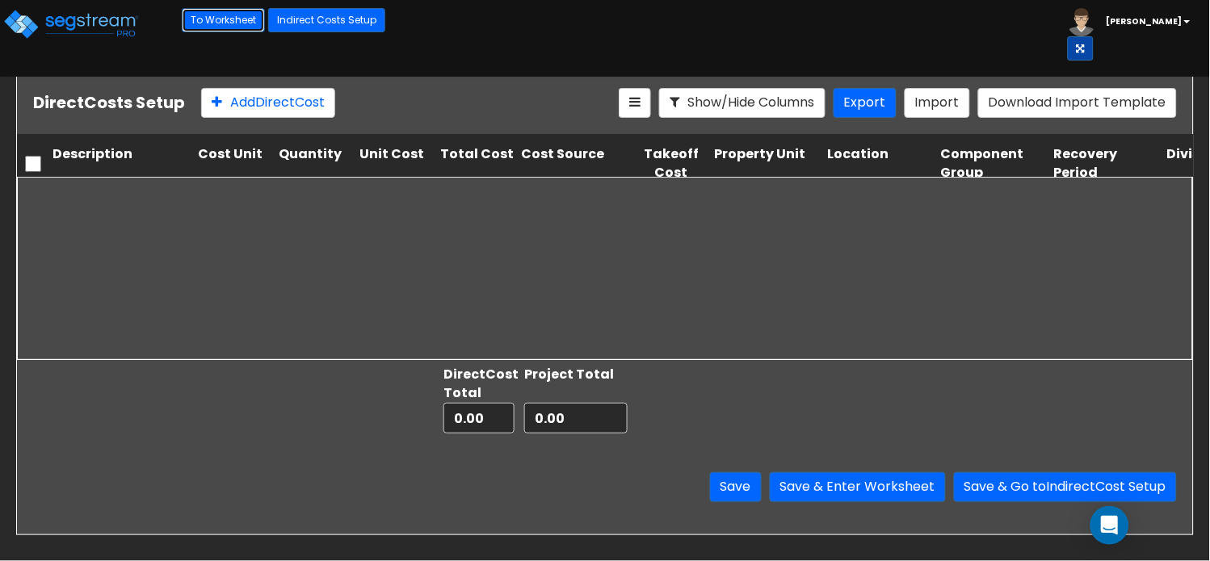
click at [224, 24] on link "To Worksheet" at bounding box center [223, 20] width 83 height 24
